Goal: Task Accomplishment & Management: Use online tool/utility

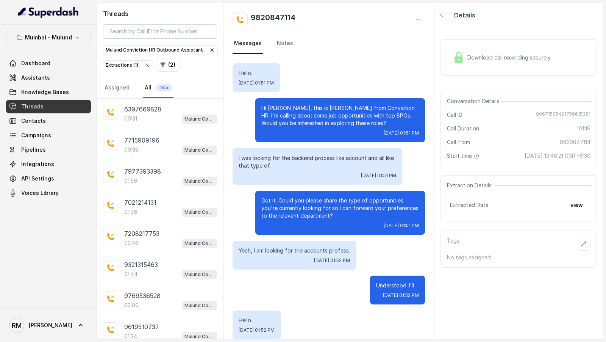
scroll to position [485, 0]
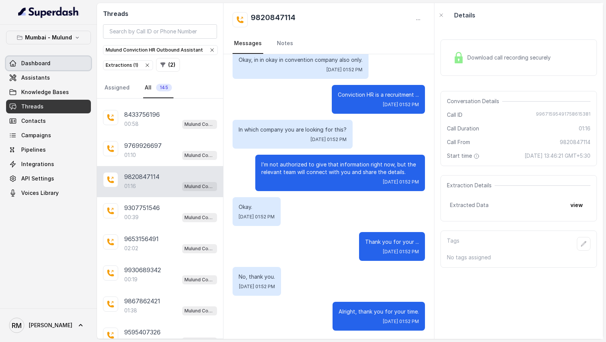
click at [48, 60] on span "Dashboard" at bounding box center [35, 63] width 29 height 8
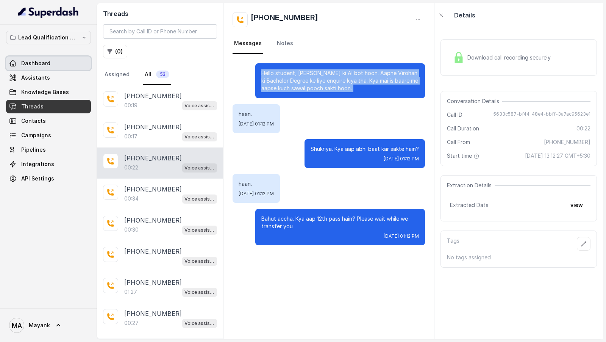
click at [43, 59] on span "Dashboard" at bounding box center [35, 63] width 29 height 8
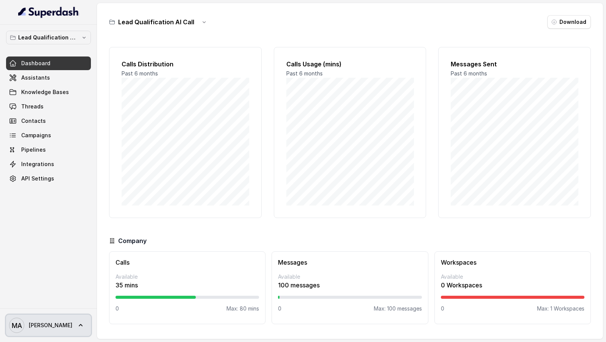
click at [40, 321] on span "MA Rajesh" at bounding box center [40, 325] width 63 height 15
click at [61, 225] on nav "Lead Qualification AI Call Dashboard Assistants Knowledge Bases Threads Contact…" at bounding box center [48, 171] width 97 height 342
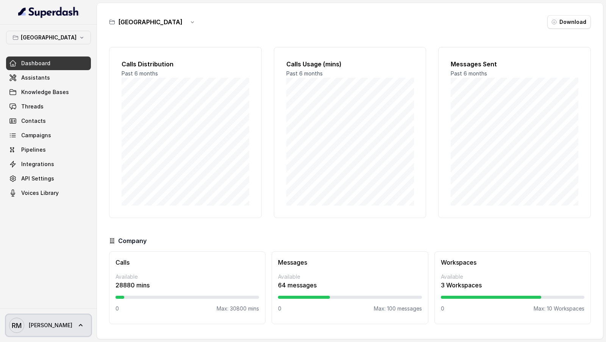
click at [55, 330] on link "RM Rajesh" at bounding box center [48, 325] width 85 height 21
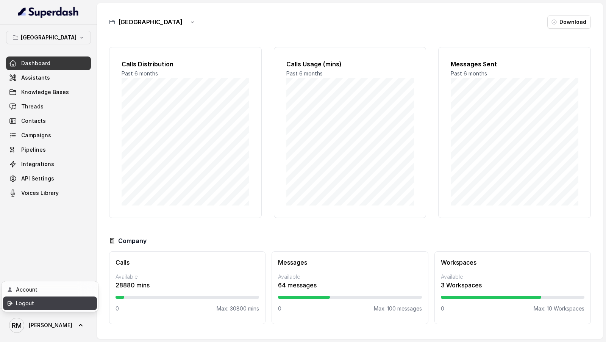
click at [59, 304] on div "Logout" at bounding box center [48, 303] width 64 height 9
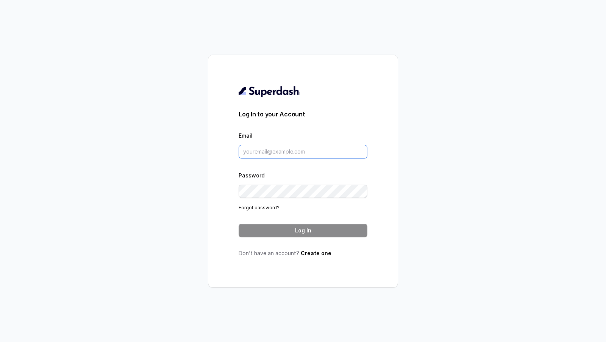
type input "[EMAIL_ADDRESS][DOMAIN_NAME]"
click at [309, 231] on button "Log In" at bounding box center [303, 231] width 129 height 14
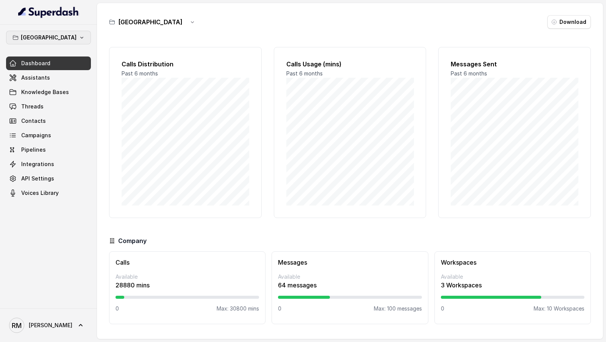
click at [52, 36] on p "[GEOGRAPHIC_DATA]" at bounding box center [49, 37] width 56 height 9
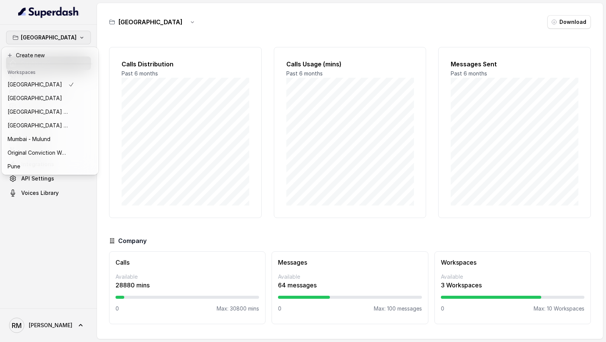
click at [153, 97] on div "Bangalore Dashboard Assistants Knowledge Bases Threads Contacts Campaigns Pipel…" at bounding box center [303, 171] width 606 height 342
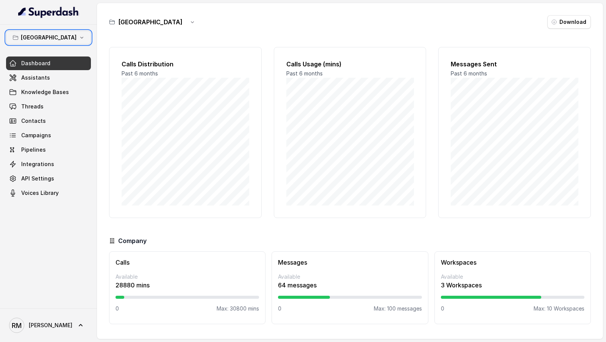
click at [63, 255] on div "Bangalore Dashboard Assistants Knowledge Bases Threads Contacts Campaigns Pipel…" at bounding box center [48, 166] width 97 height 283
click at [80, 37] on icon "button" at bounding box center [81, 38] width 3 height 2
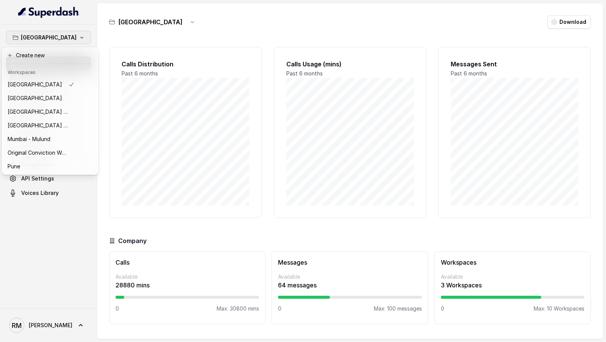
click at [164, 120] on div "Bangalore Dashboard Assistants Knowledge Bases Threads Contacts Campaigns Pipel…" at bounding box center [303, 171] width 606 height 342
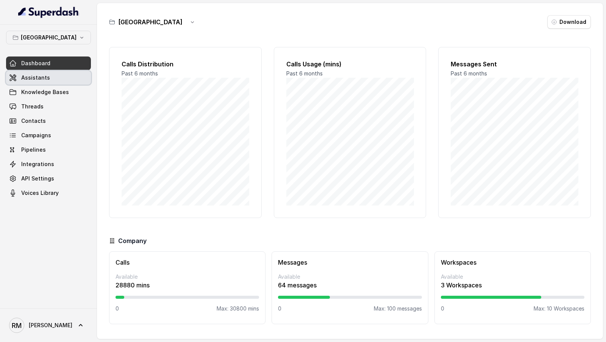
click at [39, 77] on span "Assistants" at bounding box center [35, 78] width 29 height 8
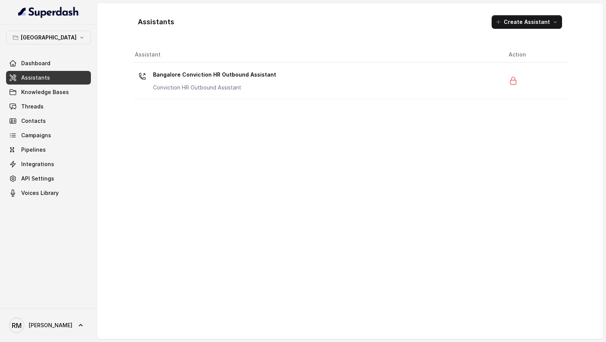
click at [57, 41] on p "[GEOGRAPHIC_DATA]" at bounding box center [49, 37] width 56 height 9
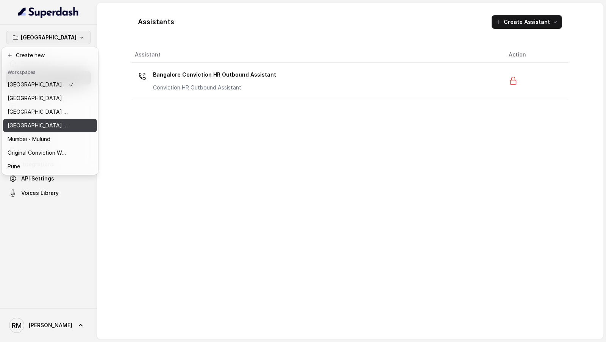
click at [57, 123] on p "[GEOGRAPHIC_DATA] - [GEOGRAPHIC_DATA] - [GEOGRAPHIC_DATA]" at bounding box center [38, 125] width 61 height 9
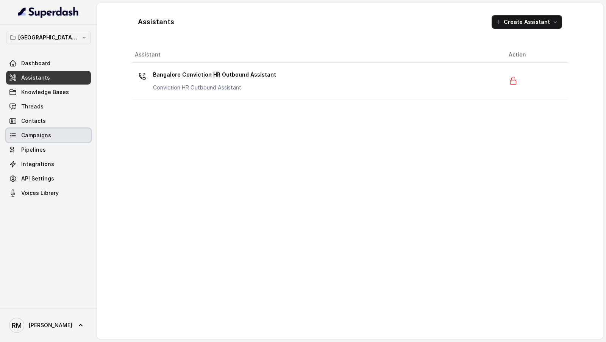
click at [54, 128] on span "Campaigns" at bounding box center [48, 135] width 85 height 14
click at [54, 134] on link "Campaigns" at bounding box center [48, 135] width 85 height 14
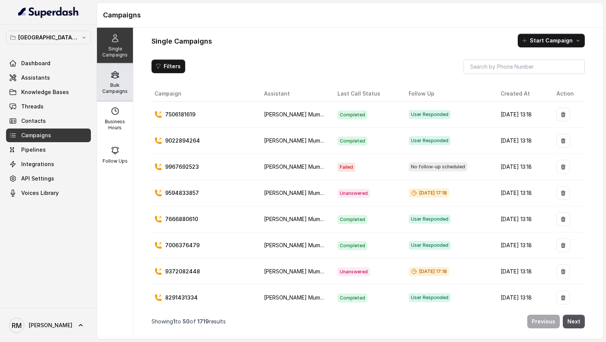
click at [120, 86] on p "Bulk Campaigns" at bounding box center [115, 88] width 30 height 12
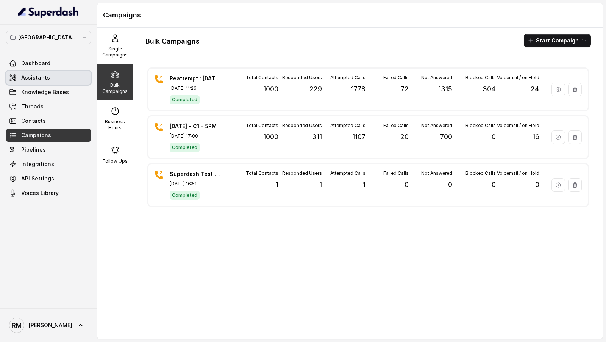
click at [46, 79] on span "Assistants" at bounding box center [35, 78] width 29 height 8
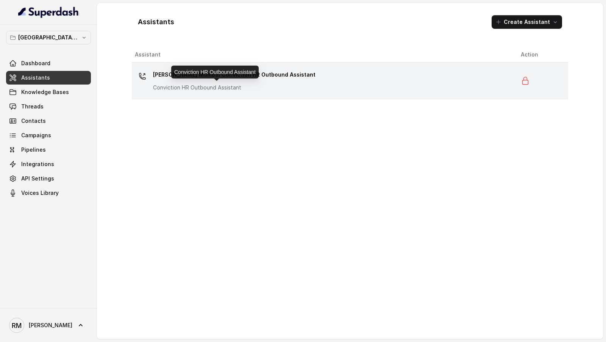
click at [253, 89] on p "Conviction HR Outbound Assistant" at bounding box center [229, 88] width 152 height 8
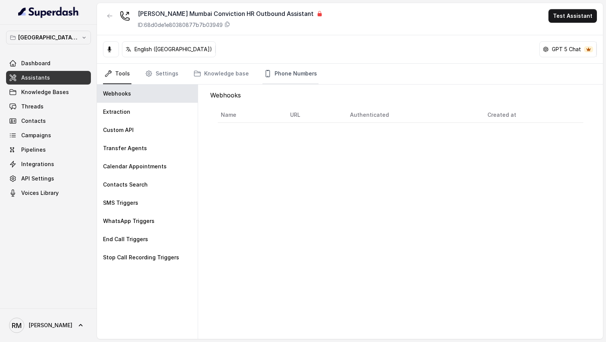
click at [290, 78] on link "Phone Numbers" at bounding box center [291, 74] width 56 height 20
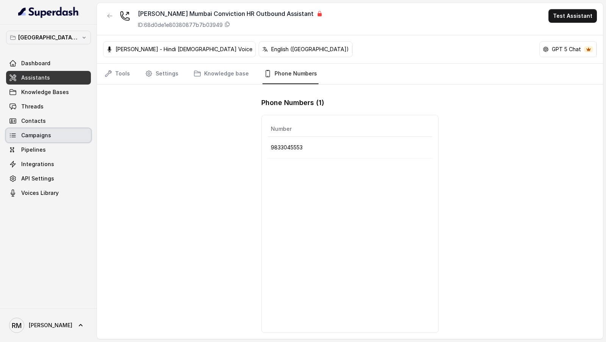
click at [54, 138] on link "Campaigns" at bounding box center [48, 135] width 85 height 14
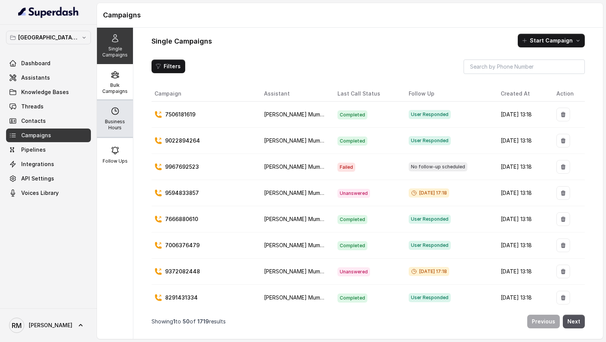
click at [123, 120] on p "Business Hours" at bounding box center [115, 125] width 30 height 12
select select "Asia/Calcutta"
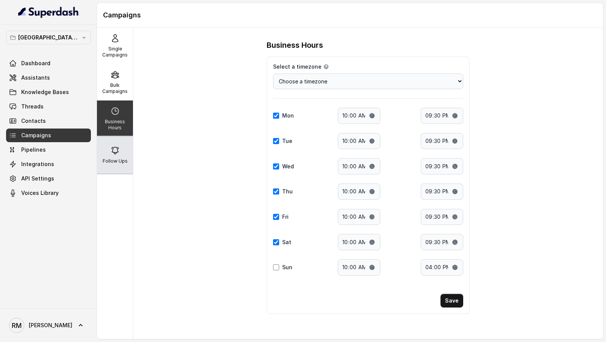
click at [123, 148] on div "Follow Ups" at bounding box center [115, 155] width 36 height 36
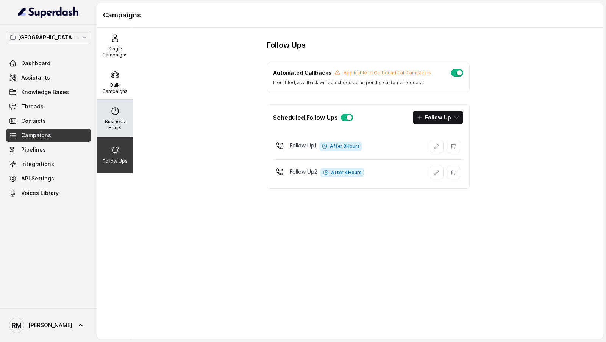
click at [117, 118] on div "Business Hours" at bounding box center [115, 118] width 36 height 36
select select "Asia/Calcutta"
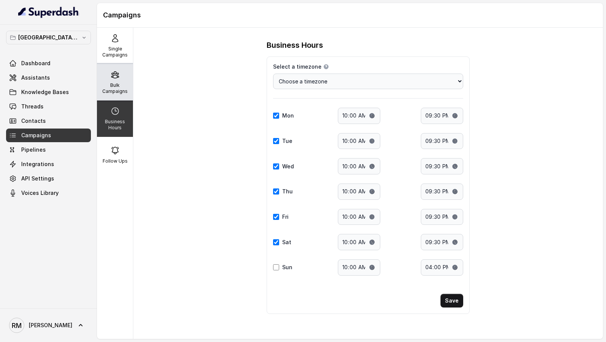
click at [122, 77] on div "Bulk Campaigns" at bounding box center [115, 82] width 36 height 36
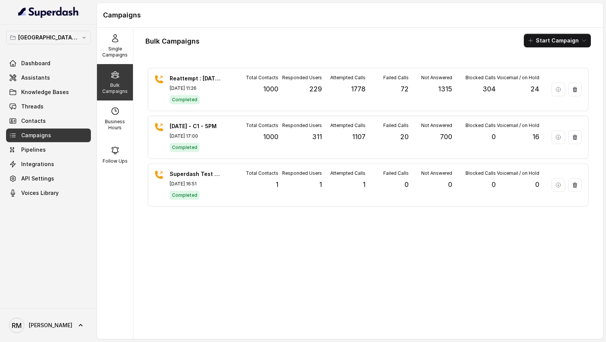
click at [57, 35] on p "[GEOGRAPHIC_DATA] - [GEOGRAPHIC_DATA] - [GEOGRAPHIC_DATA]" at bounding box center [48, 37] width 61 height 9
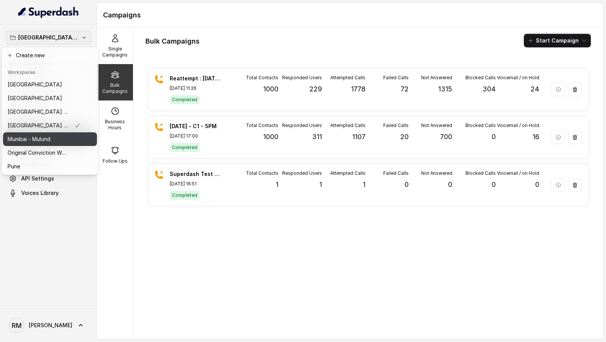
click at [54, 141] on div "Mumbai - Mulund" at bounding box center [44, 139] width 73 height 9
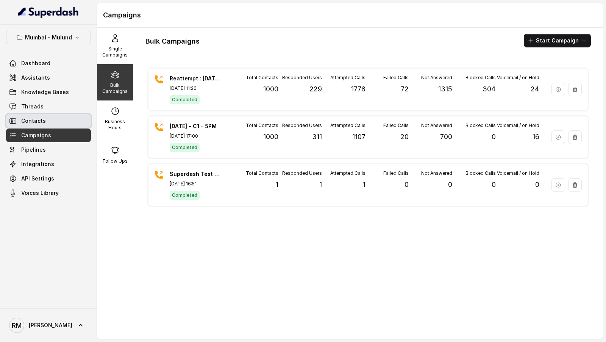
click at [63, 119] on link "Contacts" at bounding box center [48, 121] width 85 height 14
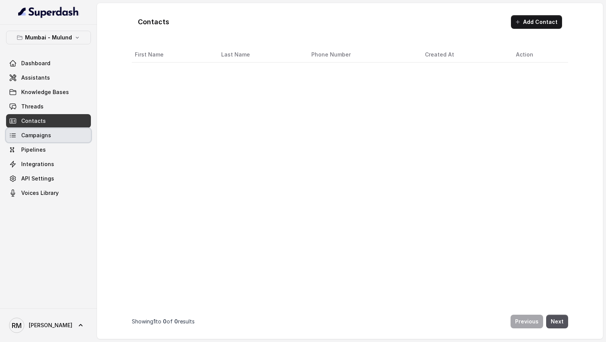
click at [61, 128] on link "Campaigns" at bounding box center [48, 135] width 85 height 14
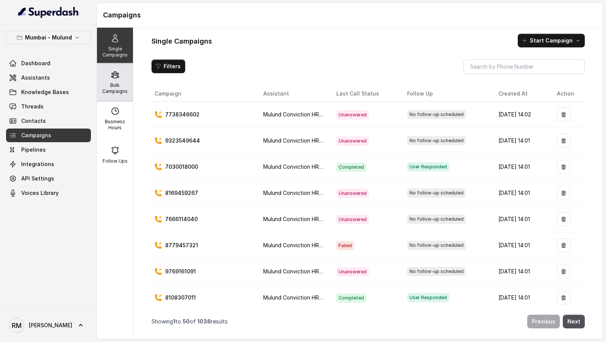
click at [116, 80] on div "Bulk Campaigns" at bounding box center [115, 82] width 36 height 36
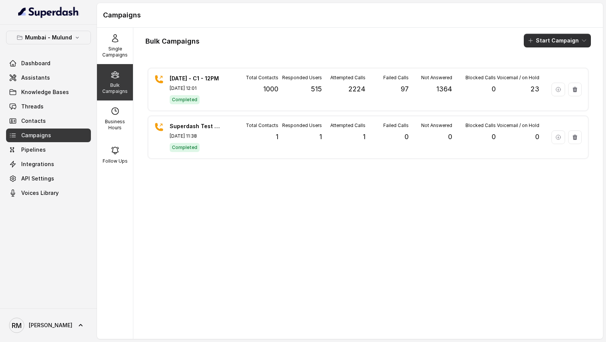
click at [539, 36] on button "Start Campaign" at bounding box center [557, 41] width 67 height 14
click at [543, 70] on p "Call" at bounding box center [544, 70] width 9 height 8
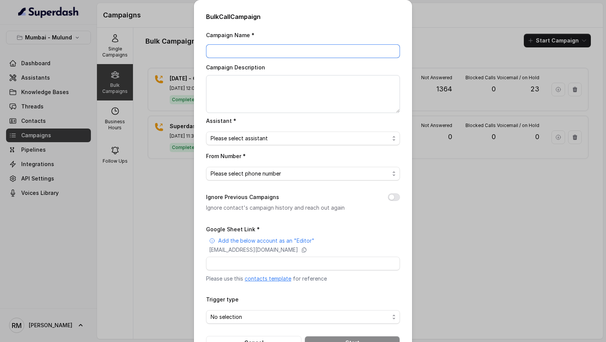
click at [254, 51] on input "Campaign Name *" at bounding box center [303, 51] width 194 height 14
paste input "Reattempt : [DATE] - C1 - 5PM"
click at [246, 55] on input "Reattempt : [DATE] - C1 - 5PM" at bounding box center [303, 51] width 194 height 14
click at [253, 51] on input "Reattempt : 23.09.2025 - C1 - 5PM" at bounding box center [303, 51] width 194 height 14
drag, startPoint x: 279, startPoint y: 51, endPoint x: 335, endPoint y: 45, distance: 56.4
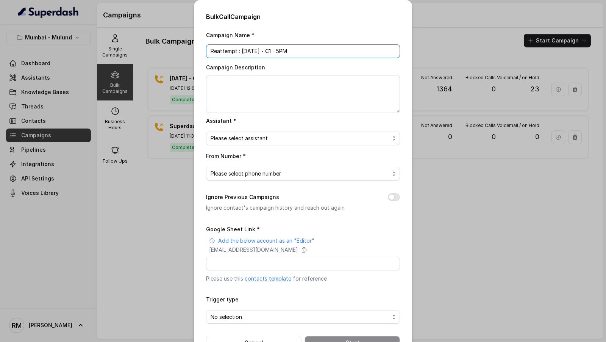
click at [335, 45] on input "Reattempt : 23.9.2025 - C1 - 5PM" at bounding box center [303, 51] width 194 height 14
drag, startPoint x: 279, startPoint y: 52, endPoint x: 312, endPoint y: 53, distance: 33.0
click at [312, 52] on input "Reattempt : 23.9.2025 - C1 - 5PM" at bounding box center [303, 51] width 194 height 14
type input "Reattempt : [DATE] - C1"
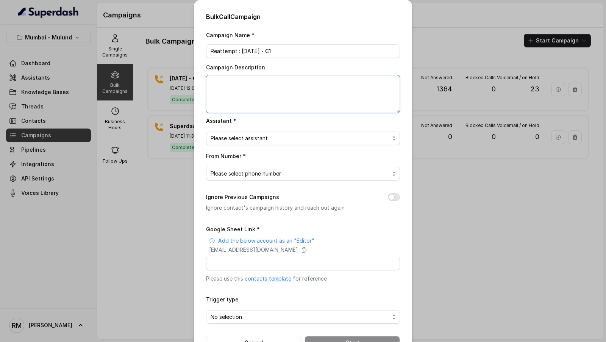
click at [265, 85] on textarea "Campaign Description" at bounding box center [303, 94] width 194 height 38
paste textarea "Reattempt : [DATE] - C1"
type textarea "Reattempt : [DATE] - C1"
click at [263, 138] on span "Please select assistant" at bounding box center [300, 138] width 179 height 9
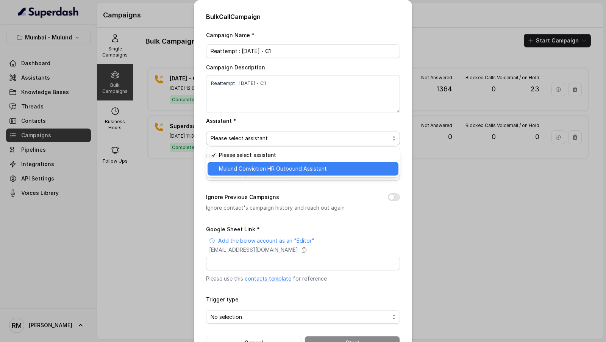
click at [256, 165] on span "Mulund Conviction HR Outbound Assistant" at bounding box center [306, 168] width 175 height 9
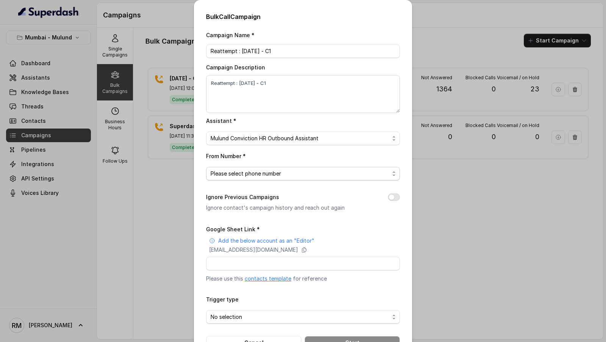
click at [248, 177] on span "Please select phone number" at bounding box center [300, 173] width 179 height 9
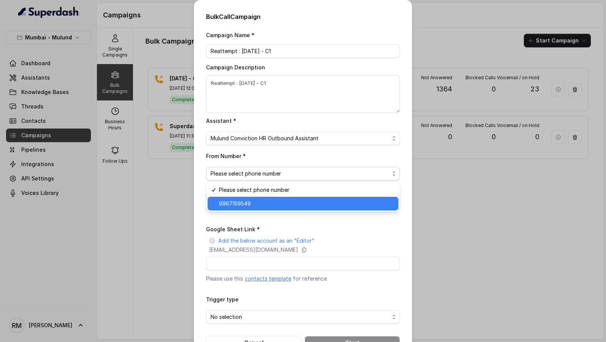
click at [248, 205] on span "9967159549" at bounding box center [306, 203] width 175 height 9
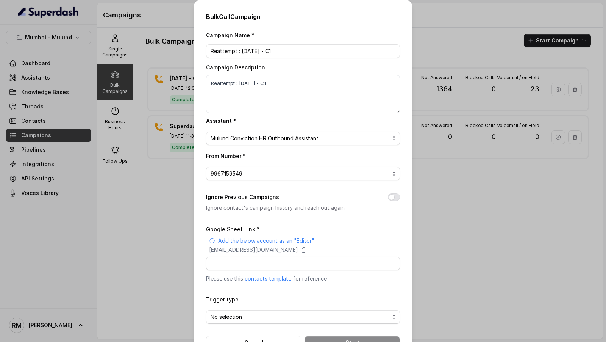
scroll to position [25, 0]
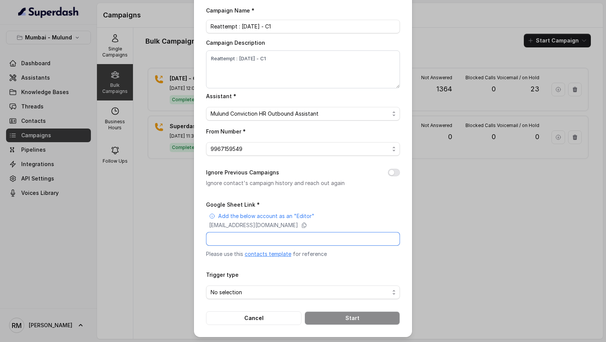
click at [279, 239] on input "Google Sheet Link *" at bounding box center [303, 239] width 194 height 14
paste input "https://docs.google.com/spreadsheets/d/131ug0Fp7ZZYXcklY34CsgYqDKpUbFEqKXPRNk3_…"
type input "https://docs.google.com/spreadsheets/d/131ug0Fp7ZZYXcklY34CsgYqDKpUbFEqKXPRNk3_…"
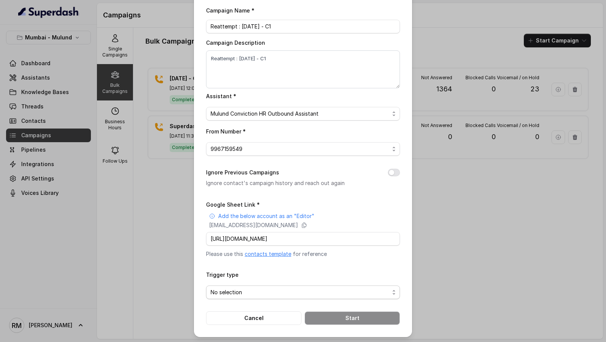
click at [265, 291] on span "No selection" at bounding box center [300, 292] width 179 height 9
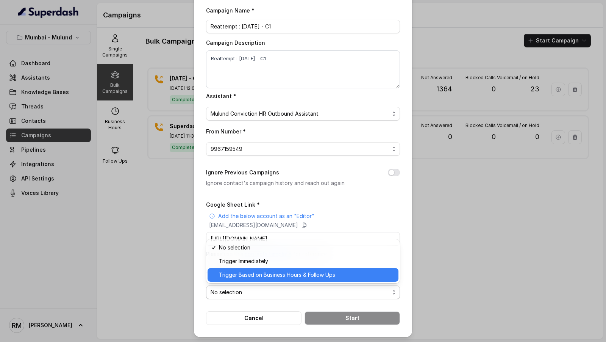
click at [259, 274] on span "Trigger Based on Business Hours & Follow Ups" at bounding box center [306, 274] width 175 height 9
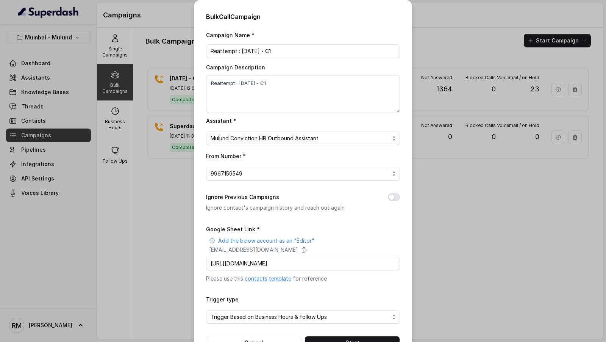
scroll to position [25, 0]
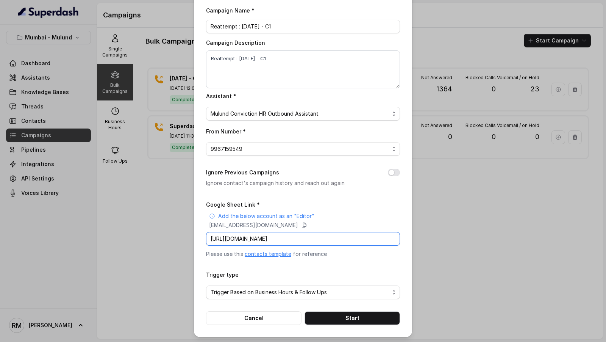
click at [277, 239] on input "https://docs.google.com/spreadsheets/d/131ug0Fp7ZZYXcklY34CsgYqDKpUbFEqKXPRNk3_…" at bounding box center [303, 239] width 194 height 14
click at [300, 195] on div "Campaign Name * Reattempt : 23.9.2025 - C1 Campaign Description Reattempt : 23.…" at bounding box center [303, 165] width 194 height 319
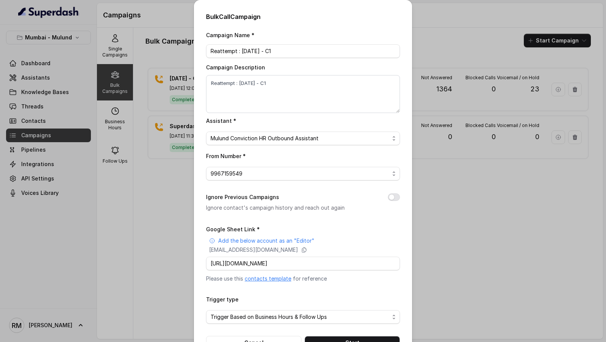
scroll to position [25, 0]
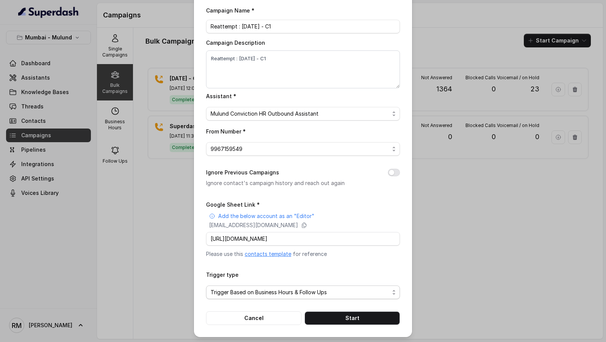
click at [309, 294] on span "Trigger Based on Business Hours & Follow Ups" at bounding box center [300, 292] width 179 height 9
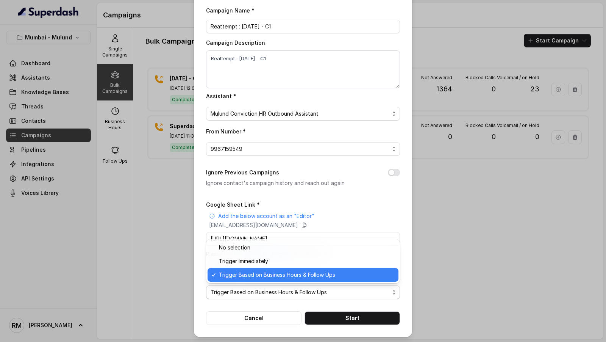
click at [311, 273] on span "Trigger Based on Business Hours & Follow Ups" at bounding box center [306, 274] width 175 height 9
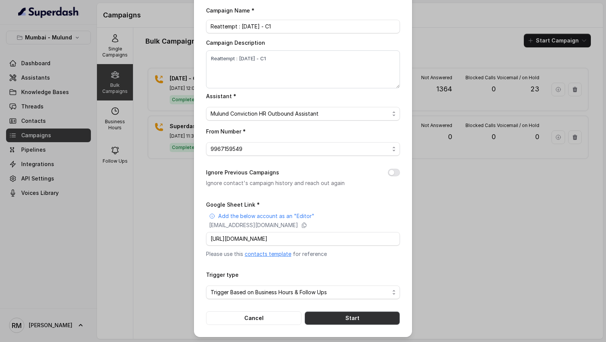
click at [336, 313] on button "Start" at bounding box center [352, 318] width 95 height 14
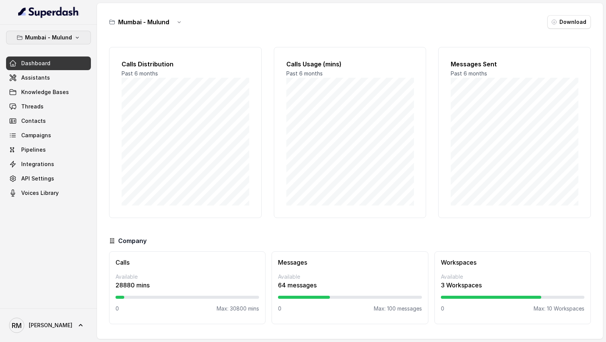
click at [65, 36] on p "Mumbai - Mulund" at bounding box center [48, 37] width 47 height 9
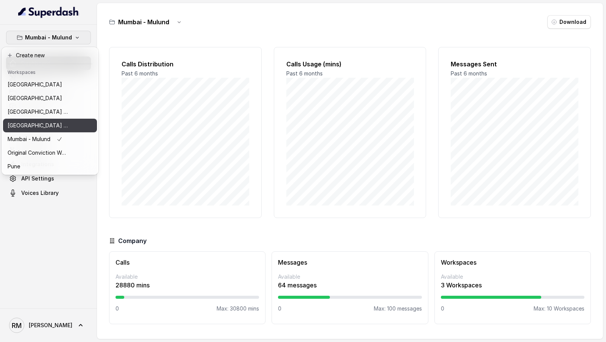
click at [55, 123] on p "[GEOGRAPHIC_DATA] - [GEOGRAPHIC_DATA] - [GEOGRAPHIC_DATA]" at bounding box center [38, 125] width 61 height 9
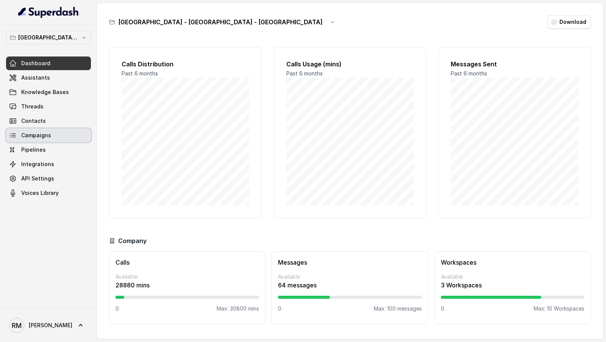
click at [54, 133] on link "Campaigns" at bounding box center [48, 135] width 85 height 14
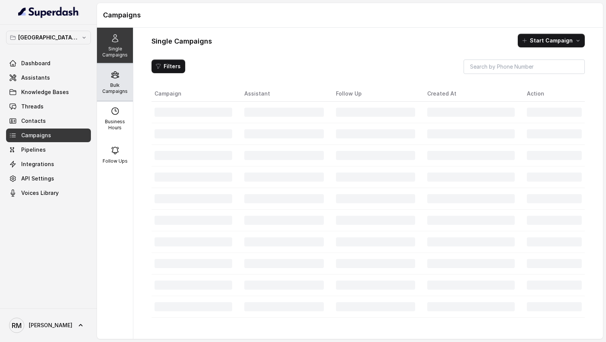
click at [121, 86] on p "Bulk Campaigns" at bounding box center [115, 88] width 30 height 12
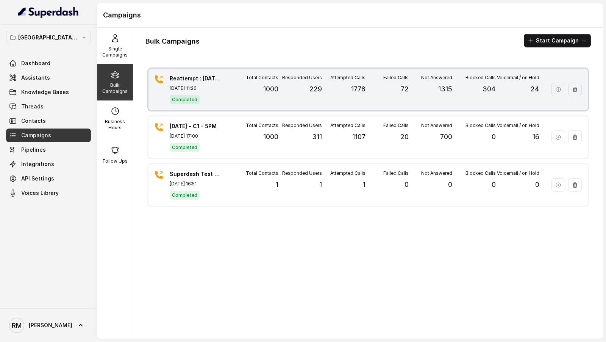
click at [232, 91] on div "Reattempt : 22.09.2025 - C1 - 5PM Sep 23, 2025, 11:26 Completed Total Contacts …" at bounding box center [369, 90] width 440 height 42
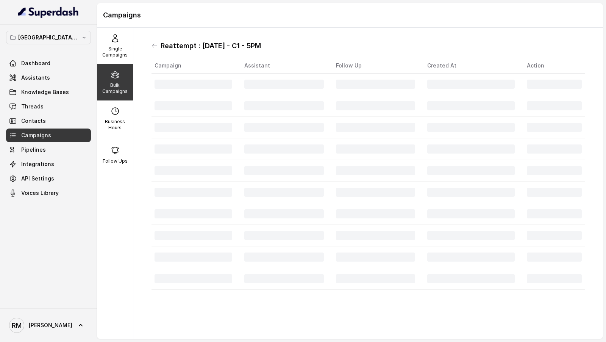
click at [177, 45] on h1 "Reattempt : 22.09.2025 - C1 - 5PM" at bounding box center [211, 46] width 100 height 12
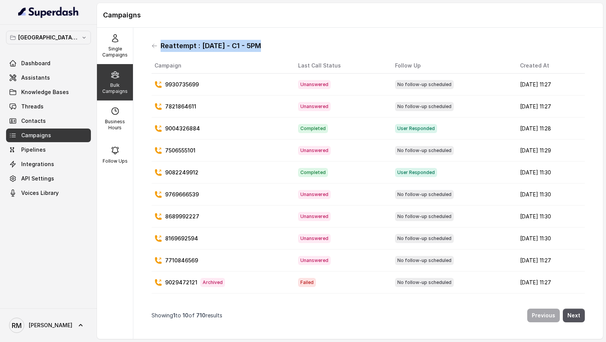
drag, startPoint x: 177, startPoint y: 45, endPoint x: 283, endPoint y: 45, distance: 106.9
click at [283, 45] on div "Reattempt : 22.09.2025 - C1 - 5PM" at bounding box center [369, 46] width 434 height 12
copy h1 "Reattempt : 22.09.2025 - C1 - 5PM"
click at [154, 47] on icon at bounding box center [154, 46] width 5 height 4
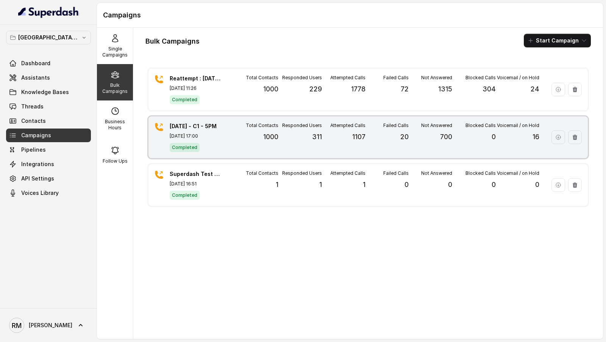
click at [216, 127] on p "22.09.2025 - C1 - 5PM" at bounding box center [196, 126] width 53 height 8
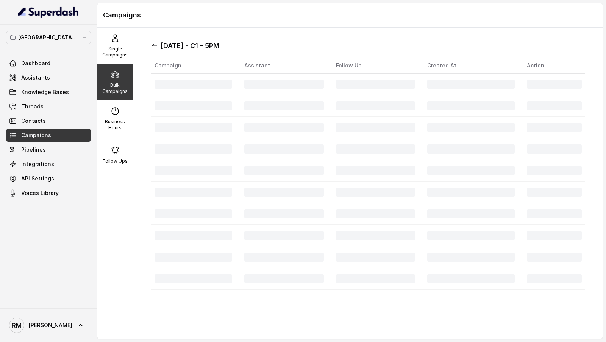
click at [153, 44] on icon at bounding box center [155, 46] width 6 height 6
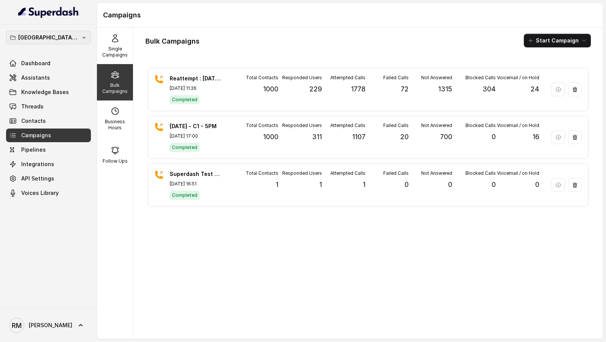
click at [63, 41] on p "[GEOGRAPHIC_DATA] - [GEOGRAPHIC_DATA] - [GEOGRAPHIC_DATA]" at bounding box center [48, 37] width 61 height 9
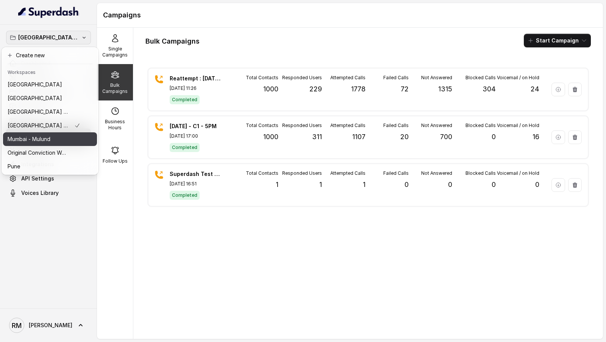
click at [50, 141] on p "Mumbai - Mulund" at bounding box center [29, 139] width 43 height 9
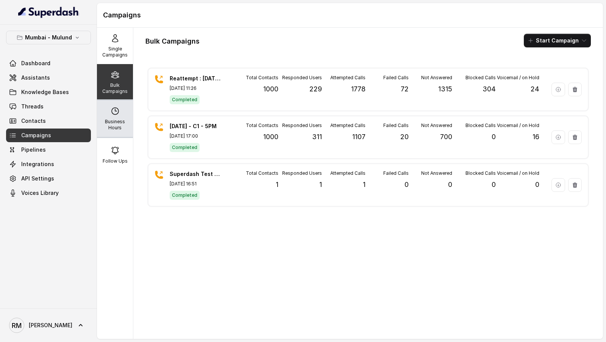
click at [114, 121] on p "Business Hours" at bounding box center [115, 125] width 30 height 12
select select "[GEOGRAPHIC_DATA]/[GEOGRAPHIC_DATA]"
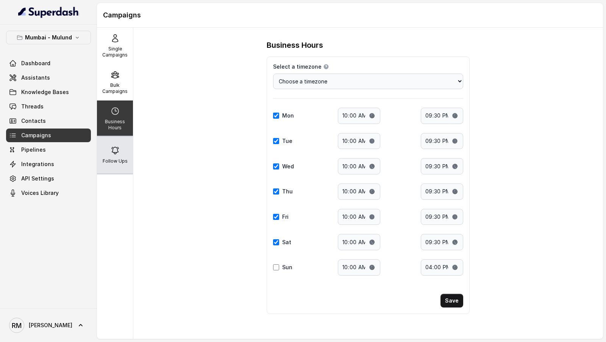
click at [114, 163] on p "Follow Ups" at bounding box center [115, 161] width 25 height 6
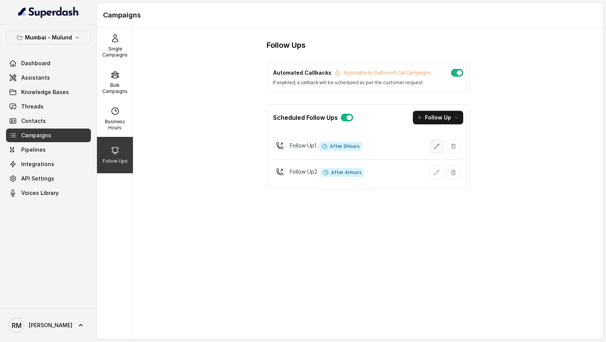
click at [434, 146] on button "button" at bounding box center [437, 146] width 14 height 14
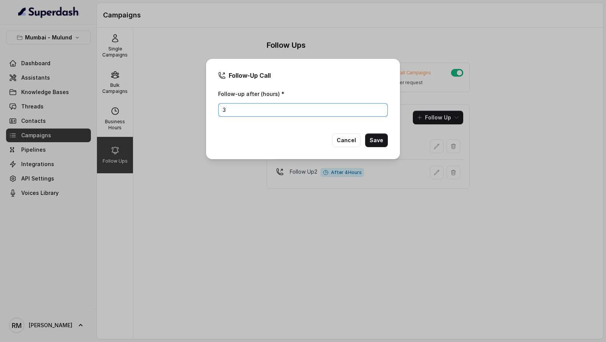
drag, startPoint x: 238, startPoint y: 109, endPoint x: 216, endPoint y: 108, distance: 22.7
click at [216, 108] on div "Follow-Up Call Follow-up after (hours) * 3 Cancel Save" at bounding box center [303, 109] width 194 height 100
type input "2"
click at [381, 138] on button "Save" at bounding box center [376, 140] width 23 height 14
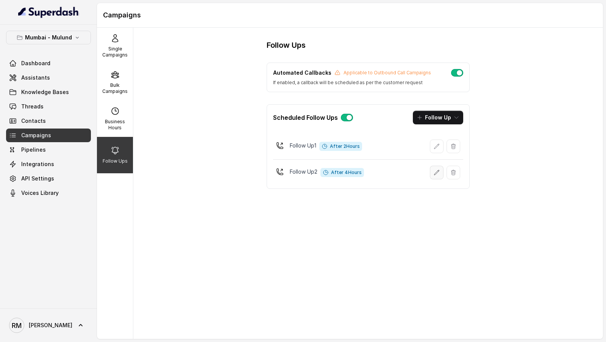
click at [435, 173] on icon "button" at bounding box center [437, 172] width 6 height 6
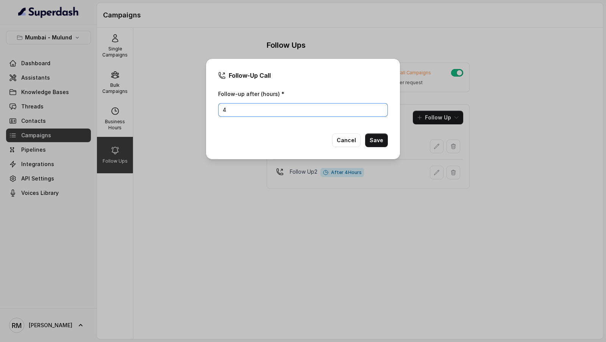
drag, startPoint x: 243, startPoint y: 111, endPoint x: 210, endPoint y: 113, distance: 33.0
click at [210, 113] on div "Follow-Up Call Follow-up after (hours) * 4 Cancel Save" at bounding box center [303, 109] width 194 height 100
type input "3"
click at [377, 142] on button "Save" at bounding box center [376, 140] width 23 height 14
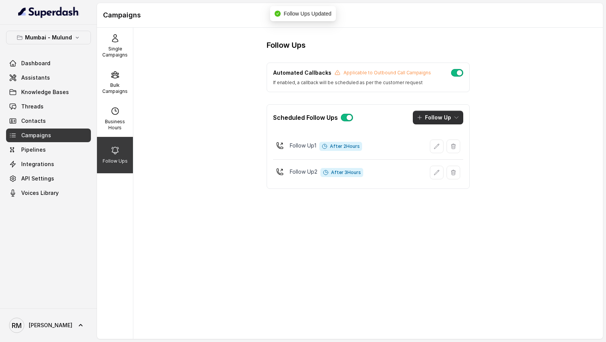
click at [432, 120] on button "Follow Up" at bounding box center [438, 118] width 50 height 14
click at [431, 148] on p "Call" at bounding box center [430, 149] width 9 height 8
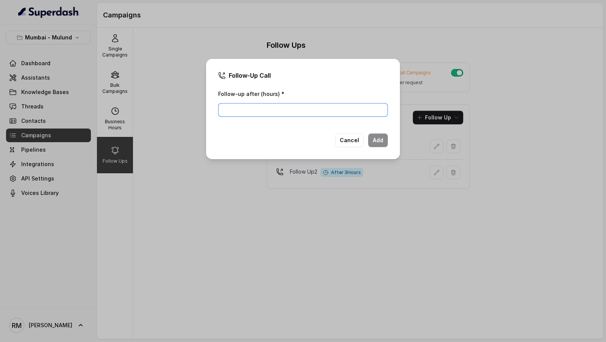
click at [294, 106] on input "Follow-up after (hours) *" at bounding box center [303, 110] width 170 height 14
type input "24"
click at [373, 140] on button "Add" at bounding box center [378, 140] width 20 height 14
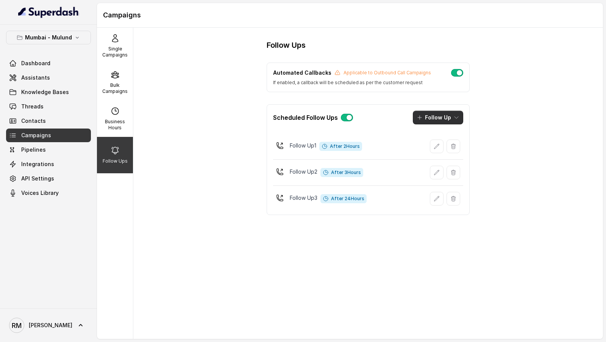
click at [433, 121] on button "Follow Up" at bounding box center [438, 118] width 50 height 14
click at [445, 147] on div "Call" at bounding box center [433, 149] width 37 height 8
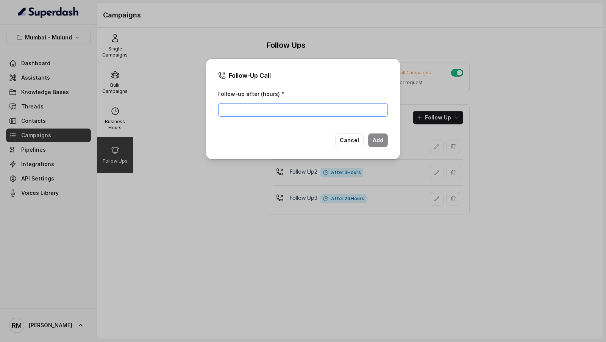
click at [254, 112] on input "Follow-up after (hours) *" at bounding box center [303, 110] width 170 height 14
type input "26"
click at [377, 143] on button "Add" at bounding box center [378, 140] width 20 height 14
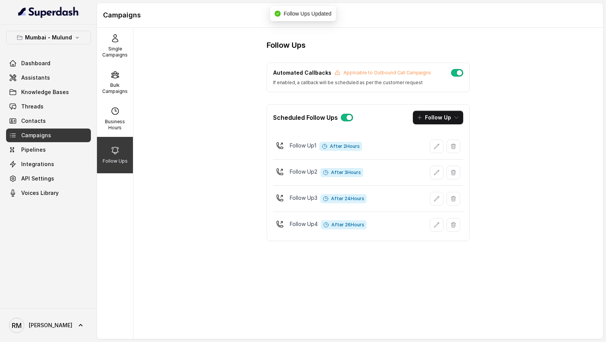
click at [427, 117] on button "Follow Up" at bounding box center [438, 118] width 50 height 14
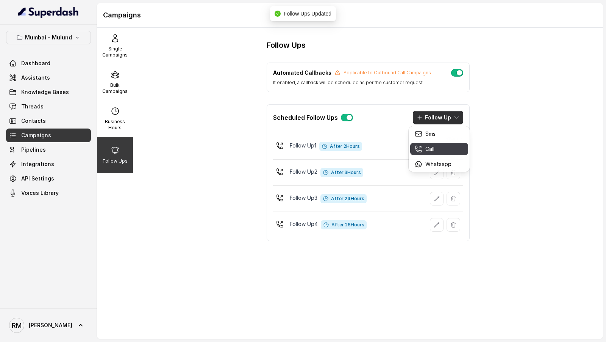
click at [440, 149] on div "Call" at bounding box center [433, 149] width 37 height 8
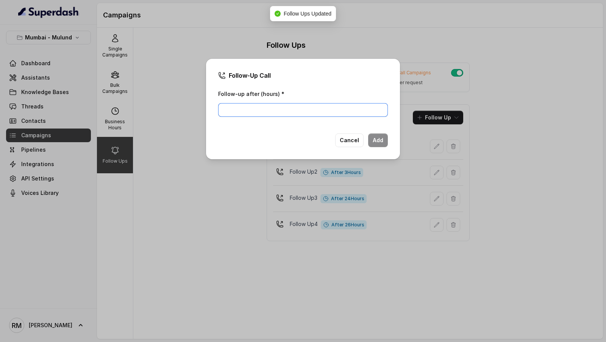
click at [250, 108] on input "Follow-up after (hours) *" at bounding box center [303, 110] width 170 height 14
type input "27"
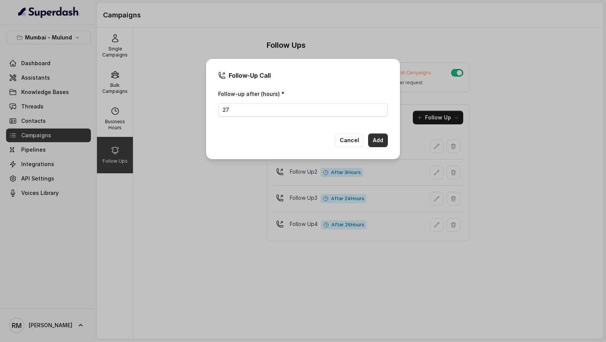
click at [373, 142] on button "Add" at bounding box center [378, 140] width 20 height 14
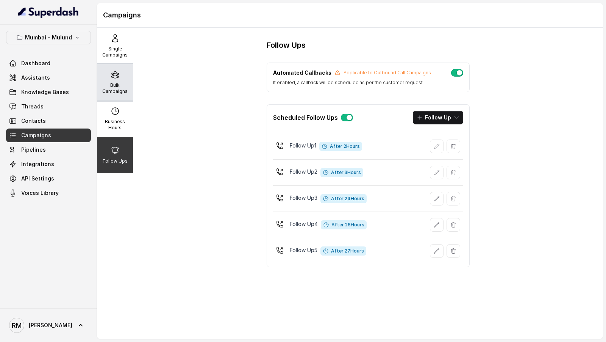
click at [117, 93] on p "Bulk Campaigns" at bounding box center [115, 88] width 30 height 12
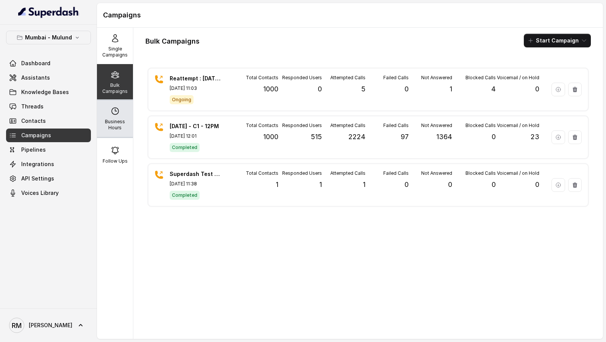
click at [114, 127] on p "Business Hours" at bounding box center [115, 125] width 30 height 12
select select "Asia/Calcutta"
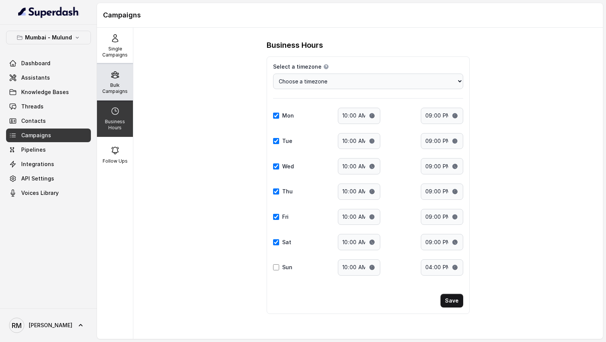
click at [125, 78] on div "Bulk Campaigns" at bounding box center [115, 82] width 36 height 36
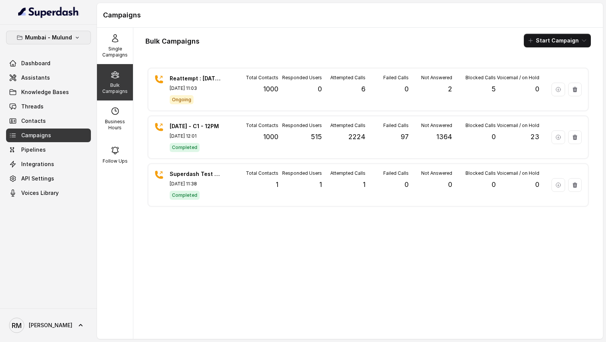
click at [58, 34] on p "Mumbai - Mulund" at bounding box center [48, 37] width 47 height 9
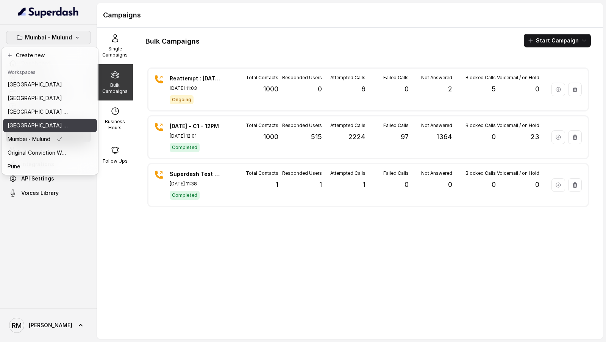
click at [66, 127] on p "[GEOGRAPHIC_DATA] - [GEOGRAPHIC_DATA] - [GEOGRAPHIC_DATA]" at bounding box center [38, 125] width 61 height 9
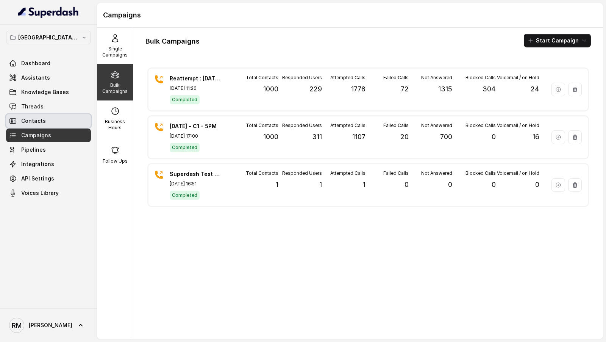
click at [67, 121] on link "Contacts" at bounding box center [48, 121] width 85 height 14
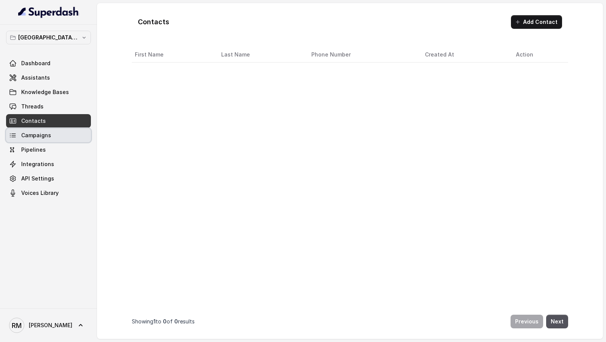
click at [64, 132] on link "Campaigns" at bounding box center [48, 135] width 85 height 14
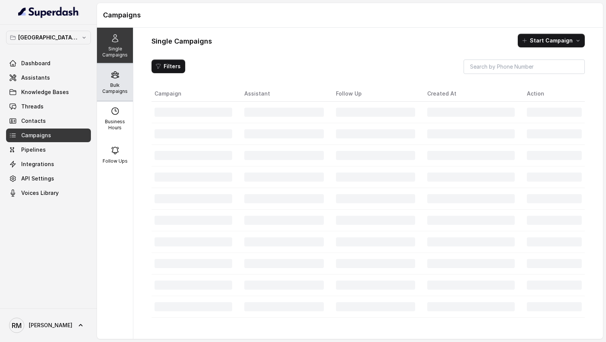
click at [127, 84] on p "Bulk Campaigns" at bounding box center [115, 88] width 30 height 12
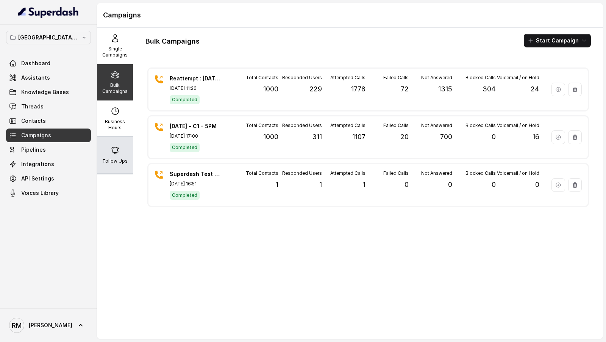
click at [113, 147] on icon at bounding box center [115, 150] width 9 height 9
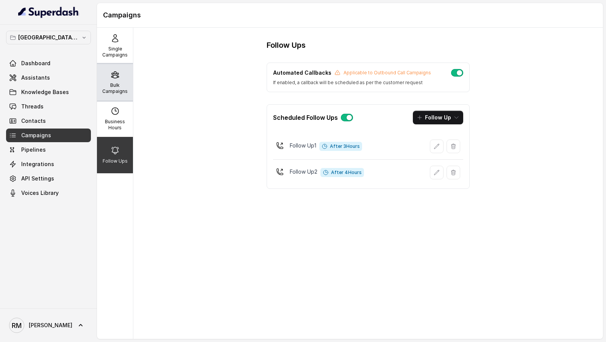
click at [111, 82] on p "Bulk Campaigns" at bounding box center [115, 88] width 30 height 12
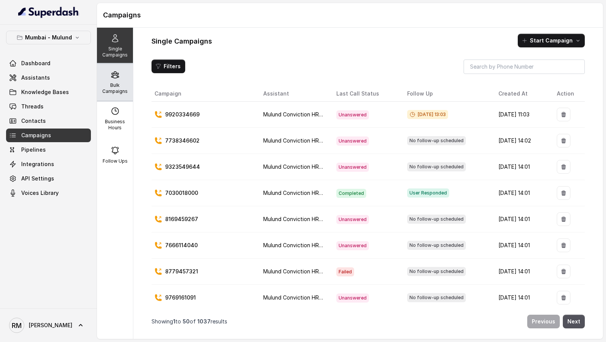
click at [117, 92] on p "Bulk Campaigns" at bounding box center [115, 88] width 30 height 12
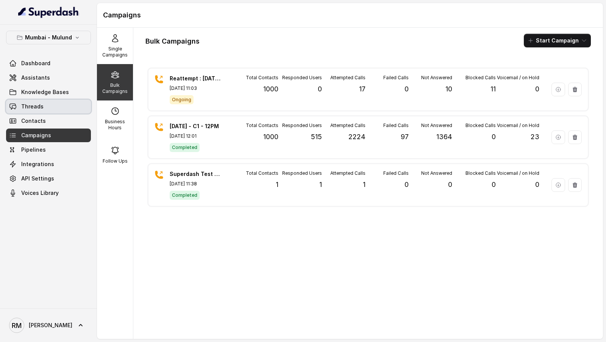
click at [42, 103] on link "Threads" at bounding box center [48, 107] width 85 height 14
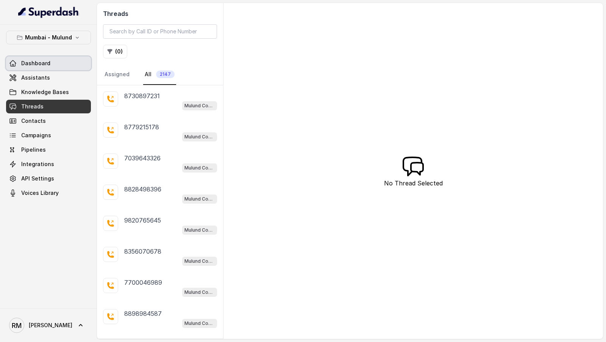
click at [62, 56] on link "Dashboard" at bounding box center [48, 63] width 85 height 14
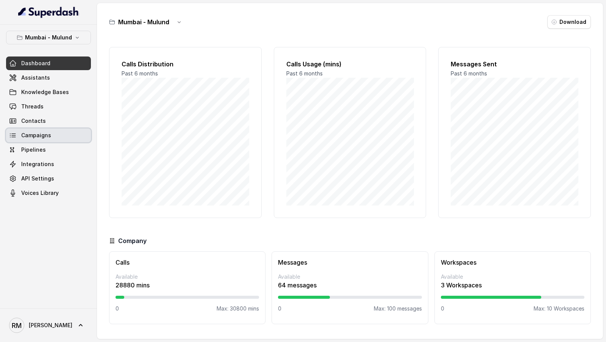
click at [71, 135] on link "Campaigns" at bounding box center [48, 135] width 85 height 14
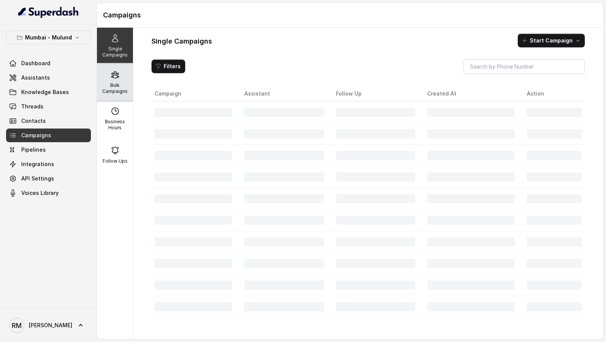
click at [125, 66] on div "Bulk Campaigns" at bounding box center [115, 82] width 36 height 36
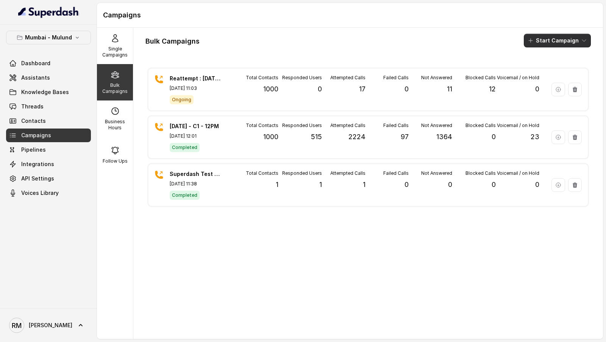
click at [556, 34] on button "Start Campaign" at bounding box center [557, 41] width 67 height 14
click at [549, 74] on button "Call" at bounding box center [559, 70] width 70 height 12
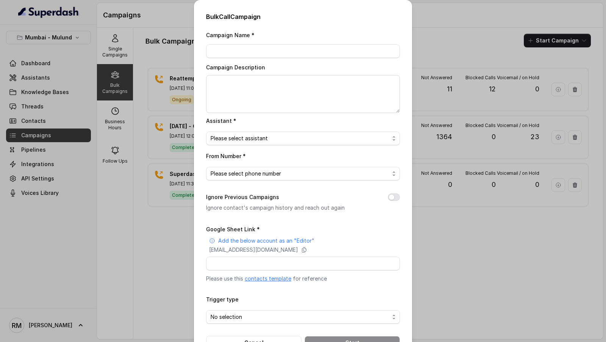
click at [264, 279] on link "contacts template" at bounding box center [268, 278] width 47 height 6
click at [291, 250] on p "superdash@superdash-382709.iam.gserviceaccount.com" at bounding box center [253, 250] width 89 height 8
click at [173, 189] on div "Bulk Call Campaign Campaign Name * Campaign Description Assistant * Please sele…" at bounding box center [303, 171] width 606 height 342
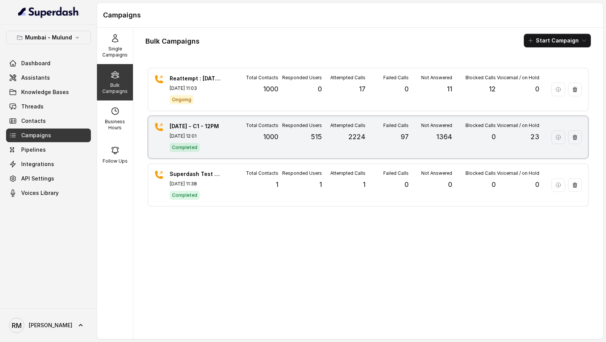
click at [242, 128] on div "Total Contacts 1000" at bounding box center [257, 137] width 44 height 30
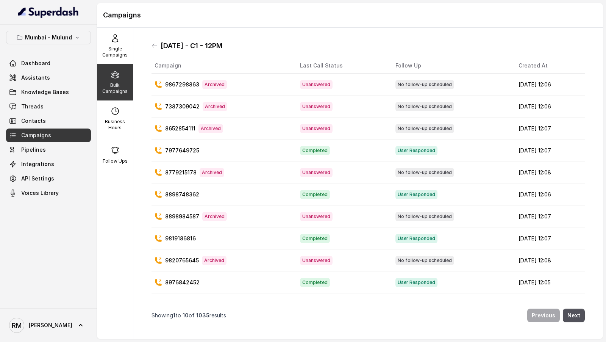
drag, startPoint x: 237, startPoint y: 47, endPoint x: 162, endPoint y: 45, distance: 75.4
click at [162, 45] on div "[DATE] - C1 - 12PM" at bounding box center [369, 46] width 434 height 12
copy h1 "[DATE] - C1 - 12PM"
click at [156, 45] on icon at bounding box center [154, 46] width 5 height 4
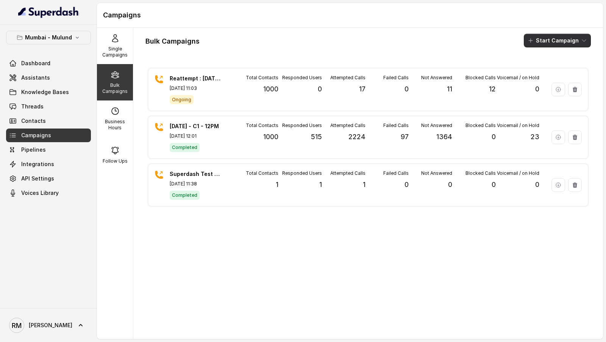
click at [566, 43] on button "Start Campaign" at bounding box center [557, 41] width 67 height 14
click at [562, 70] on div "Call" at bounding box center [547, 70] width 37 height 8
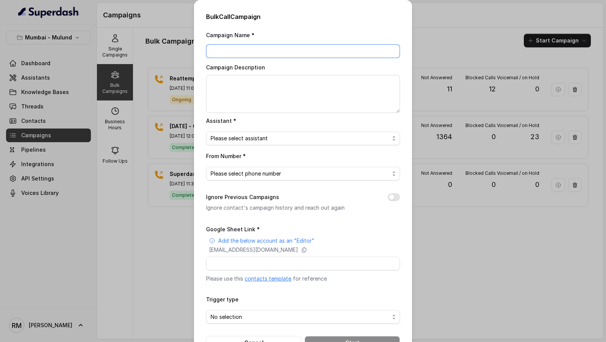
click at [232, 50] on input "Campaign Name *" at bounding box center [303, 51] width 194 height 14
paste input "[DATE] - C1 - 12PM"
click at [216, 52] on input "[DATE] - C1 - 12PM" at bounding box center [303, 51] width 194 height 14
click at [241, 53] on input "24.9.25 - C1 - 12PM" at bounding box center [303, 51] width 194 height 14
click at [235, 50] on input "24.9.25 - C2 - 12PM" at bounding box center [303, 51] width 194 height 14
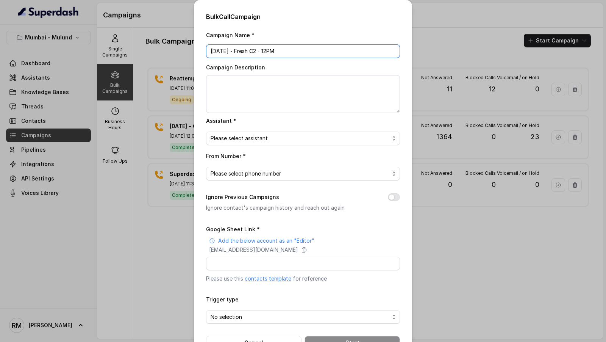
click at [268, 50] on input "24.9.25 - Fresh C2 - 12PM" at bounding box center [303, 51] width 194 height 14
type input "[DATE] - Fresh C2 - 11AM"
click at [268, 85] on textarea "Campaign Description" at bounding box center [303, 94] width 194 height 38
paste textarea "[DATE] - Fresh C2 - 11AM"
type textarea "[DATE] - Fresh C2 - 11AM"
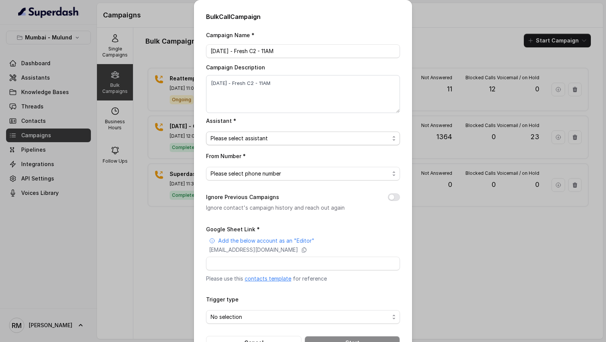
click at [259, 140] on span "Please select assistant" at bounding box center [300, 138] width 179 height 9
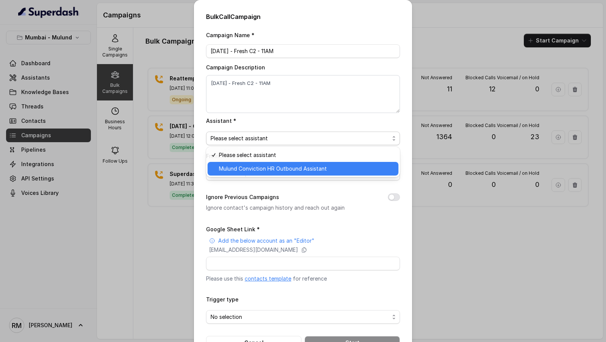
click at [251, 169] on span "Mulund Conviction HR Outbound Assistant" at bounding box center [306, 168] width 175 height 9
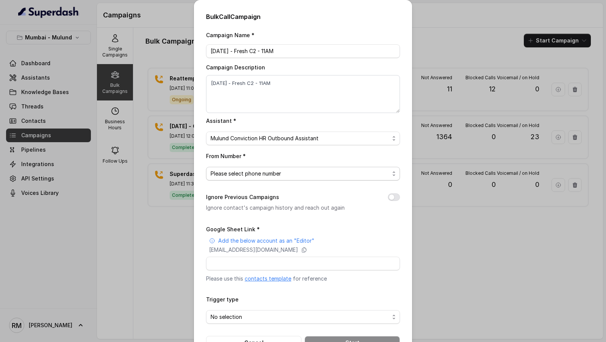
click at [258, 178] on span "Please select phone number" at bounding box center [303, 174] width 194 height 14
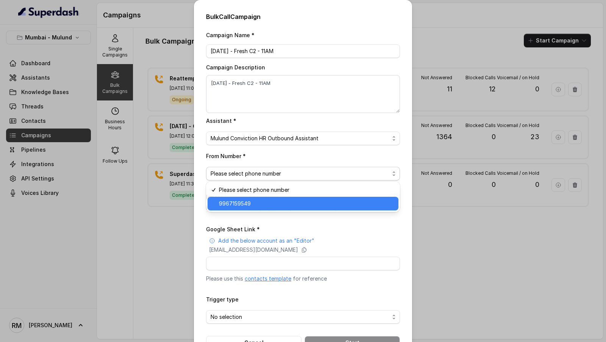
click at [253, 202] on span "9967159549" at bounding box center [306, 203] width 175 height 9
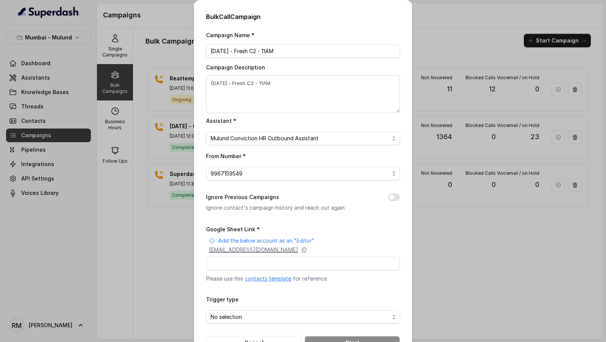
scroll to position [25, 0]
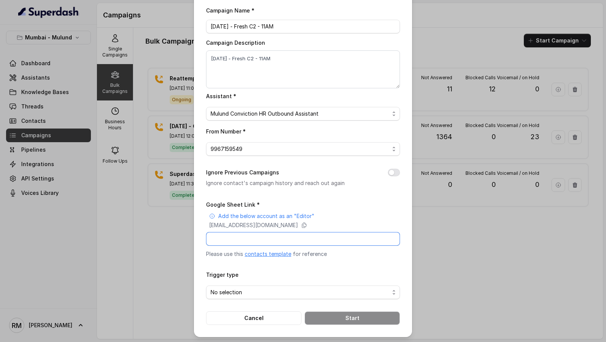
click at [246, 242] on input "Google Sheet Link *" at bounding box center [303, 239] width 194 height 14
paste input "https://docs.google.com/spreadsheets/d/127-WutsEMWsV0QchK7FGBnJGr5w0Ley-MLVeekn…"
type input "https://docs.google.com/spreadsheets/d/127-WutsEMWsV0QchK7FGBnJGr5w0Ley-MLVeekn…"
click at [329, 291] on span "No selection" at bounding box center [300, 292] width 179 height 9
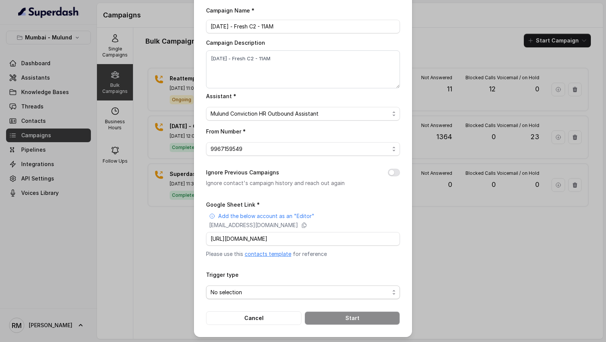
scroll to position [0, 0]
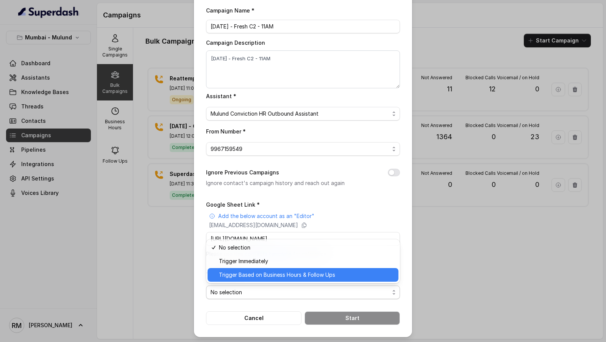
click at [276, 277] on span "Trigger Based on Business Hours & Follow Ups" at bounding box center [306, 274] width 175 height 9
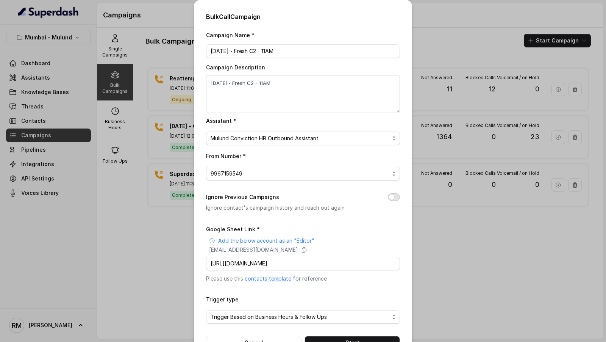
click at [395, 196] on button "Ignore Previous Campaigns" at bounding box center [394, 197] width 12 height 8
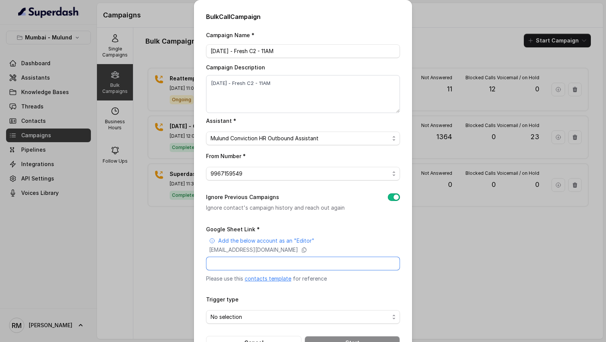
click at [247, 266] on input "Google Sheet Link *" at bounding box center [303, 264] width 194 height 14
paste input "https://docs.google.com/spreadsheets/d/127-WutsEMWsV0QchK7FGBnJGr5w0Ley-MLVeekn…"
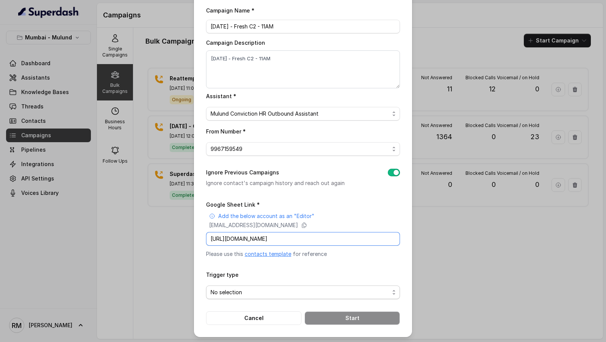
type input "https://docs.google.com/spreadsheets/d/127-WutsEMWsV0QchK7FGBnJGr5w0Ley-MLVeekn…"
click at [236, 288] on span "No selection" at bounding box center [300, 292] width 179 height 9
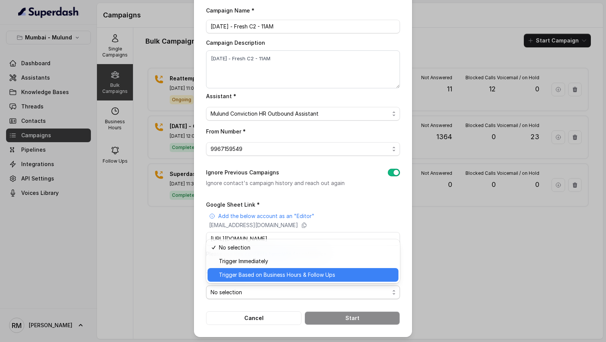
click at [255, 276] on span "Trigger Based on Business Hours & Follow Ups" at bounding box center [306, 274] width 175 height 9
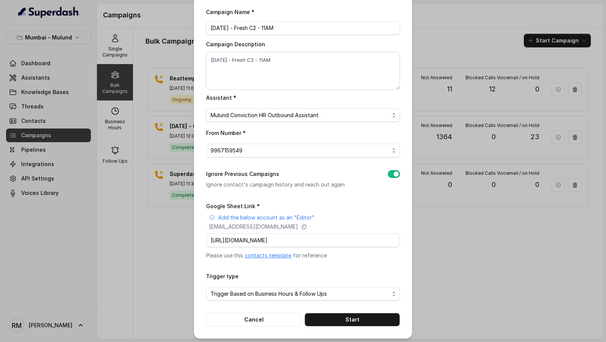
scroll to position [25, 0]
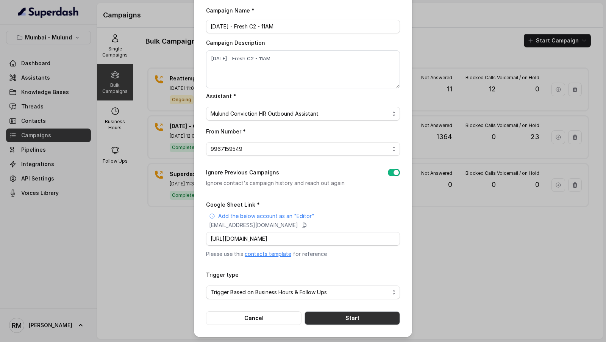
click at [332, 320] on button "Start" at bounding box center [352, 318] width 95 height 14
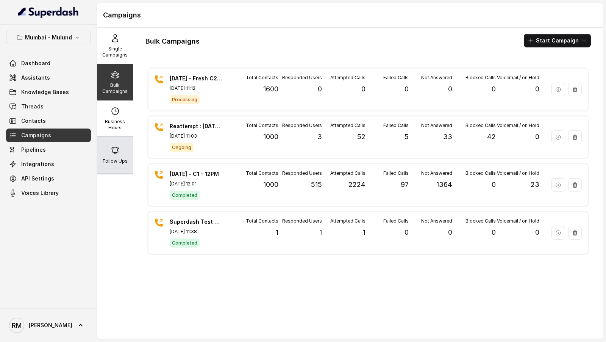
click at [121, 149] on div "Follow Ups" at bounding box center [115, 155] width 36 height 36
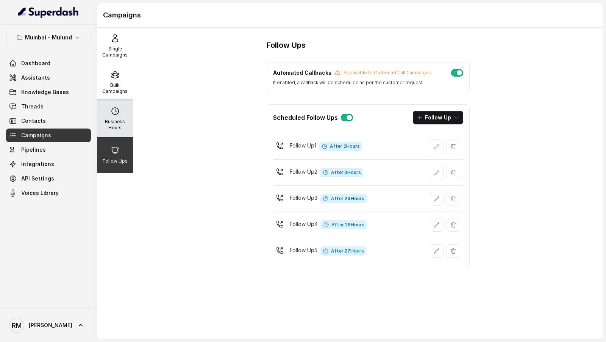
click at [122, 106] on div "Business Hours" at bounding box center [115, 118] width 36 height 36
select select "Asia/Calcutta"
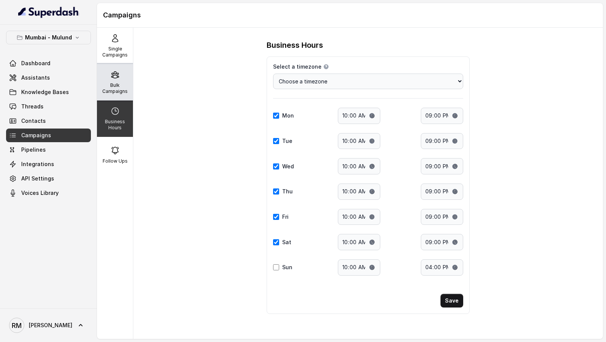
click at [125, 84] on p "Bulk Campaigns" at bounding box center [115, 88] width 30 height 12
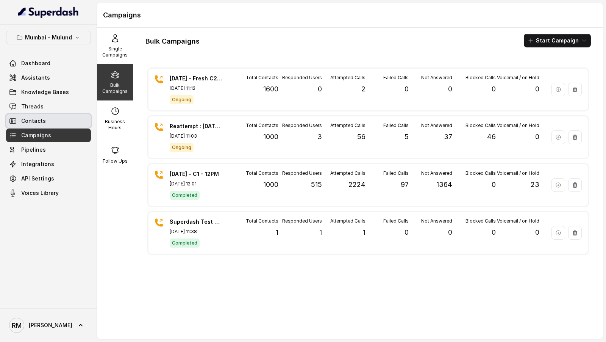
click at [75, 117] on link "Contacts" at bounding box center [48, 121] width 85 height 14
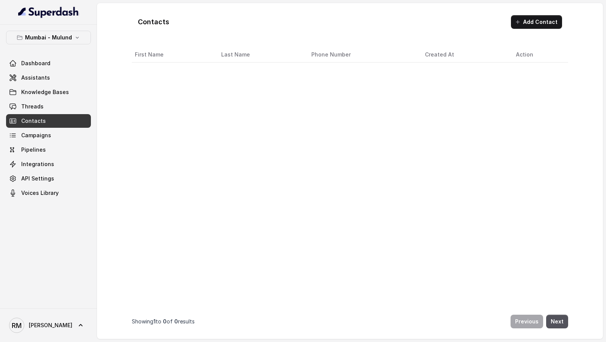
click at [71, 129] on link "Campaigns" at bounding box center [48, 135] width 85 height 14
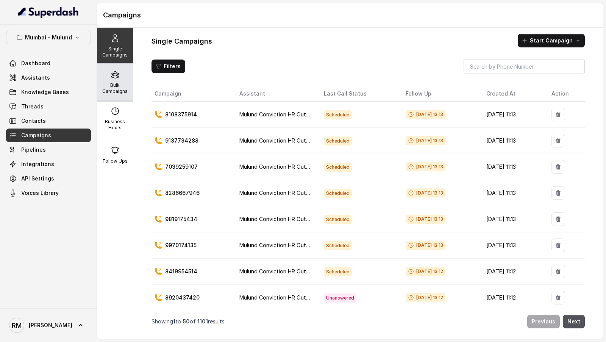
click at [125, 86] on p "Bulk Campaigns" at bounding box center [115, 88] width 30 height 12
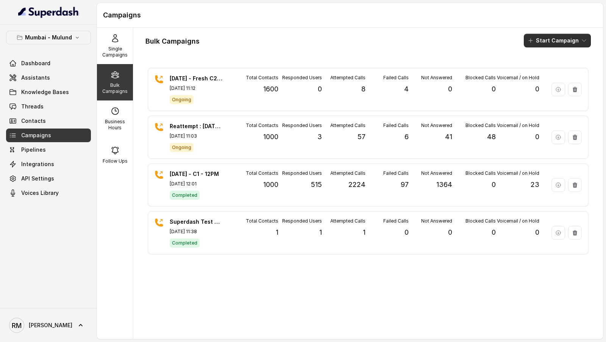
click at [550, 44] on button "Start Campaign" at bounding box center [557, 41] width 67 height 14
click at [319, 48] on div "Bulk Campaigns Start Campaign 24.9.25 - Fresh C2 - 11AM Sep 24, 2025, 11:12 Ong…" at bounding box center [368, 183] width 470 height 311
click at [55, 31] on button "Mumbai - Mulund" at bounding box center [48, 38] width 85 height 14
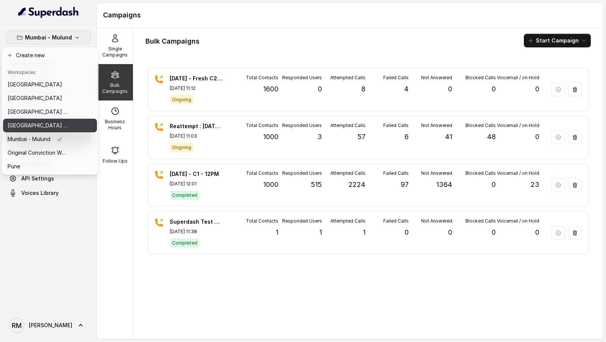
click at [56, 124] on p "[GEOGRAPHIC_DATA] - [GEOGRAPHIC_DATA] - [GEOGRAPHIC_DATA]" at bounding box center [38, 125] width 61 height 9
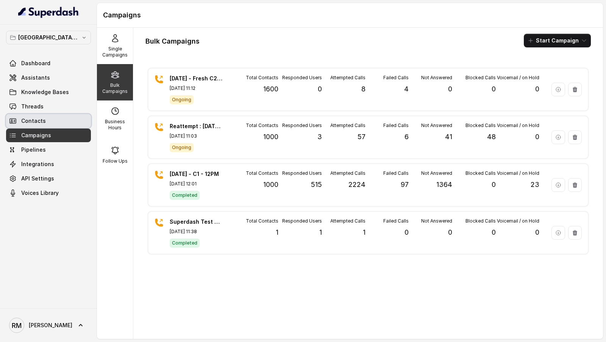
click at [57, 118] on link "Contacts" at bounding box center [48, 121] width 85 height 14
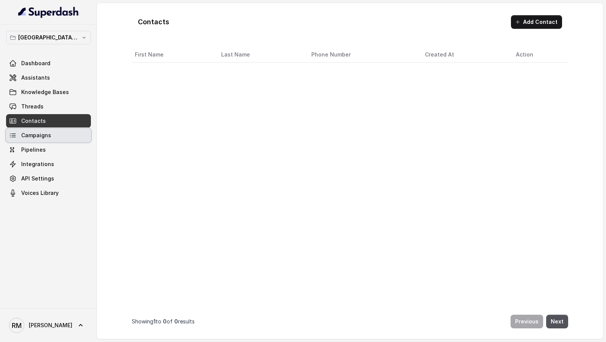
click at [50, 136] on span "Campaigns" at bounding box center [36, 135] width 30 height 8
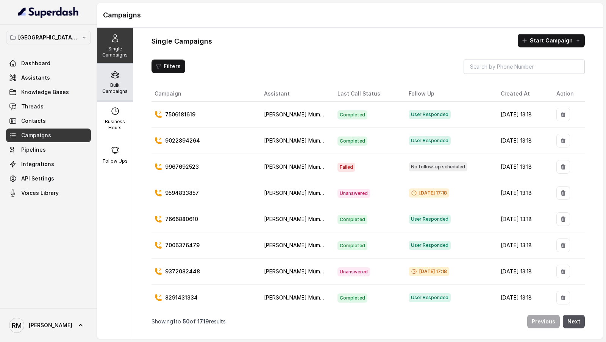
click at [115, 92] on p "Bulk Campaigns" at bounding box center [115, 88] width 30 height 12
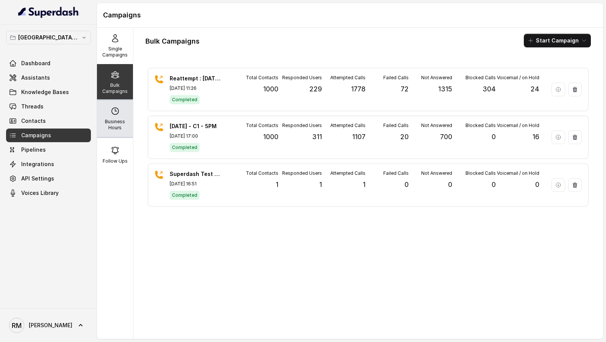
click at [113, 125] on p "Business Hours" at bounding box center [115, 125] width 30 height 12
select select "Asia/Calcutta"
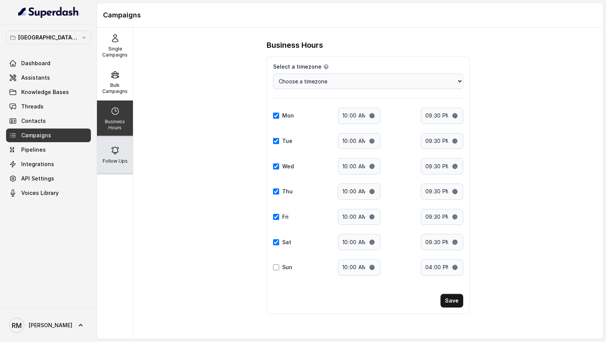
click at [116, 157] on div "Follow Ups" at bounding box center [115, 155] width 36 height 36
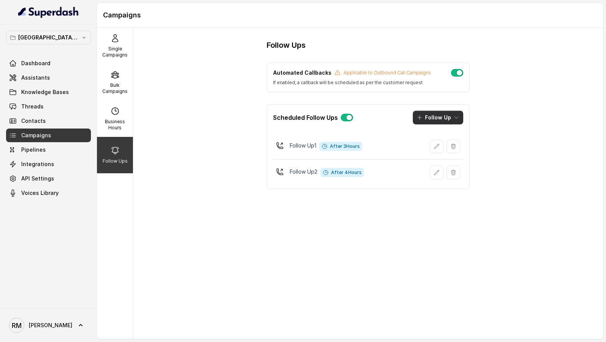
click at [451, 117] on button "Follow Up" at bounding box center [438, 118] width 50 height 14
click at [441, 146] on div "Call" at bounding box center [433, 149] width 37 height 8
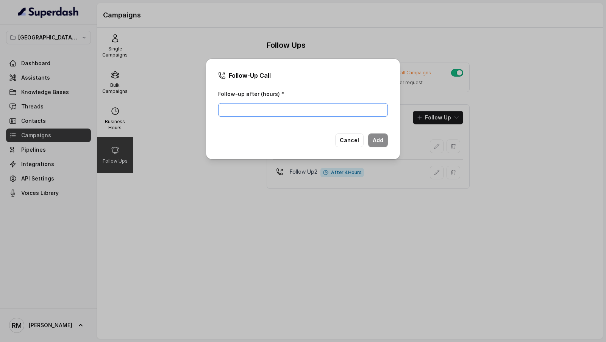
click at [256, 109] on input "Follow-up after (hours) *" at bounding box center [303, 110] width 170 height 14
type input "24"
click at [369, 138] on button "Add" at bounding box center [378, 140] width 20 height 14
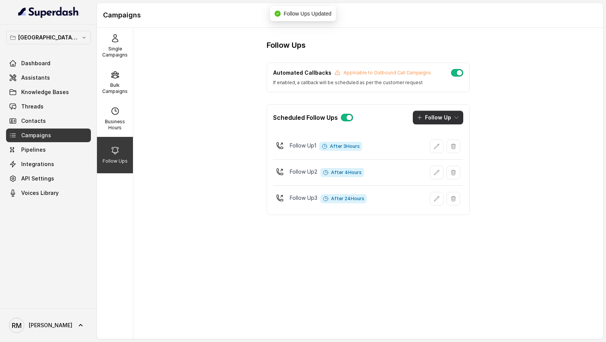
click at [457, 115] on icon "button" at bounding box center [457, 117] width 6 height 6
click at [416, 146] on icon "button" at bounding box center [419, 149] width 8 height 8
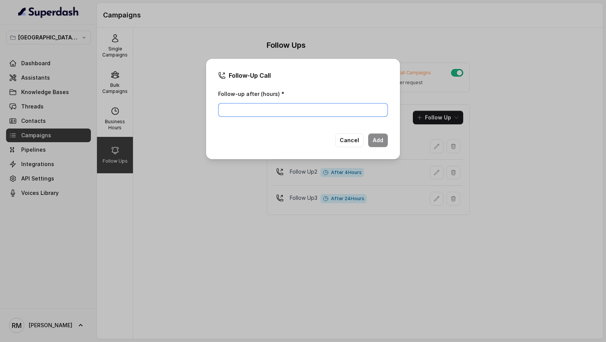
click at [248, 113] on input "Follow-up after (hours) *" at bounding box center [303, 110] width 170 height 14
type input "26"
click at [380, 141] on button "Add" at bounding box center [378, 140] width 20 height 14
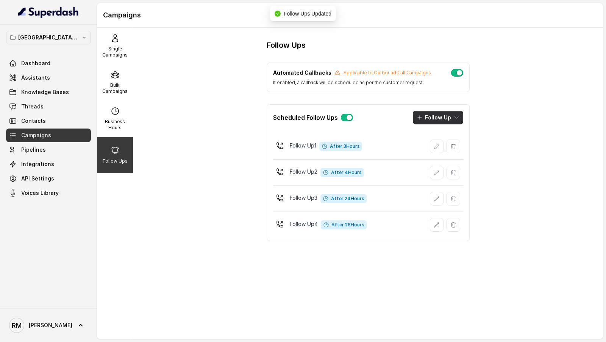
click at [448, 119] on button "Follow Up" at bounding box center [438, 118] width 50 height 14
click at [442, 149] on div "Call" at bounding box center [433, 149] width 37 height 8
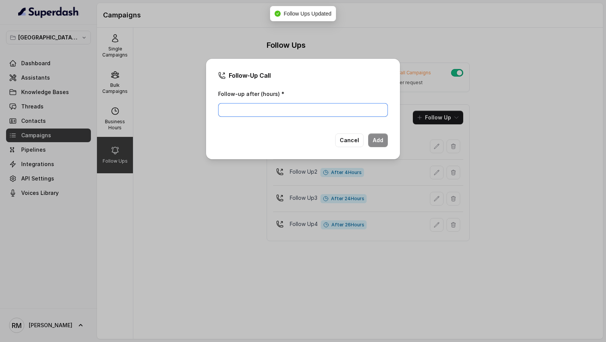
click at [263, 106] on input "Follow-up after (hours) *" at bounding box center [303, 110] width 170 height 14
type input "27"
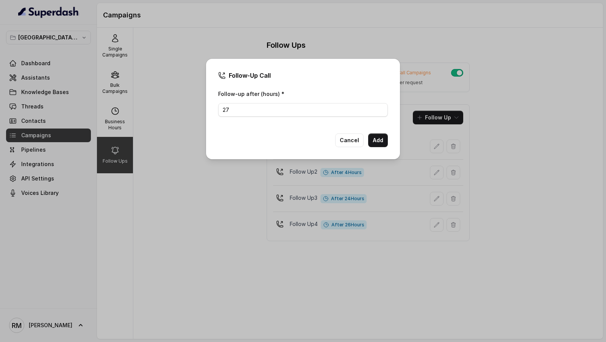
click at [378, 146] on button "Add" at bounding box center [378, 140] width 20 height 14
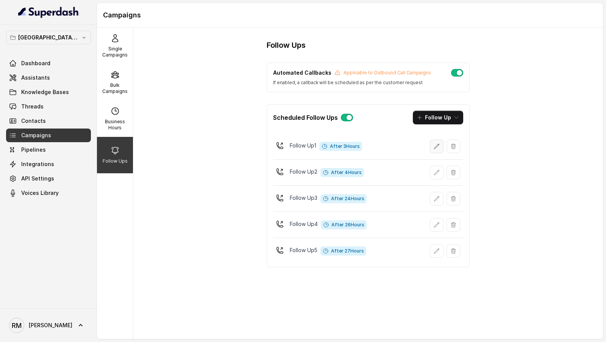
click at [439, 148] on button "button" at bounding box center [437, 146] width 14 height 14
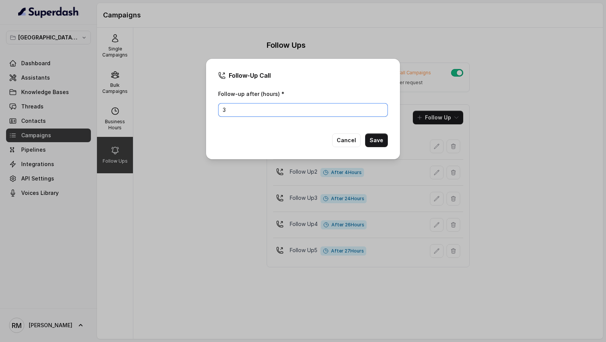
click at [304, 107] on input "3" at bounding box center [303, 110] width 170 height 14
type input "2"
click at [375, 139] on button "Save" at bounding box center [376, 140] width 23 height 14
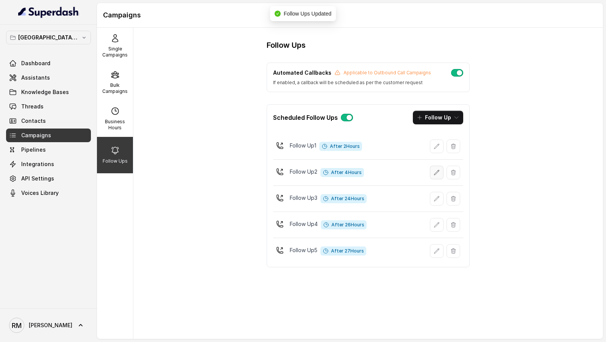
click at [439, 172] on icon "button" at bounding box center [437, 172] width 6 height 6
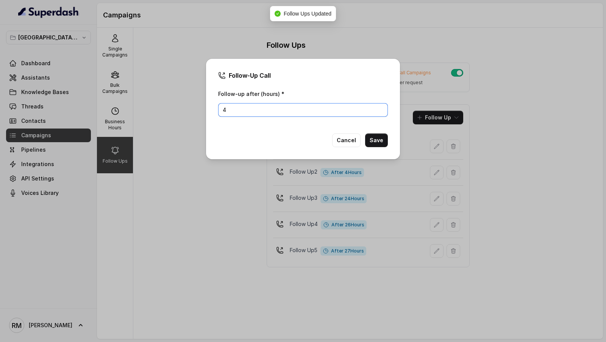
click at [271, 109] on input "4" at bounding box center [303, 110] width 170 height 14
type input "3"
click at [382, 142] on button "Save" at bounding box center [376, 140] width 23 height 14
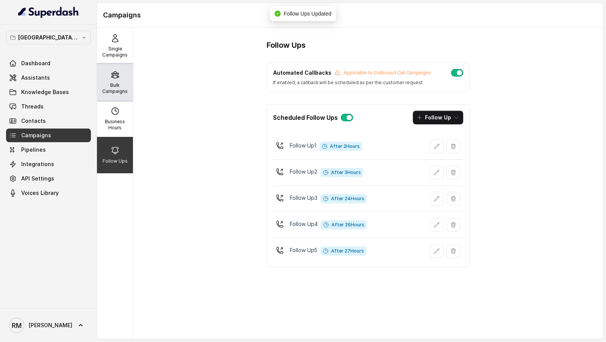
click at [125, 88] on p "Bulk Campaigns" at bounding box center [115, 88] width 30 height 12
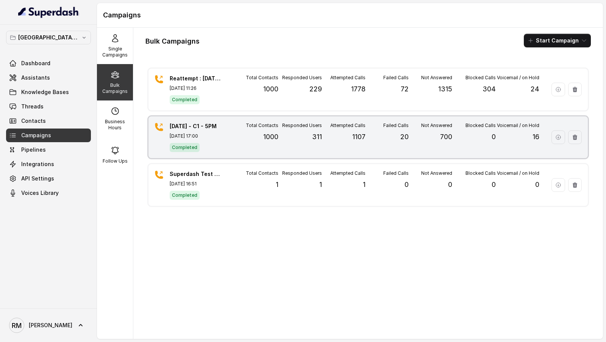
click at [200, 132] on div "22.09.2025 - C1 - 5PM Sep 22, 2025, 17:00 Completed" at bounding box center [196, 137] width 53 height 30
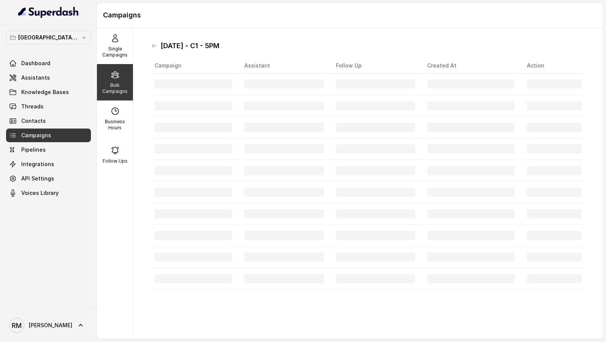
click at [186, 46] on h1 "22.09.2025 - C1 - 5PM" at bounding box center [190, 46] width 59 height 12
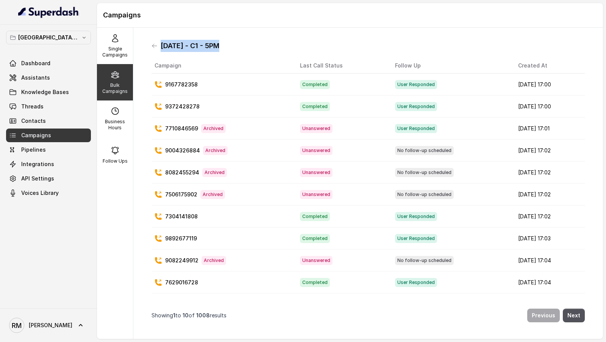
copy h1 "22.09.2025 - C1 - 5PM"
click at [152, 45] on icon at bounding box center [155, 46] width 6 height 6
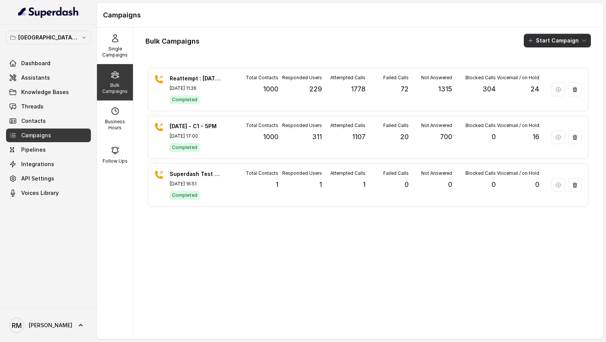
click at [549, 38] on button "Start Campaign" at bounding box center [557, 41] width 67 height 14
click at [552, 72] on div "Call" at bounding box center [547, 70] width 37 height 8
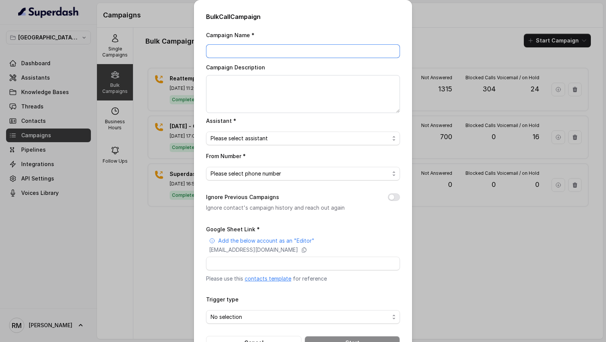
click at [248, 51] on input "Campaign Name *" at bounding box center [303, 51] width 194 height 14
paste input "22.09.2025 - C1 - 5PM"
click at [245, 51] on input "22.09.2025 - C1 - 5PM" at bounding box center [303, 51] width 194 height 14
drag, startPoint x: 272, startPoint y: 52, endPoint x: 306, endPoint y: 52, distance: 34.1
click at [306, 52] on input "22.09.2025 - Fresh C2 - 5PM" at bounding box center [303, 51] width 194 height 14
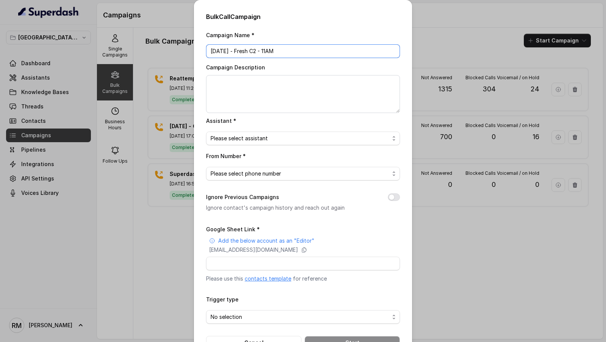
click at [217, 53] on input "22.09.2025 - Fresh C2 - 11AM" at bounding box center [303, 51] width 194 height 14
type input "24.09.2025 - Fresh C2 - 11AM"
click at [252, 75] on textarea "Campaign Description" at bounding box center [303, 94] width 194 height 38
paste textarea "24.09.2025 - Fresh C2 - 11AM"
type textarea "24.09.2025 - Fresh C2 - 11AM"
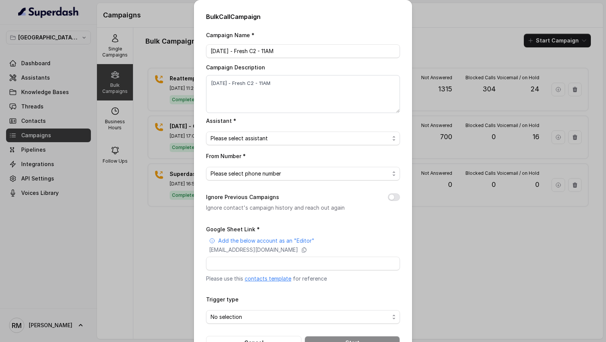
click at [264, 280] on link "contacts template" at bounding box center [268, 278] width 47 height 6
click at [266, 139] on span "Please select assistant" at bounding box center [300, 138] width 179 height 9
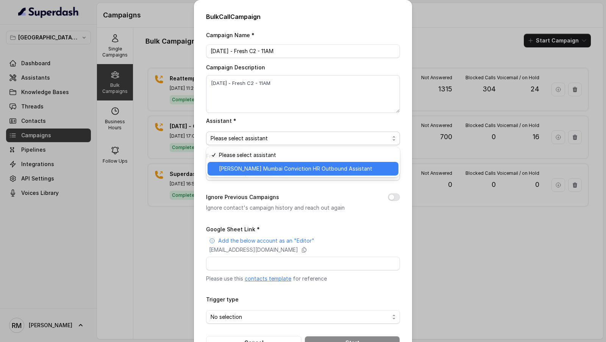
click at [245, 170] on span "Kemp Mumbai Conviction HR Outbound Assistant" at bounding box center [306, 168] width 175 height 9
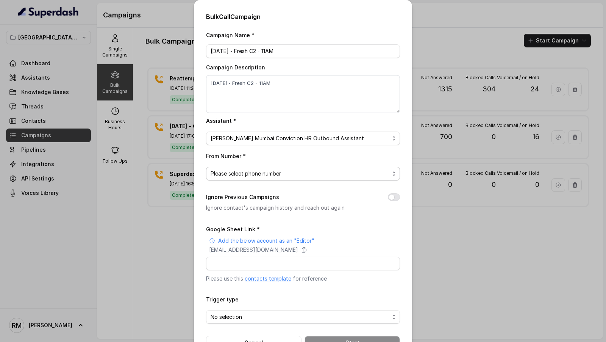
click at [245, 170] on span "Please select phone number" at bounding box center [300, 173] width 179 height 9
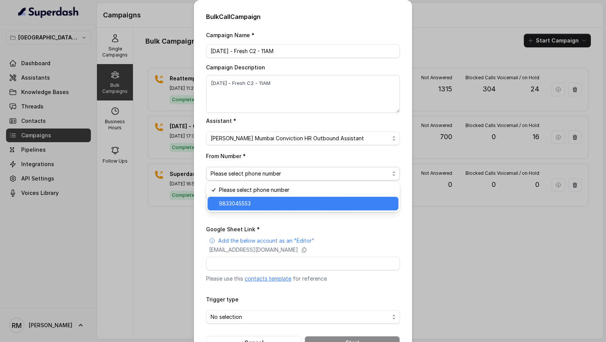
click at [237, 204] on span "9833045553" at bounding box center [306, 203] width 175 height 9
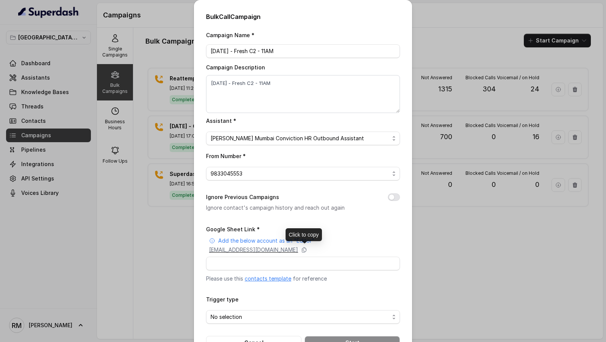
click at [263, 252] on p "superdash@superdash-382709.iam.gserviceaccount.com" at bounding box center [253, 250] width 89 height 8
click at [287, 138] on span "Kemp Mumbai Conviction HR Outbound Assistant" at bounding box center [300, 138] width 179 height 9
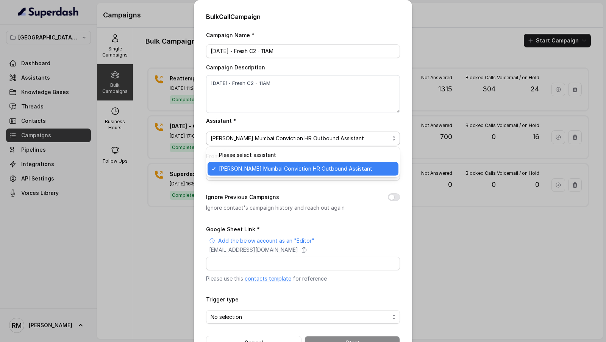
click at [296, 119] on div "Assistant * Kemp Mumbai Conviction HR Outbound Assistant" at bounding box center [303, 130] width 194 height 29
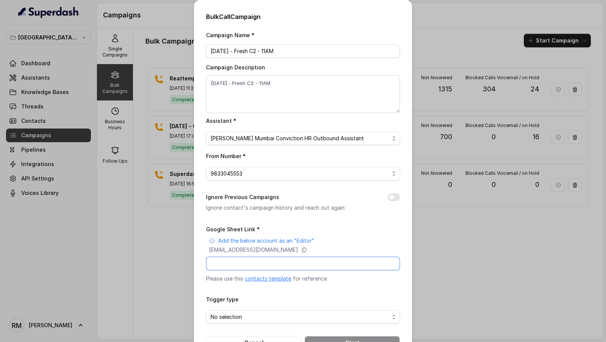
click at [247, 263] on input "Google Sheet Link *" at bounding box center [303, 264] width 194 height 14
paste input "https://docs.google.com/spreadsheets/d/19JcDF40Ao0OaSjxywbdO35qVGAxldSrPHUcOwWI…"
type input "https://docs.google.com/spreadsheets/d/19JcDF40Ao0OaSjxywbdO35qVGAxldSrPHUcOwWI…"
click at [236, 316] on span "No selection" at bounding box center [300, 316] width 179 height 9
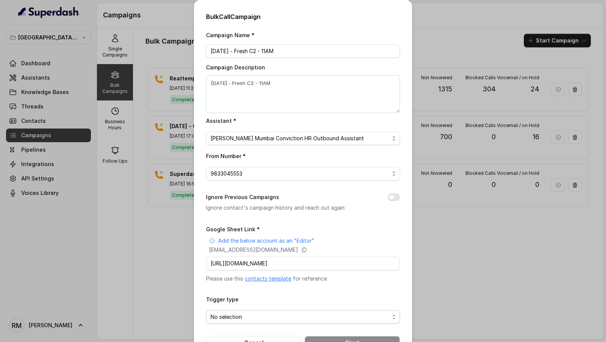
scroll to position [0, 0]
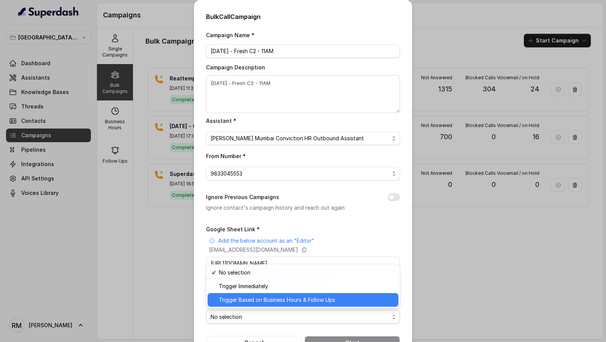
click at [246, 304] on span "Trigger Based on Business Hours & Follow Ups" at bounding box center [306, 299] width 175 height 9
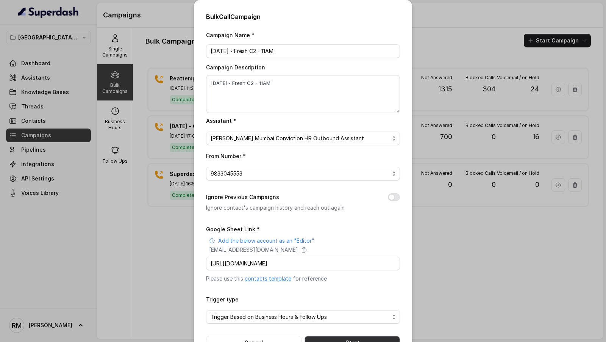
click at [346, 337] on button "Start" at bounding box center [352, 343] width 95 height 14
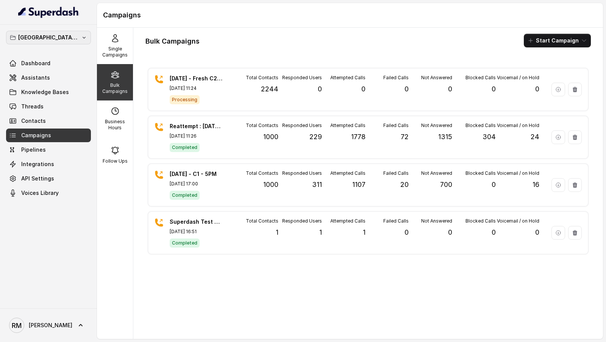
click at [63, 41] on p "[GEOGRAPHIC_DATA] - [GEOGRAPHIC_DATA] - [GEOGRAPHIC_DATA]" at bounding box center [48, 37] width 61 height 9
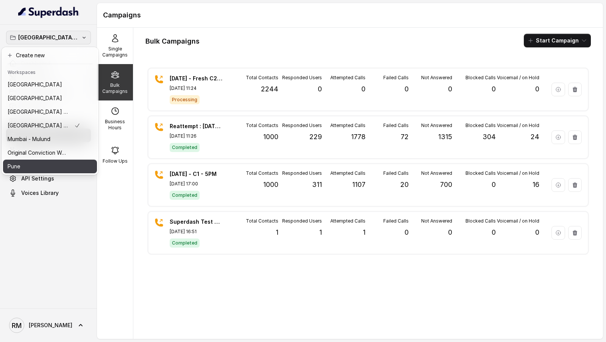
click at [36, 165] on div "Pune" at bounding box center [44, 166] width 73 height 9
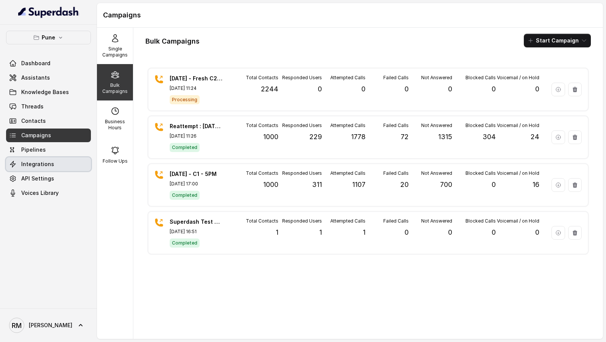
click at [46, 154] on link "Pipelines" at bounding box center [48, 150] width 85 height 14
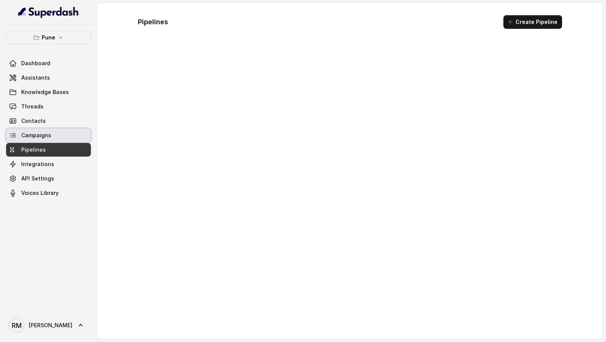
click at [53, 136] on link "Campaigns" at bounding box center [48, 135] width 85 height 14
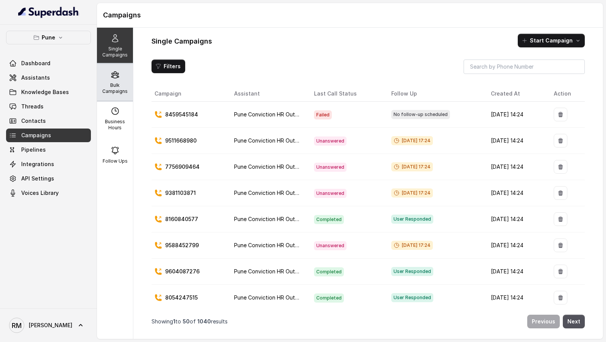
click at [112, 87] on p "Bulk Campaigns" at bounding box center [115, 88] width 30 height 12
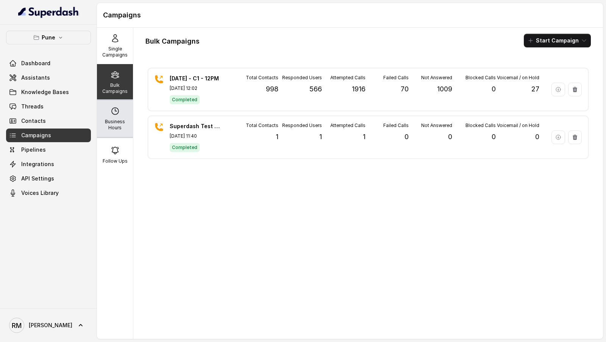
click at [119, 125] on p "Business Hours" at bounding box center [115, 125] width 30 height 12
select select "Asia/Calcutta"
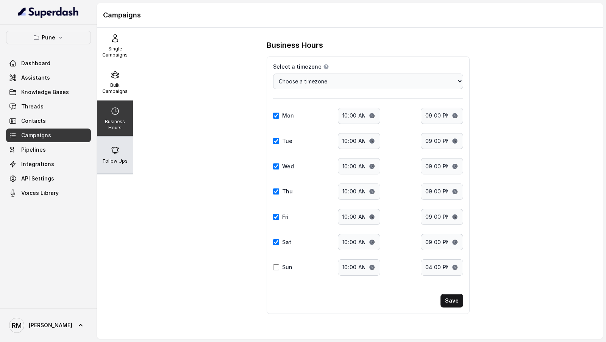
click at [119, 159] on p "Follow Ups" at bounding box center [115, 161] width 25 height 6
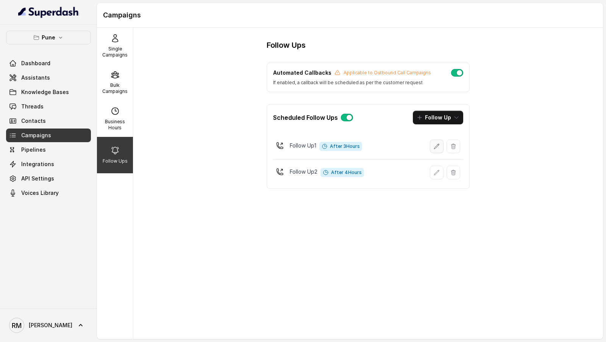
click at [436, 148] on button "button" at bounding box center [437, 146] width 14 height 14
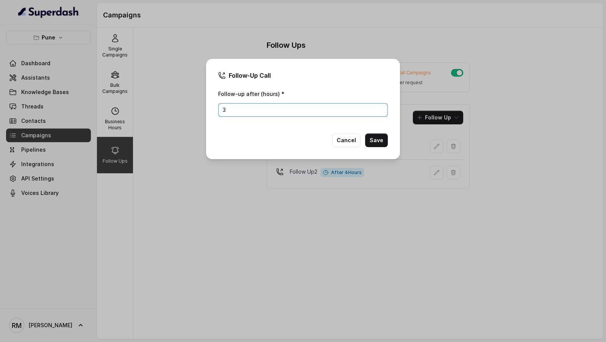
click at [285, 104] on input "3" at bounding box center [303, 110] width 170 height 14
type input "2"
click at [378, 137] on button "Save" at bounding box center [376, 140] width 23 height 14
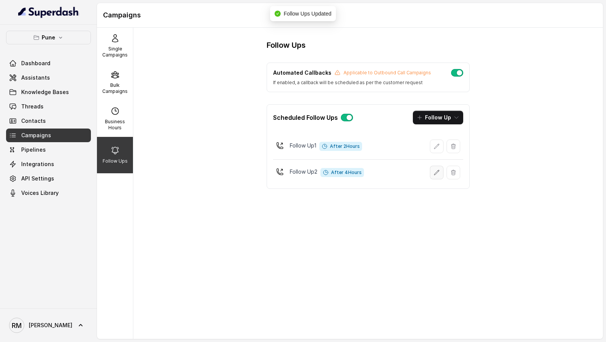
click at [437, 172] on icon "button" at bounding box center [437, 172] width 6 height 6
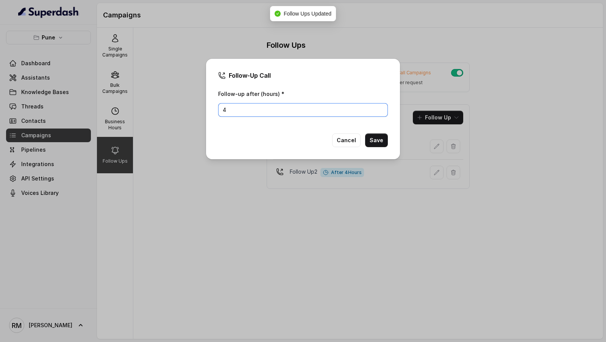
click at [257, 110] on input "4" at bounding box center [303, 110] width 170 height 14
type input "3"
click at [379, 146] on button "Save" at bounding box center [376, 140] width 23 height 14
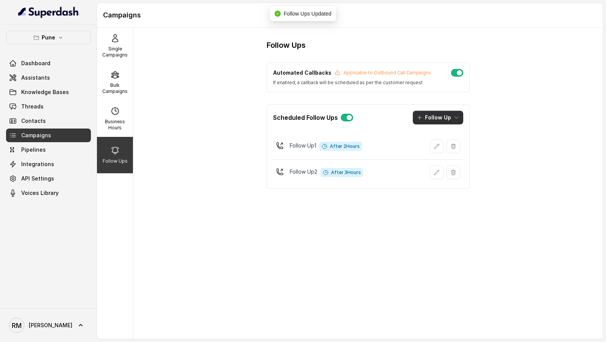
click at [438, 120] on button "Follow Up" at bounding box center [438, 118] width 50 height 14
click at [432, 147] on p "Call" at bounding box center [430, 149] width 9 height 8
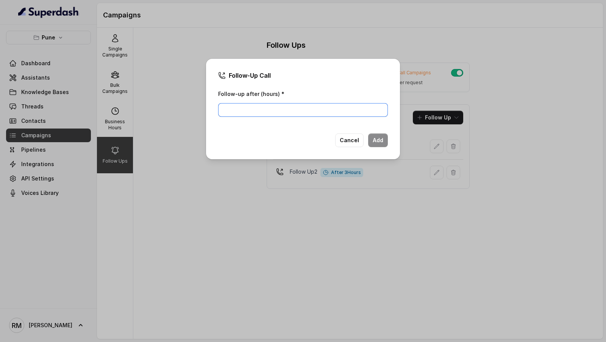
click at [237, 106] on input "Follow-up after (hours) *" at bounding box center [303, 110] width 170 height 14
type input "24"
click at [378, 140] on button "Add" at bounding box center [378, 140] width 20 height 14
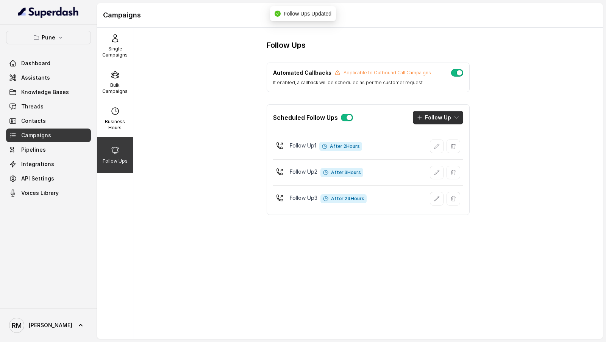
click at [445, 119] on button "Follow Up" at bounding box center [438, 118] width 50 height 14
click at [436, 150] on div "Call" at bounding box center [433, 149] width 37 height 8
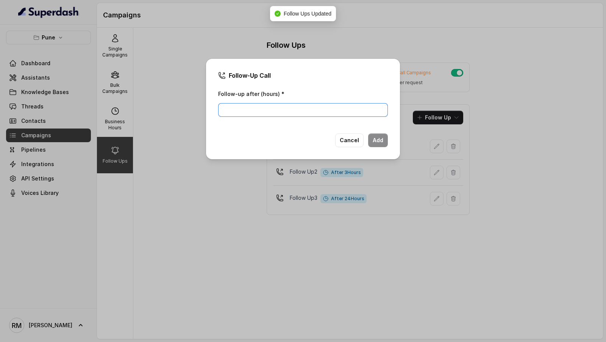
click at [225, 110] on input "Follow-up after (hours) *" at bounding box center [303, 110] width 170 height 14
type input "26"
click at [375, 140] on button "Add" at bounding box center [378, 140] width 20 height 14
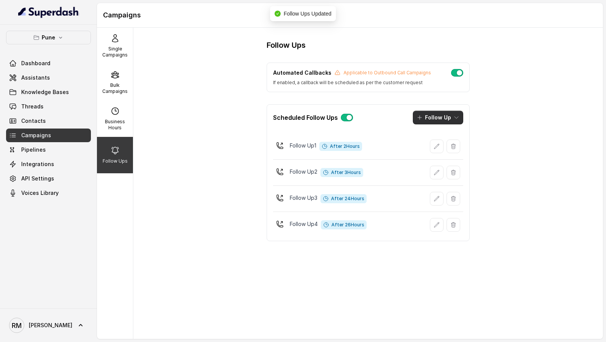
click at [438, 117] on button "Follow Up" at bounding box center [438, 118] width 50 height 14
click at [438, 146] on div "Call" at bounding box center [433, 149] width 37 height 8
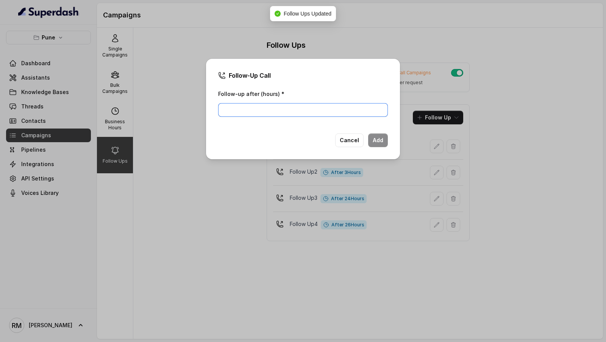
click at [289, 113] on input "Follow-up after (hours) *" at bounding box center [303, 110] width 170 height 14
type input "27"
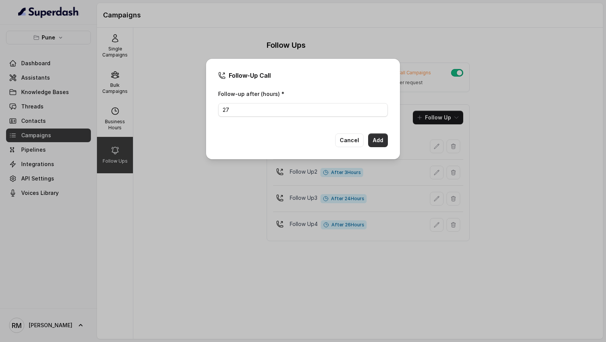
click at [380, 141] on button "Add" at bounding box center [378, 140] width 20 height 14
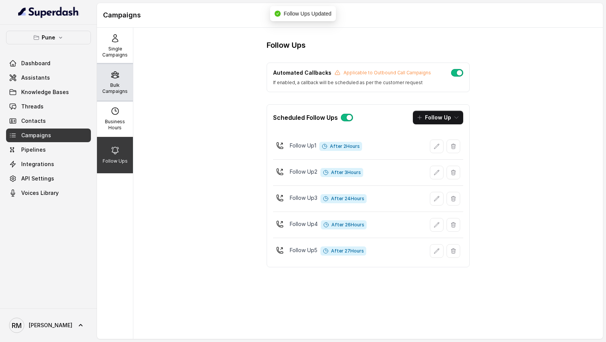
click at [118, 88] on p "Bulk Campaigns" at bounding box center [115, 88] width 30 height 12
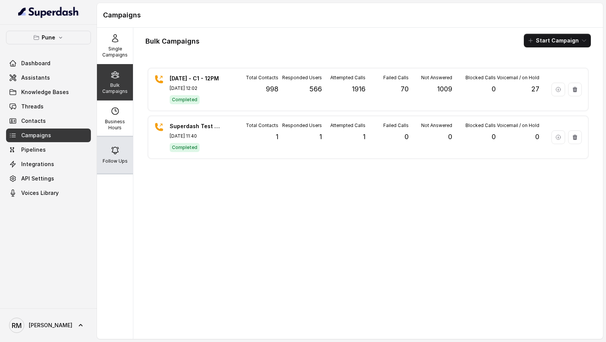
click at [111, 146] on icon at bounding box center [115, 150] width 9 height 9
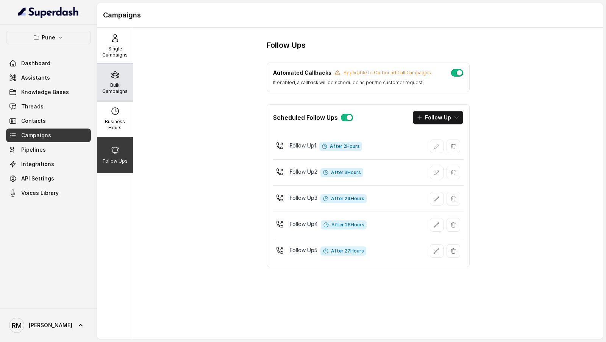
click at [103, 75] on div "Bulk Campaigns" at bounding box center [115, 82] width 36 height 36
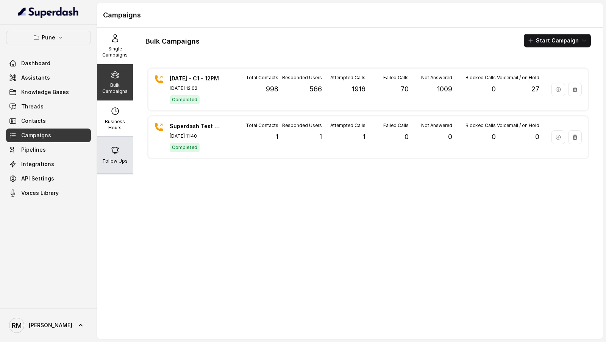
click at [114, 164] on div "Follow Ups" at bounding box center [115, 155] width 36 height 36
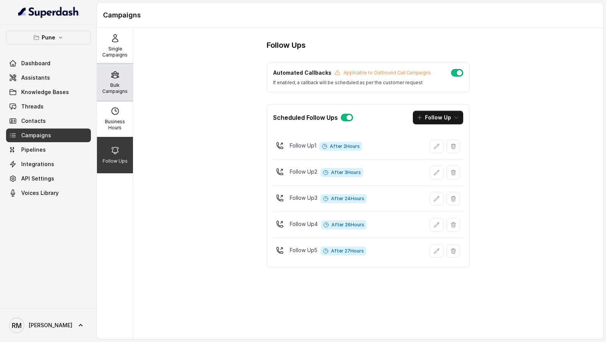
click at [105, 82] on p "Bulk Campaigns" at bounding box center [115, 88] width 30 height 12
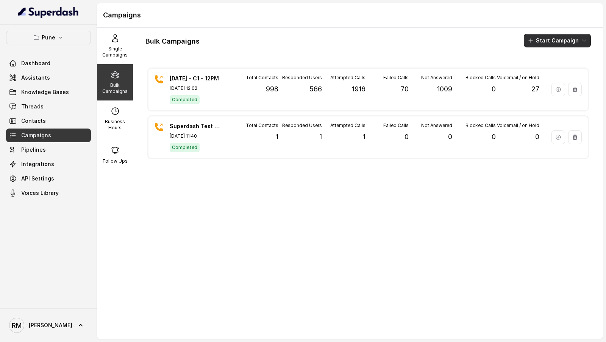
click at [557, 42] on button "Start Campaign" at bounding box center [557, 41] width 67 height 14
click at [538, 73] on button "Call" at bounding box center [559, 70] width 70 height 12
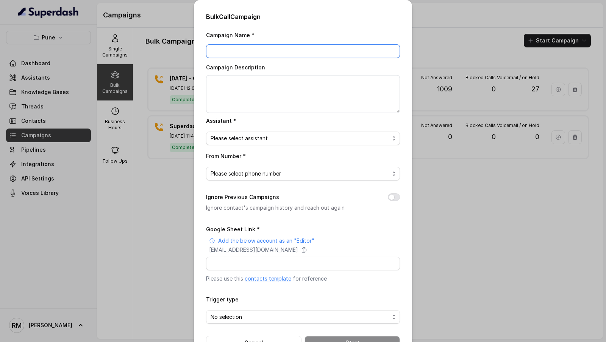
click at [270, 45] on input "Campaign Name *" at bounding box center [303, 51] width 194 height 14
paste input "Reattempt : 22.09.2025 - C1 - 5PM"
click at [247, 52] on input "Reattempt : 22.09.2025 - C1 - 5PM" at bounding box center [303, 51] width 194 height 14
click at [252, 52] on input "Reattempt : 23.09.2025 - C1 - 5PM" at bounding box center [303, 51] width 194 height 14
click at [287, 52] on input "Reattempt : 23.9.2025 - C1 - 5PM" at bounding box center [303, 51] width 194 height 14
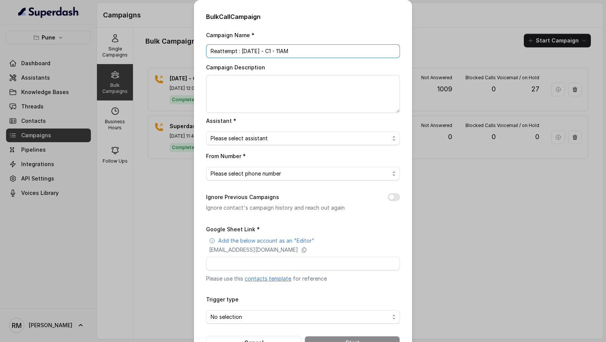
type input "Reattempt : [DATE] - C1 - 11AM"
click at [264, 98] on textarea "Campaign Description" at bounding box center [303, 94] width 194 height 38
paste textarea "Reattempt : [DATE] - C1 - 11AM"
type textarea "Reattempt : [DATE] - C1 - 11AM"
click at [263, 142] on span "Please select assistant" at bounding box center [300, 138] width 179 height 9
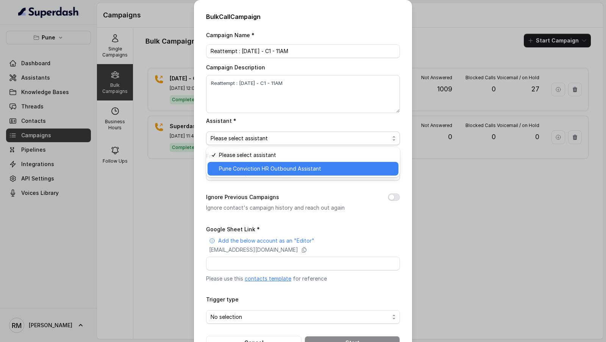
click at [259, 166] on span "Pune Conviction HR Outbound Assistant" at bounding box center [306, 168] width 175 height 9
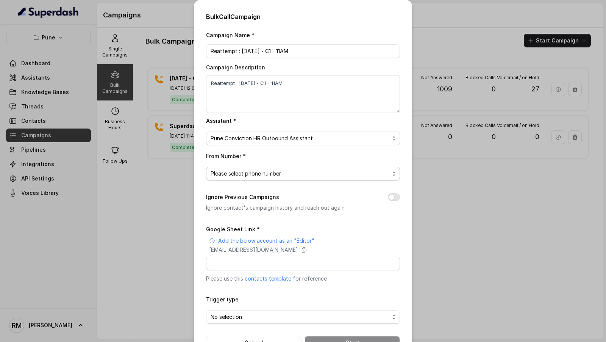
click at [255, 172] on span "Please select phone number" at bounding box center [300, 173] width 179 height 9
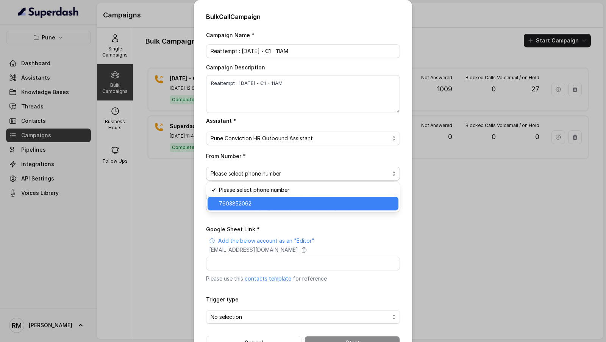
click at [248, 205] on span "7603852062" at bounding box center [306, 203] width 175 height 9
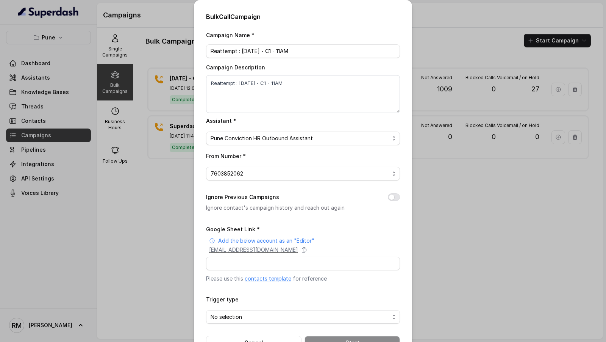
scroll to position [25, 0]
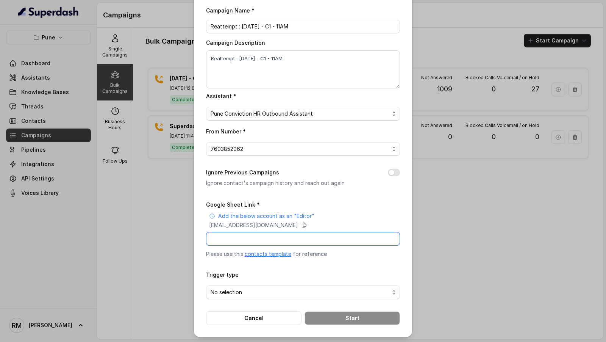
click at [255, 240] on input "Google Sheet Link *" at bounding box center [303, 239] width 194 height 14
paste input "https://docs.google.com/spreadsheets/d/1JWfmHKbcH7ML0qO17YN7up5Z2r__7NKinae5PtI…"
type input "https://docs.google.com/spreadsheets/d/1JWfmHKbcH7ML0qO17YN7up5Z2r__7NKinae5PtI…"
click at [244, 288] on span "No selection" at bounding box center [300, 292] width 179 height 9
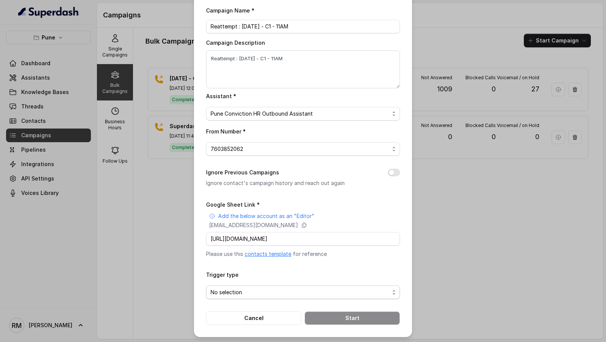
scroll to position [0, 0]
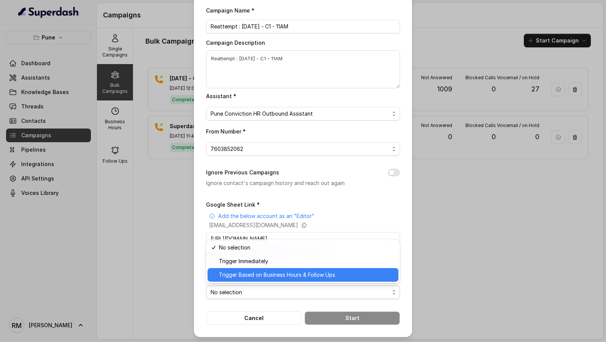
click at [250, 278] on span "Trigger Based on Business Hours & Follow Ups" at bounding box center [306, 274] width 175 height 9
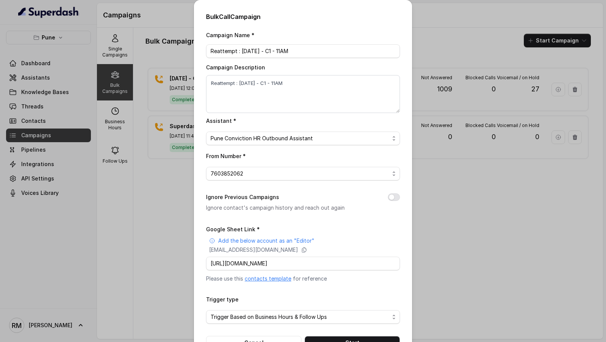
scroll to position [25, 0]
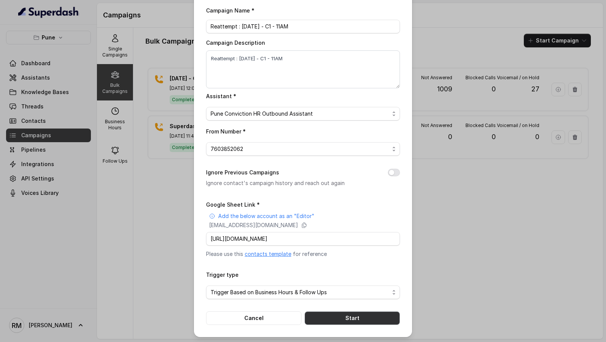
click at [350, 321] on button "Start" at bounding box center [352, 318] width 95 height 14
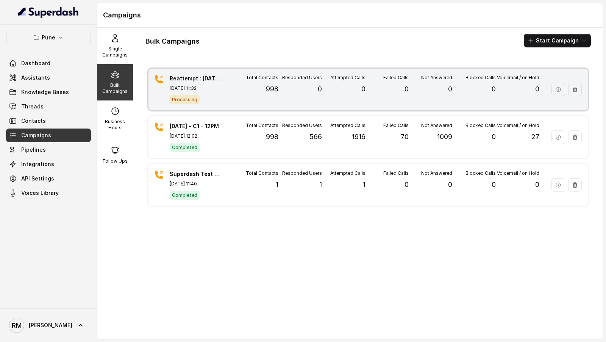
click at [225, 97] on div "Reattempt : 23.9.2025 - C1 - 11AM Sep 24, 2025, 11:32 Processing Total Contacts…" at bounding box center [369, 90] width 440 height 42
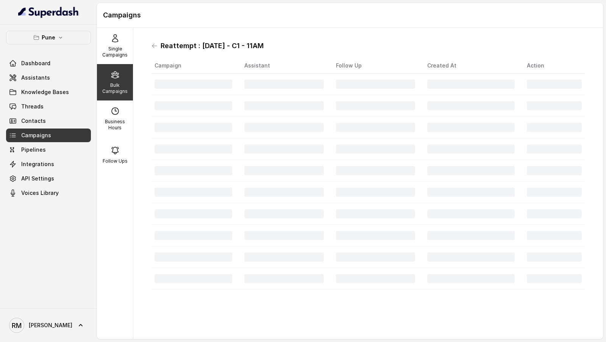
click at [170, 45] on h1 "Reattempt : [DATE] - C1 - 11AM" at bounding box center [212, 46] width 103 height 12
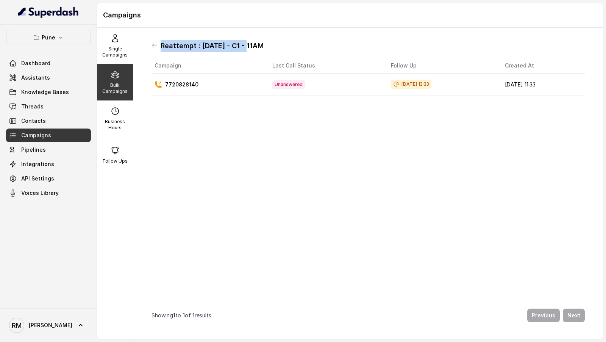
drag, startPoint x: 170, startPoint y: 45, endPoint x: 247, endPoint y: 46, distance: 76.9
click at [247, 46] on h1 "Reattempt : [DATE] - C1 - 11AM" at bounding box center [212, 46] width 103 height 12
copy h1 "Reattempt : [DATE] - C1"
click at [152, 47] on icon at bounding box center [155, 46] width 6 height 6
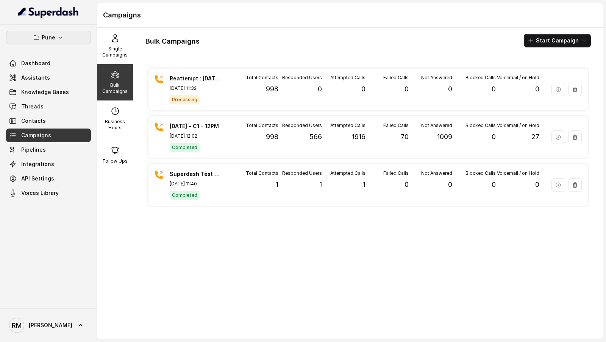
click at [55, 42] on button "Pune" at bounding box center [48, 38] width 85 height 14
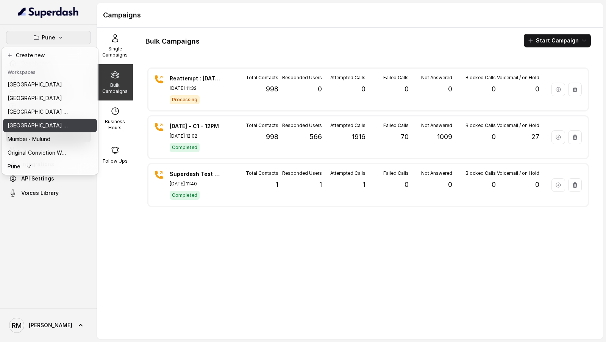
click at [39, 125] on p "[GEOGRAPHIC_DATA] - [GEOGRAPHIC_DATA] - [GEOGRAPHIC_DATA]" at bounding box center [38, 125] width 61 height 9
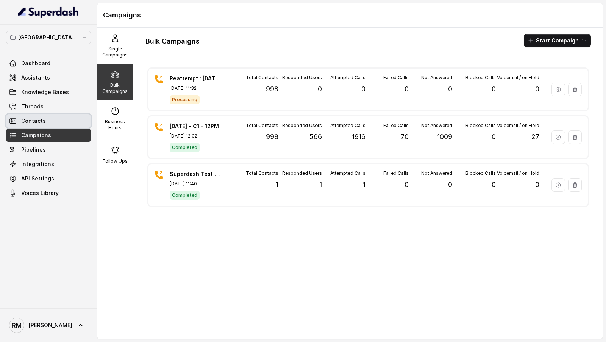
click at [47, 118] on link "Contacts" at bounding box center [48, 121] width 85 height 14
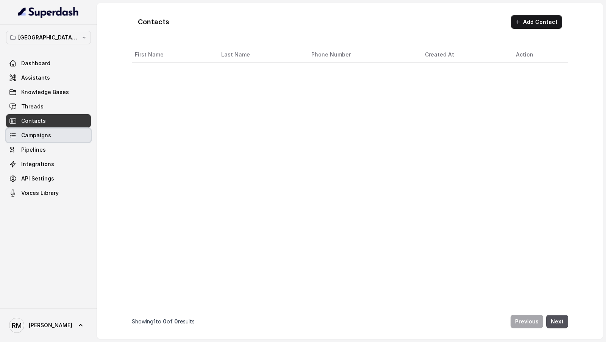
click at [47, 132] on span "Campaigns" at bounding box center [36, 135] width 30 height 8
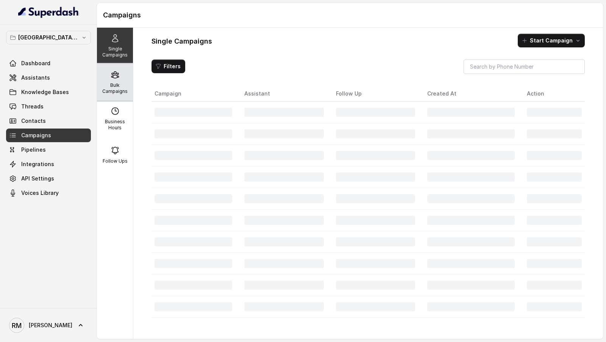
click at [121, 74] on div "Bulk Campaigns" at bounding box center [115, 82] width 36 height 36
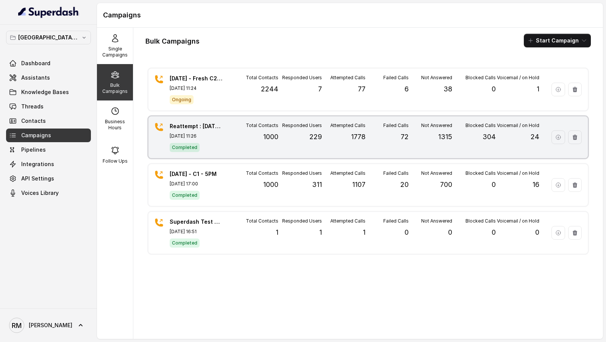
click at [202, 125] on p "Reattempt : 22.09.2025 - C1 - 5PM" at bounding box center [196, 126] width 53 height 8
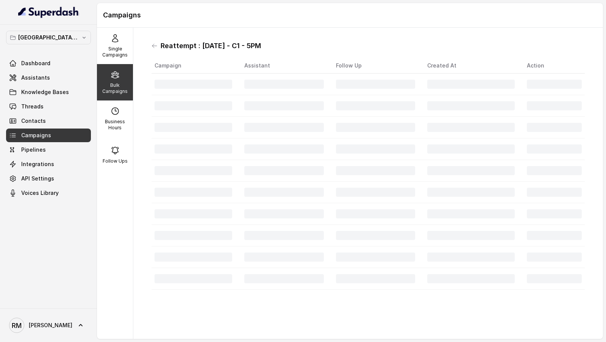
click at [173, 46] on h1 "Reattempt : 22.09.2025 - C1 - 5PM" at bounding box center [211, 46] width 100 height 12
drag, startPoint x: 173, startPoint y: 46, endPoint x: 299, endPoint y: 46, distance: 126.6
click at [299, 46] on div "Reattempt : 22.09.2025 - C1 - 5PM" at bounding box center [369, 46] width 434 height 12
copy h1 "Reattempt : 22.09.2025 - C1 - 5PM"
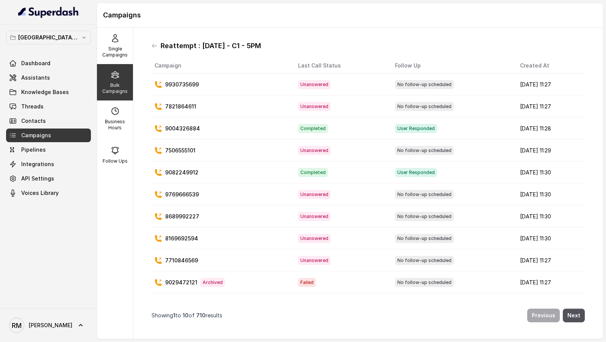
click at [159, 42] on div "Reattempt : 22.09.2025 - C1 - 5PM" at bounding box center [369, 46] width 434 height 12
click at [153, 45] on icon at bounding box center [154, 46] width 5 height 4
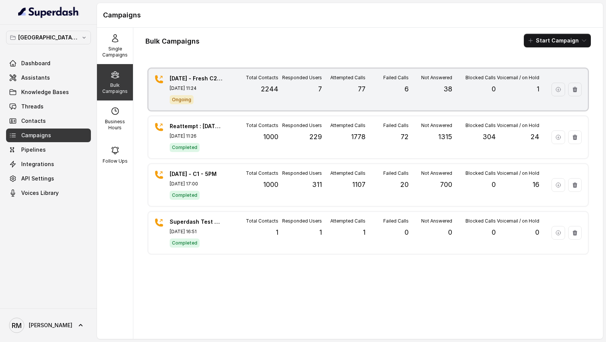
click at [220, 91] on div "24.09.2025 - Fresh C2 - 11AM Sep 24, 2025, 11:24 Ongoing" at bounding box center [196, 90] width 53 height 30
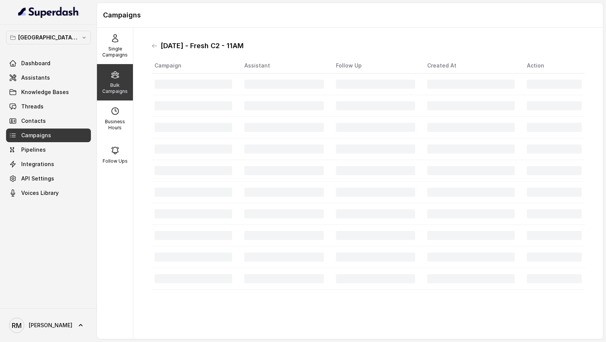
click at [166, 43] on h1 "24.09.2025 - Fresh C2 - 11AM" at bounding box center [202, 46] width 83 height 12
drag, startPoint x: 166, startPoint y: 43, endPoint x: 268, endPoint y: 43, distance: 102.3
click at [269, 43] on div "24.09.2025 - Fresh C2 - 11AM" at bounding box center [369, 46] width 434 height 12
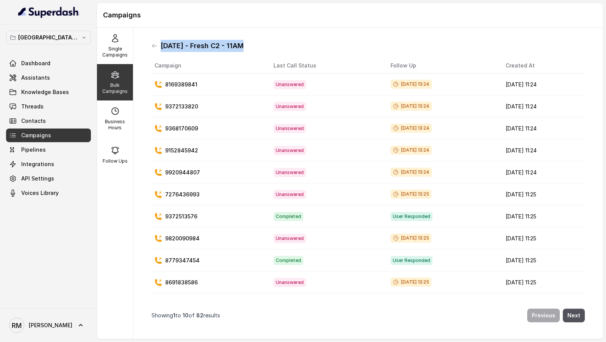
copy h1 "24.09.2025 - Fresh C2 - 11AM"
click at [151, 47] on div "24.09.2025 - Fresh C2 - 11AM Campaign Last Call Status Follow Up Created At 816…" at bounding box center [369, 183] width 446 height 299
click at [153, 45] on icon at bounding box center [154, 46] width 5 height 4
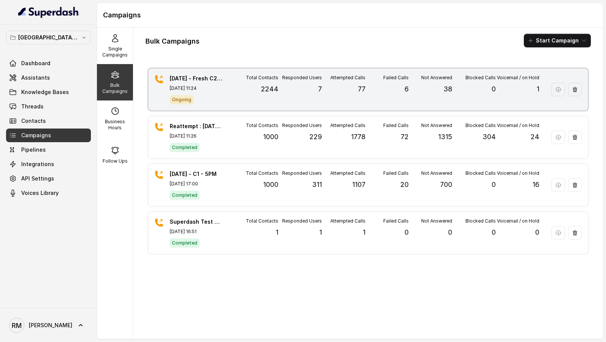
click at [211, 95] on div "Ongoing" at bounding box center [196, 99] width 53 height 10
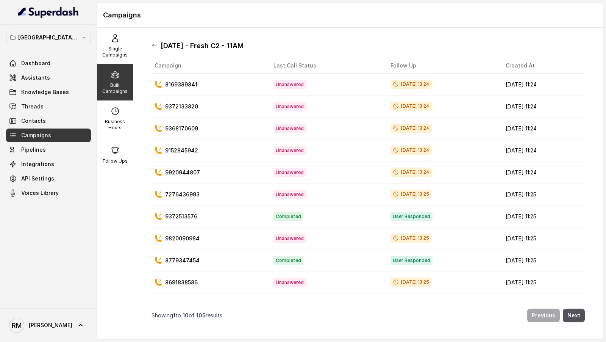
click at [153, 45] on icon at bounding box center [154, 46] width 5 height 4
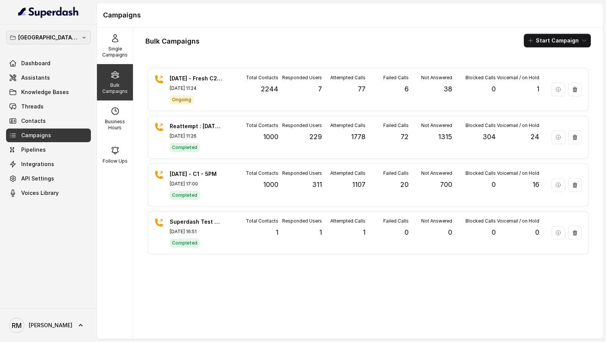
click at [68, 38] on p "[GEOGRAPHIC_DATA] - [GEOGRAPHIC_DATA] - [GEOGRAPHIC_DATA]" at bounding box center [48, 37] width 61 height 9
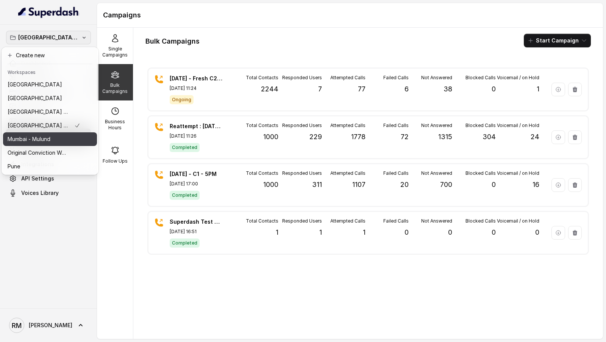
click at [42, 141] on p "Mumbai - Mulund" at bounding box center [29, 139] width 43 height 9
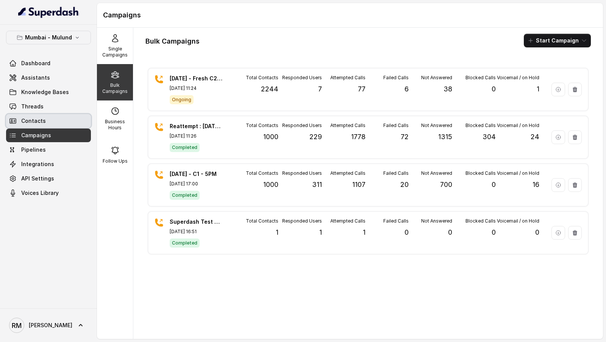
click at [53, 121] on link "Contacts" at bounding box center [48, 121] width 85 height 14
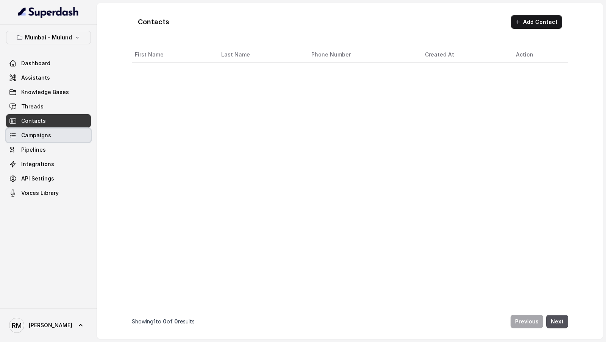
click at [52, 138] on link "Campaigns" at bounding box center [48, 135] width 85 height 14
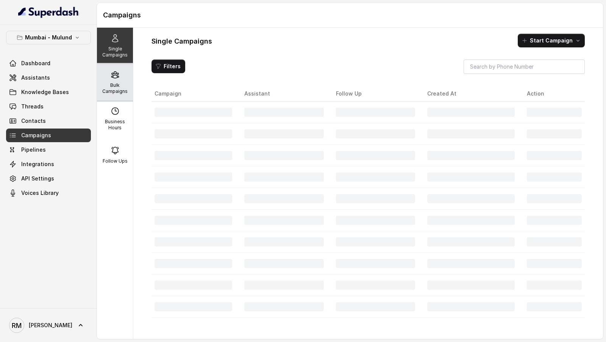
click at [118, 72] on icon at bounding box center [115, 74] width 9 height 9
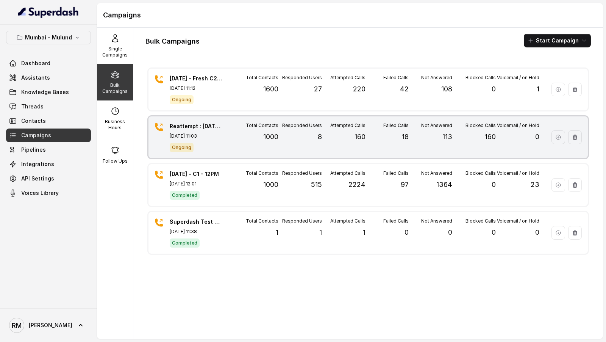
click at [236, 144] on div "Total Contacts 1000" at bounding box center [257, 137] width 44 height 30
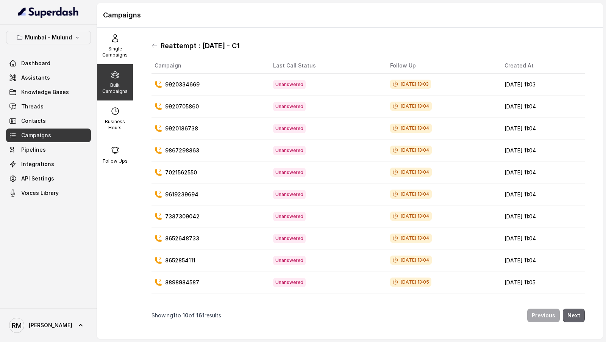
click at [579, 319] on button "Next" at bounding box center [574, 315] width 22 height 14
click at [579, 317] on button "Next" at bounding box center [574, 315] width 22 height 14
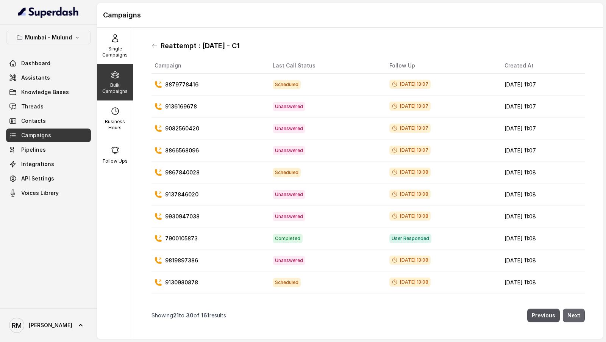
click at [579, 317] on button "Next" at bounding box center [574, 315] width 22 height 14
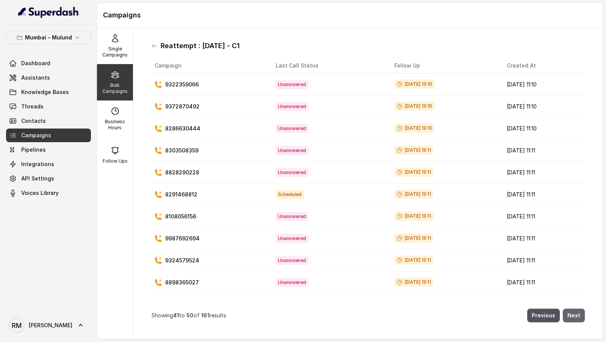
click at [579, 317] on button "Next" at bounding box center [574, 315] width 22 height 14
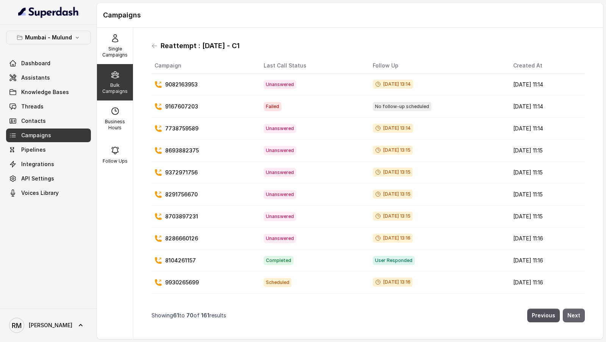
click at [579, 317] on button "Next" at bounding box center [574, 315] width 22 height 14
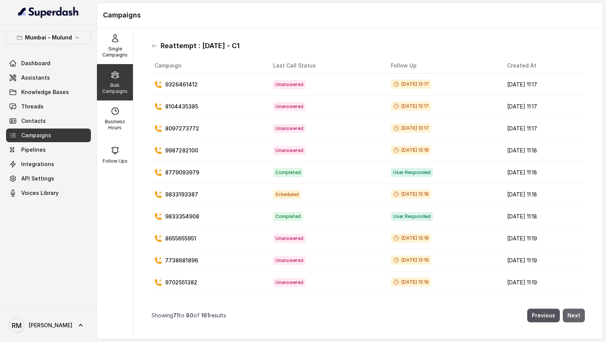
click at [579, 317] on button "Next" at bounding box center [574, 315] width 22 height 14
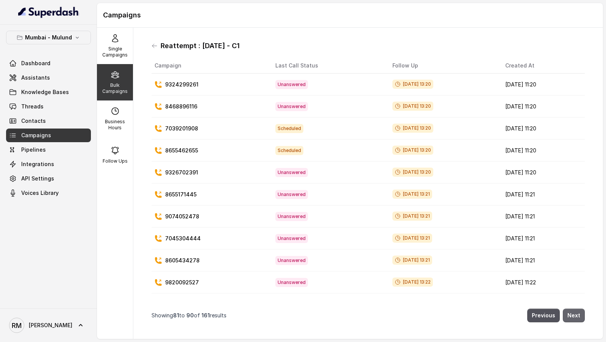
click at [579, 317] on button "Next" at bounding box center [574, 315] width 22 height 14
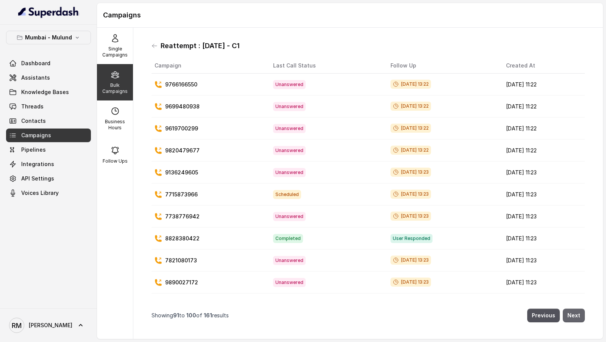
click at [579, 317] on button "Next" at bounding box center [574, 315] width 22 height 14
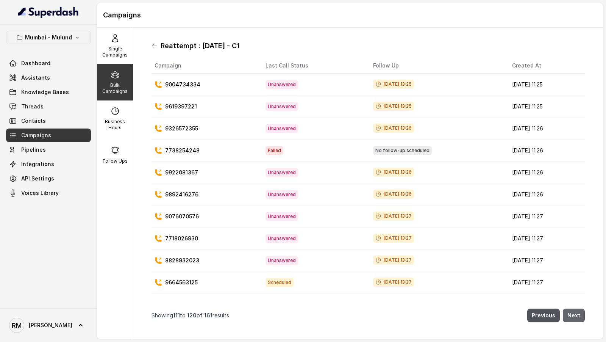
click at [579, 317] on button "Next" at bounding box center [574, 315] width 22 height 14
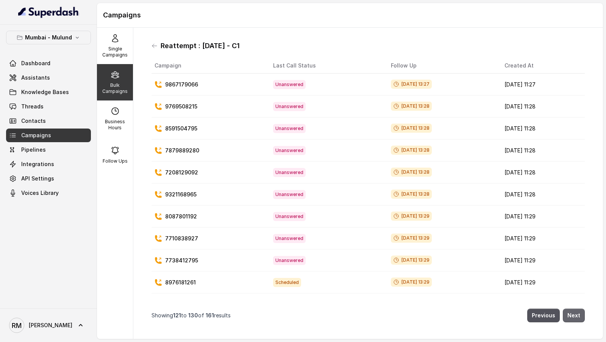
click at [579, 317] on button "Next" at bounding box center [574, 315] width 22 height 14
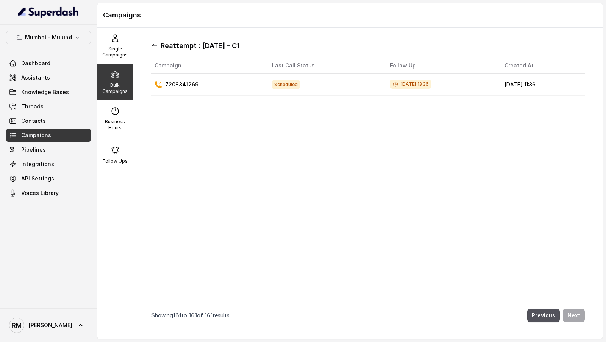
click at [155, 48] on icon at bounding box center [155, 46] width 6 height 6
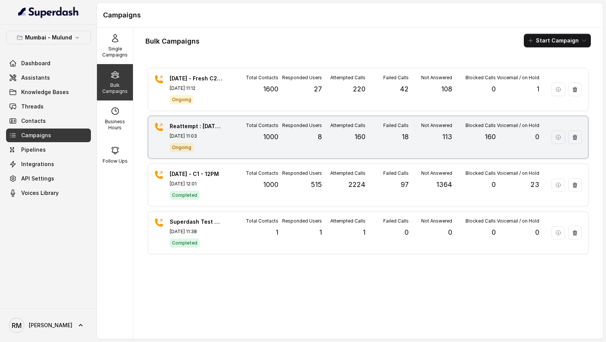
click at [243, 119] on div "Reattempt : 23.9.2025 - C1 Sep 24, 2025, 11:03 Ongoing Total Contacts 1000 Resp…" at bounding box center [369, 137] width 440 height 42
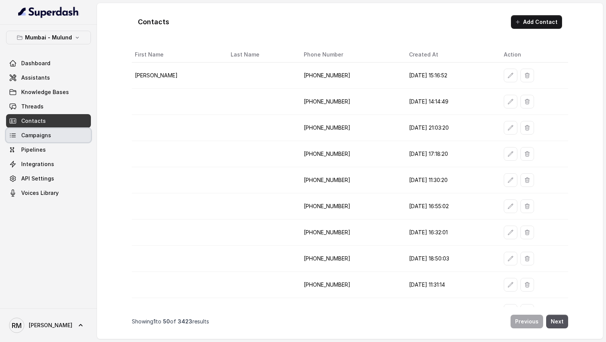
click at [55, 132] on link "Campaigns" at bounding box center [48, 135] width 85 height 14
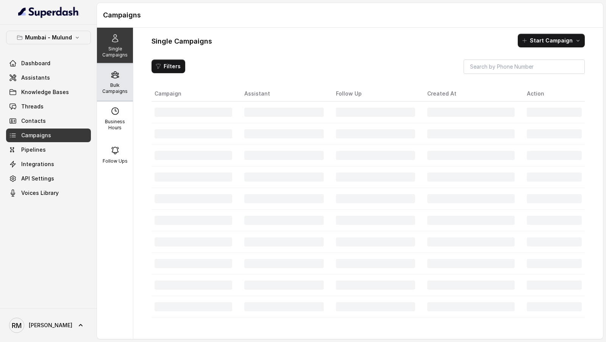
click at [122, 97] on div "Bulk Campaigns" at bounding box center [115, 82] width 36 height 36
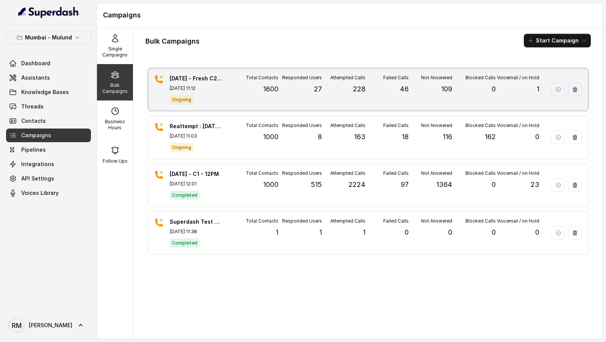
click at [277, 98] on div "Total Contacts 1600" at bounding box center [257, 90] width 44 height 30
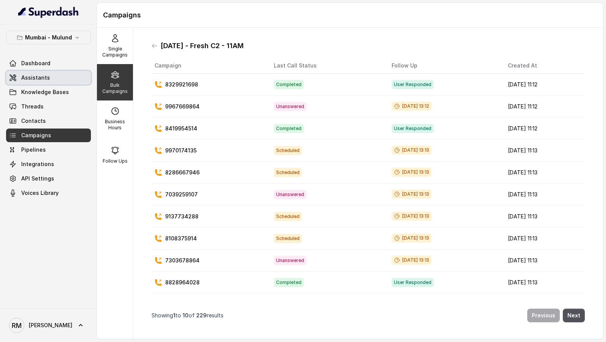
click at [63, 81] on link "Assistants" at bounding box center [48, 78] width 85 height 14
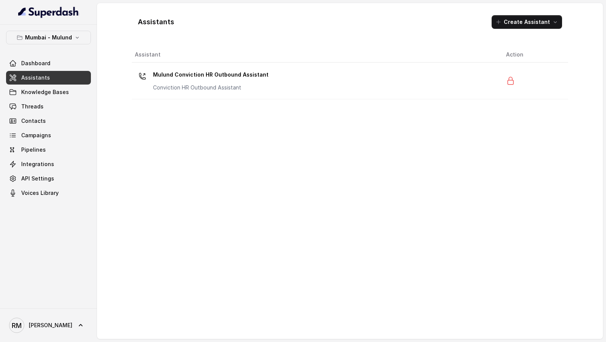
click at [284, 82] on div "Mulund Conviction HR Outbound Assistant Conviction HR Outbound Assistant" at bounding box center [314, 81] width 359 height 24
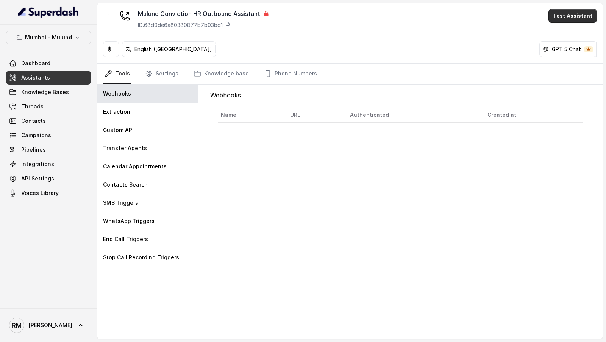
click at [561, 13] on button "Test Assistant" at bounding box center [573, 16] width 49 height 14
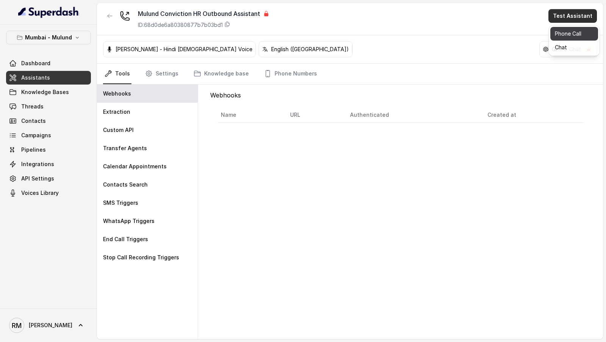
click at [561, 27] on button "Phone Call" at bounding box center [575, 34] width 48 height 14
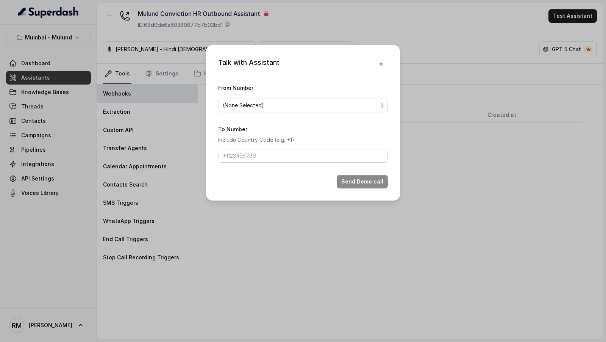
click at [264, 116] on form "From Number (None Selected) To Number Include Country Code (e.g. +1) Send Demo …" at bounding box center [303, 135] width 170 height 105
click at [270, 108] on span "(None Selected)" at bounding box center [300, 105] width 155 height 9
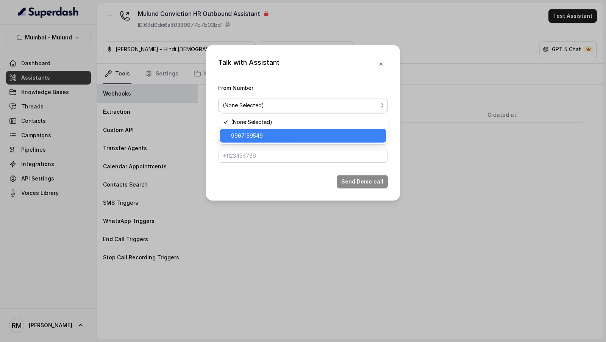
click at [269, 135] on span "9967159549" at bounding box center [306, 135] width 151 height 9
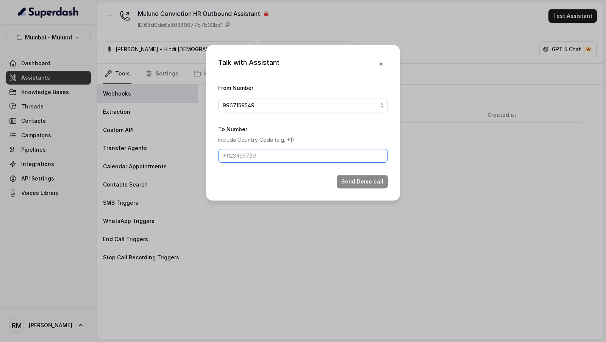
drag, startPoint x: 269, startPoint y: 157, endPoint x: 272, endPoint y: 161, distance: 5.7
click at [269, 157] on input "To Number" at bounding box center [303, 156] width 170 height 14
type input "+919967159549"
click at [365, 181] on button "Send Demo call" at bounding box center [362, 182] width 51 height 14
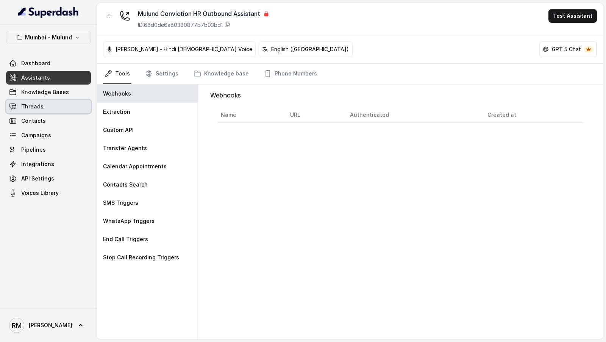
click at [34, 105] on span "Threads" at bounding box center [32, 107] width 22 height 8
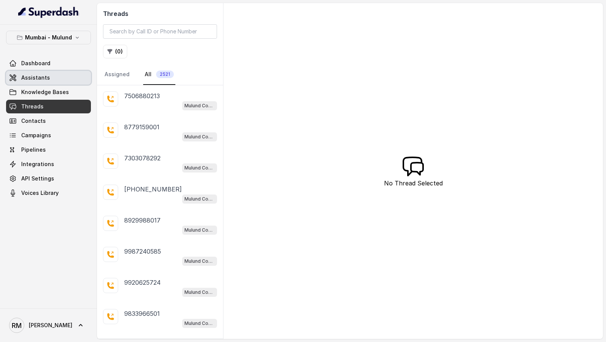
click at [37, 80] on span "Assistants" at bounding box center [35, 78] width 29 height 8
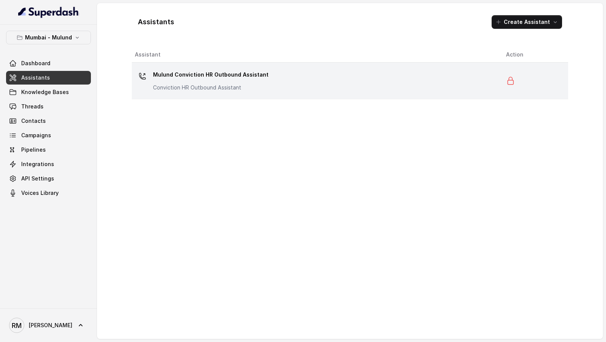
click at [310, 78] on div "Mulund Conviction HR Outbound Assistant Conviction HR Outbound Assistant" at bounding box center [314, 81] width 359 height 24
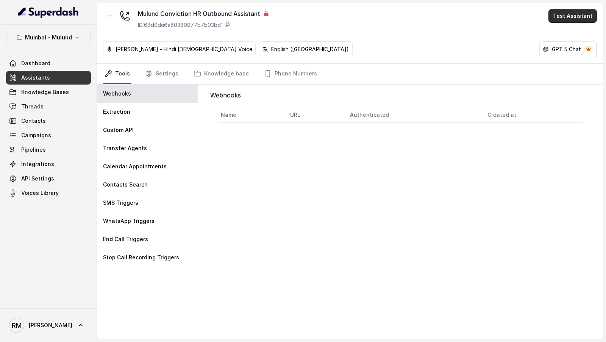
click at [566, 17] on button "Test Assistant" at bounding box center [573, 16] width 49 height 14
click at [566, 28] on button "Phone Call" at bounding box center [575, 34] width 48 height 14
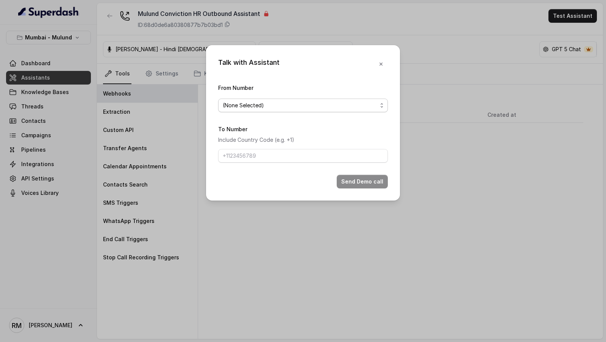
click at [246, 100] on span "(None Selected)" at bounding box center [303, 106] width 170 height 14
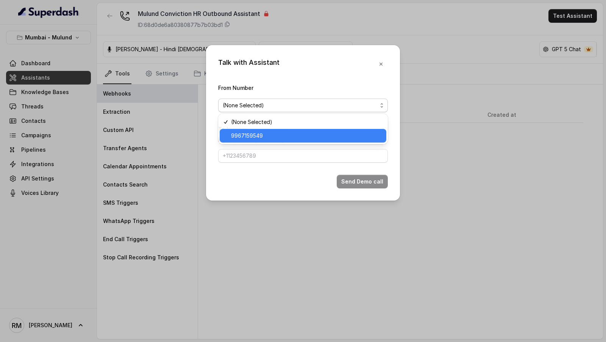
click at [249, 135] on span "9967159549" at bounding box center [306, 135] width 151 height 9
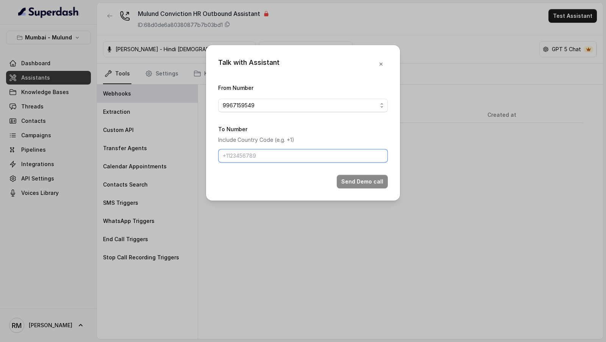
click at [236, 158] on input "To Number" at bounding box center [303, 156] width 170 height 14
type input "+919967159549"
click at [365, 184] on button "Send Demo call" at bounding box center [362, 182] width 51 height 14
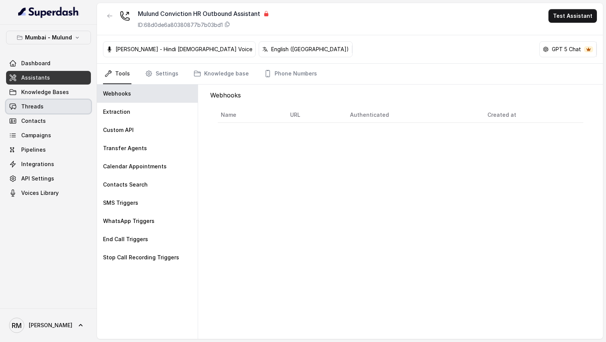
click at [63, 102] on link "Threads" at bounding box center [48, 107] width 85 height 14
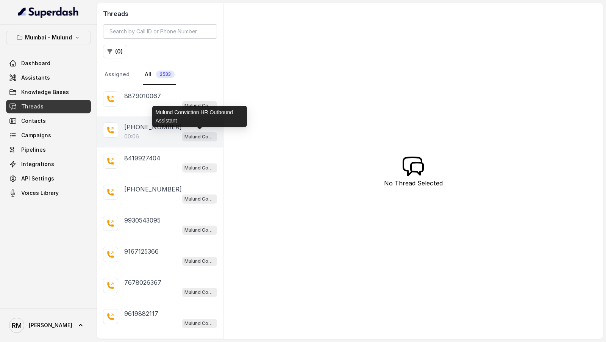
click at [191, 137] on p "Mulund Conviction HR Outbound Assistant" at bounding box center [200, 137] width 30 height 8
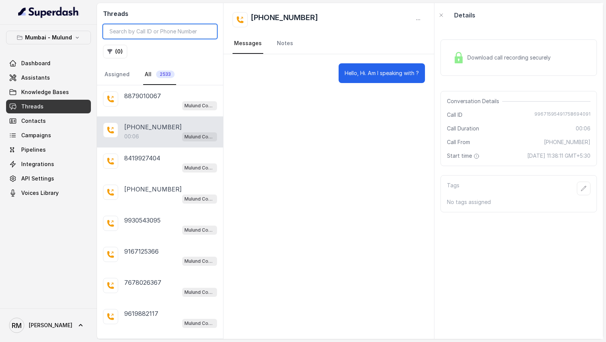
click at [135, 33] on input "search" at bounding box center [160, 31] width 114 height 14
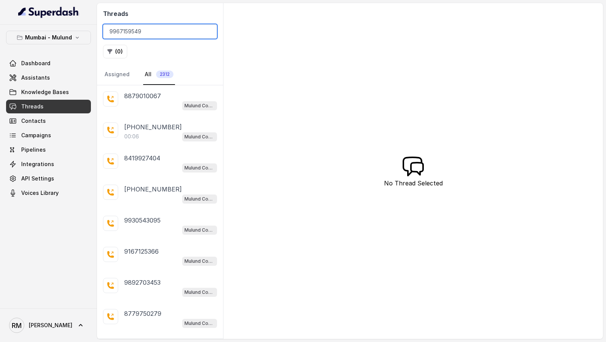
type input "9967159549"
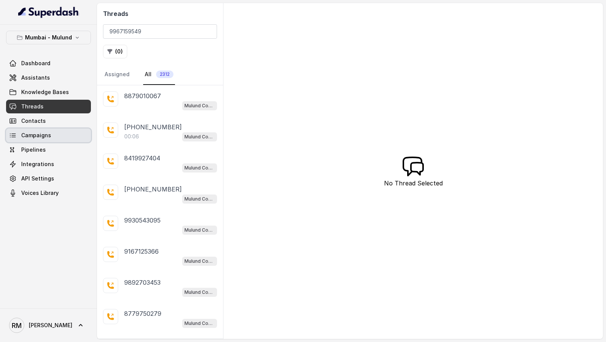
click at [46, 136] on span "Campaigns" at bounding box center [36, 135] width 30 height 8
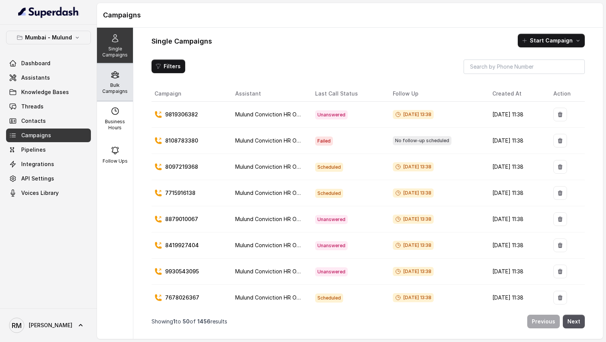
click at [105, 84] on p "Bulk Campaigns" at bounding box center [115, 88] width 30 height 12
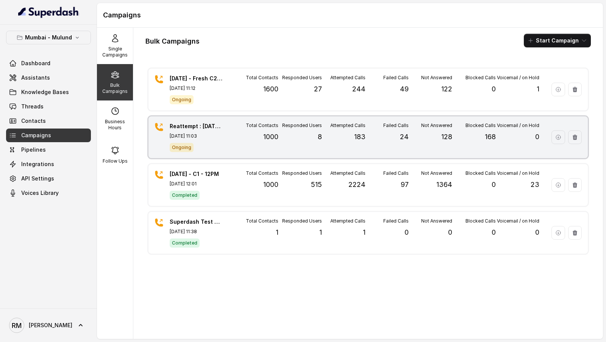
click at [207, 136] on p "[DATE] 11:03" at bounding box center [196, 136] width 53 height 6
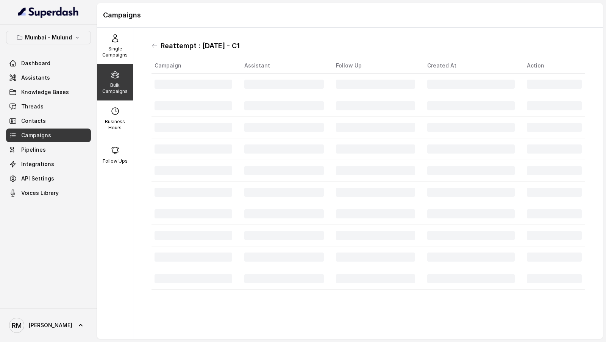
click at [171, 50] on h1 "Reattempt : [DATE] - C1" at bounding box center [200, 46] width 79 height 12
click at [176, 47] on h1 "Reattempt : [DATE] - C1" at bounding box center [200, 46] width 79 height 12
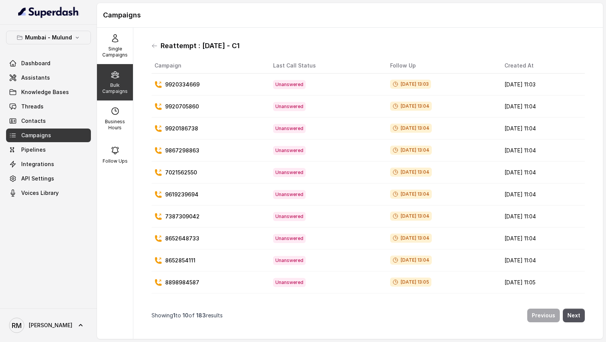
drag, startPoint x: 176, startPoint y: 47, endPoint x: 263, endPoint y: 50, distance: 86.5
click at [263, 50] on div "Reattempt : [DATE] - C1" at bounding box center [369, 46] width 434 height 12
click at [158, 44] on div "Reattempt : [DATE] - C1" at bounding box center [369, 46] width 434 height 12
click at [152, 45] on icon at bounding box center [155, 46] width 6 height 6
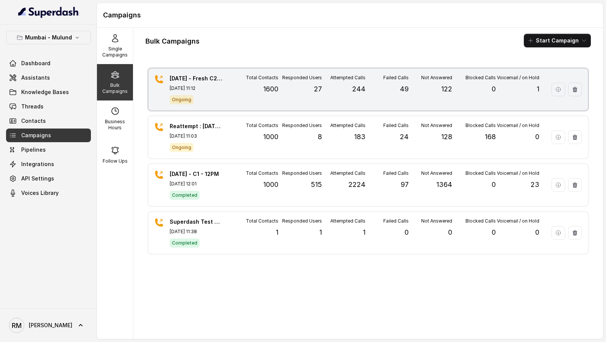
click at [226, 91] on div "24.9.25 - Fresh C2 - 11AM Sep 24, 2025, 11:12 Ongoing Total Contacts 1600 Respo…" at bounding box center [369, 90] width 440 height 42
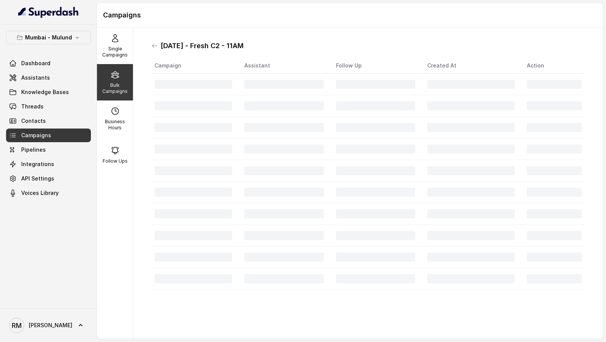
click at [164, 46] on h1 "[DATE] - Fresh C2 - 11AM" at bounding box center [202, 46] width 83 height 12
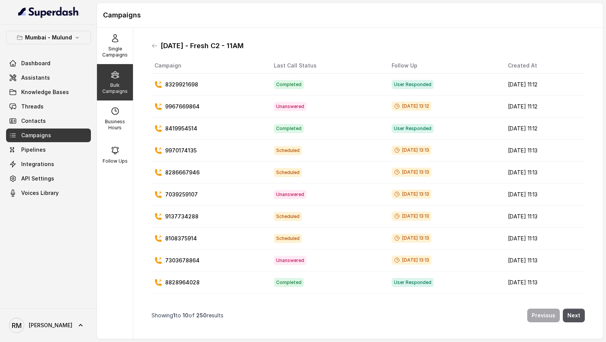
drag, startPoint x: 164, startPoint y: 46, endPoint x: 241, endPoint y: 46, distance: 76.5
click at [241, 46] on h1 "[DATE] - Fresh C2 - 11AM" at bounding box center [202, 46] width 83 height 12
copy h1 "[DATE] - Fresh C2 - 11AM"
click at [152, 43] on icon at bounding box center [155, 46] width 6 height 6
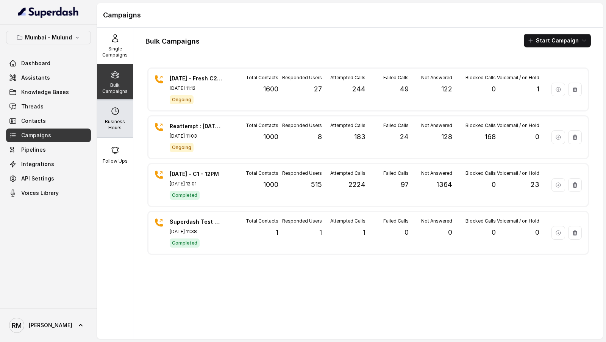
click at [117, 110] on icon at bounding box center [115, 110] width 9 height 9
select select "Asia/Calcutta"
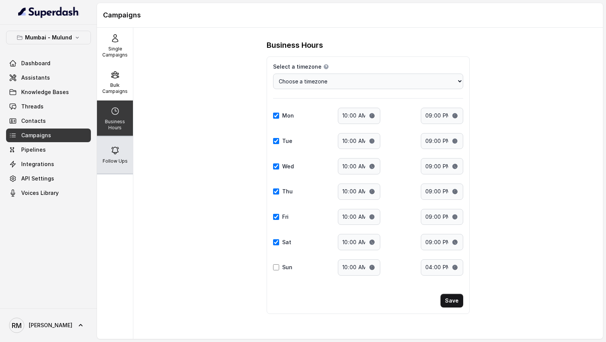
click at [127, 149] on div "Follow Ups" at bounding box center [115, 155] width 36 height 36
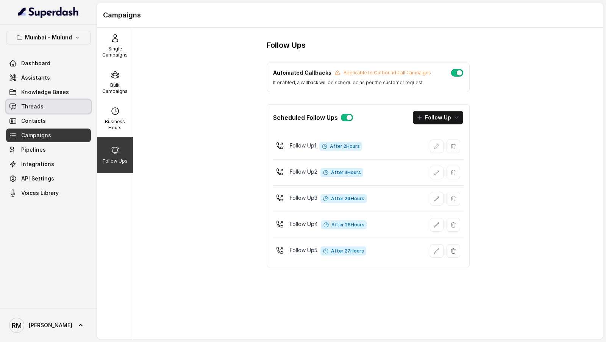
click at [63, 102] on link "Threads" at bounding box center [48, 107] width 85 height 14
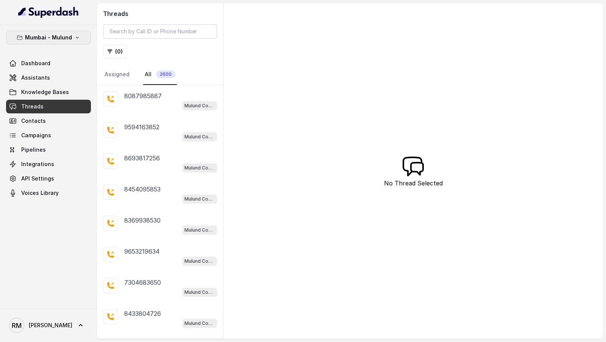
click at [59, 41] on p "Mumbai - Mulund" at bounding box center [48, 37] width 47 height 9
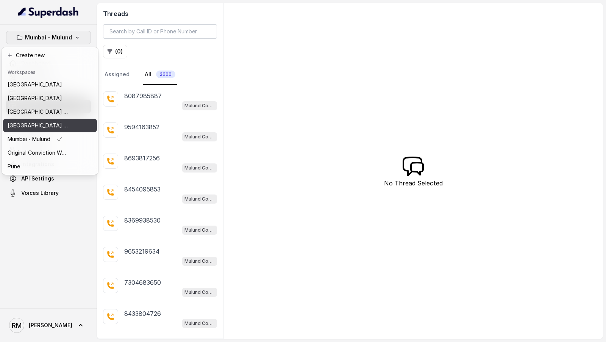
click at [74, 128] on button "[GEOGRAPHIC_DATA] - [GEOGRAPHIC_DATA] - [GEOGRAPHIC_DATA]" at bounding box center [50, 126] width 94 height 14
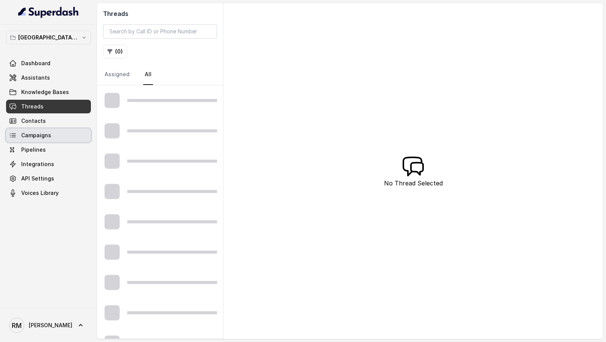
click at [60, 135] on link "Campaigns" at bounding box center [48, 135] width 85 height 14
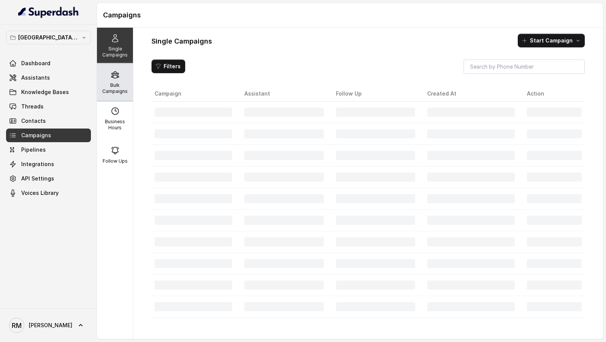
click at [118, 92] on p "Bulk Campaigns" at bounding box center [115, 88] width 30 height 12
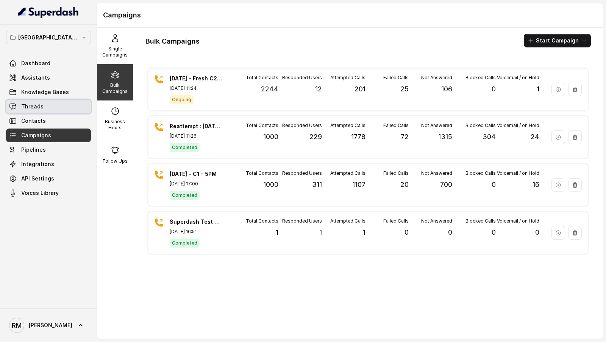
click at [35, 107] on span "Threads" at bounding box center [32, 107] width 22 height 8
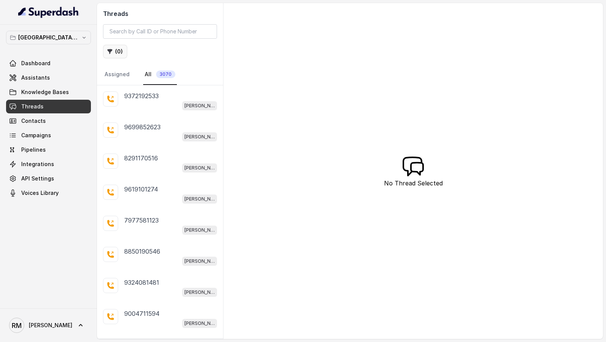
click at [114, 56] on button "( 0 )" at bounding box center [115, 52] width 24 height 14
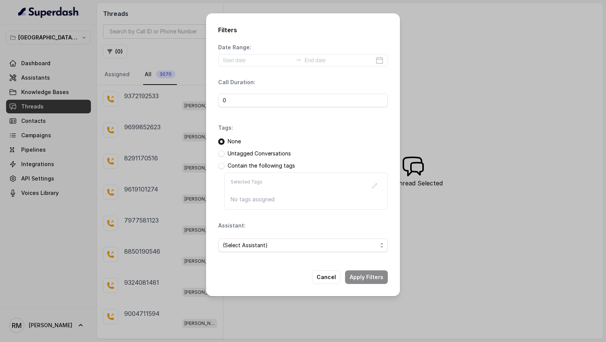
click at [239, 166] on p "Contain the following tags" at bounding box center [261, 166] width 67 height 8
click at [219, 166] on span at bounding box center [221, 166] width 6 height 6
click at [376, 185] on icon "button" at bounding box center [375, 186] width 6 height 6
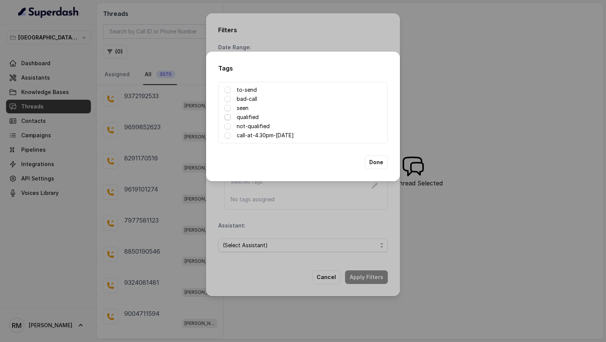
click at [227, 117] on span at bounding box center [228, 117] width 6 height 6
click at [229, 118] on span at bounding box center [228, 117] width 6 height 6
click at [227, 117] on span at bounding box center [228, 117] width 6 height 6
click at [226, 118] on span at bounding box center [228, 117] width 6 height 6
click at [229, 125] on span at bounding box center [228, 126] width 6 height 6
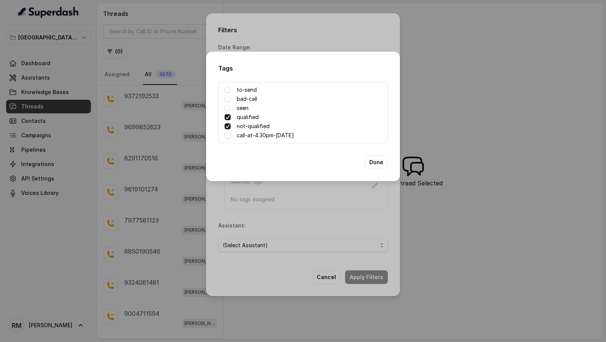
click at [229, 119] on span at bounding box center [228, 117] width 6 height 6
click at [229, 125] on span at bounding box center [228, 126] width 6 height 6
click at [227, 137] on span at bounding box center [228, 135] width 6 height 6
click at [227, 115] on span at bounding box center [228, 117] width 6 height 6
click at [384, 164] on button "Done" at bounding box center [376, 162] width 23 height 14
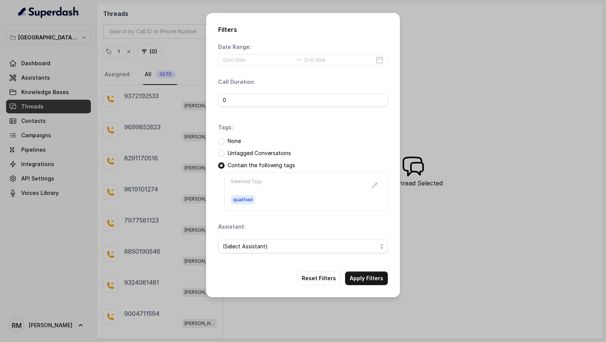
click at [247, 198] on span "qualified" at bounding box center [243, 199] width 24 height 9
click at [378, 184] on button "button" at bounding box center [375, 185] width 14 height 14
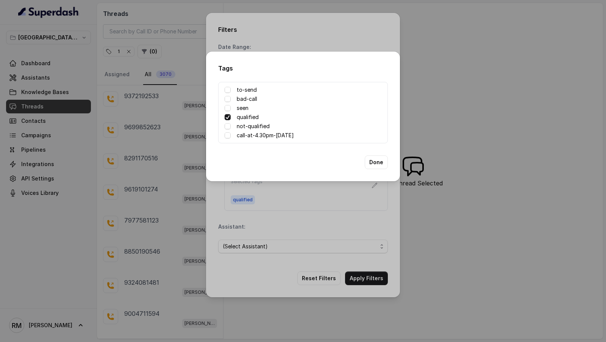
click at [227, 117] on span at bounding box center [228, 117] width 6 height 6
click at [228, 124] on span at bounding box center [228, 126] width 6 height 6
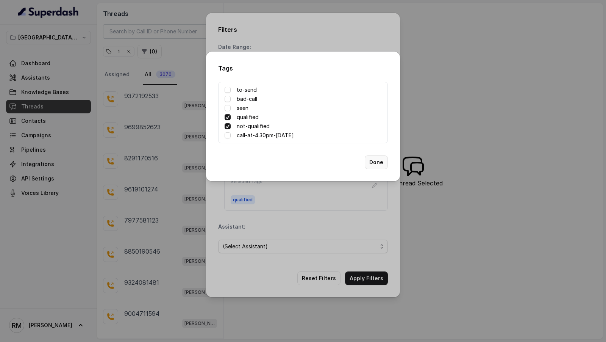
click at [375, 161] on button "Done" at bounding box center [376, 162] width 23 height 14
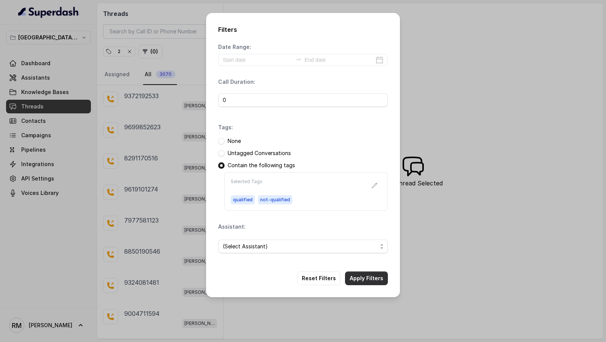
click at [376, 273] on button "Apply Filters" at bounding box center [366, 278] width 43 height 14
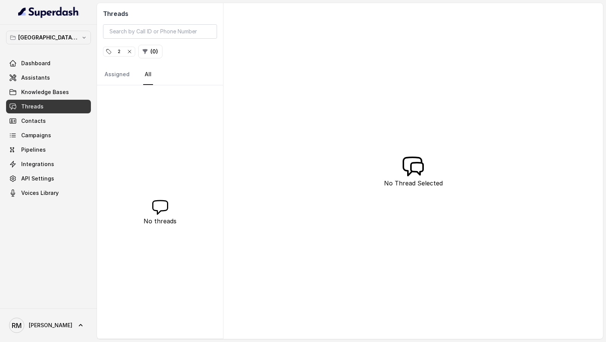
click at [130, 52] on icon "button" at bounding box center [129, 51] width 3 height 3
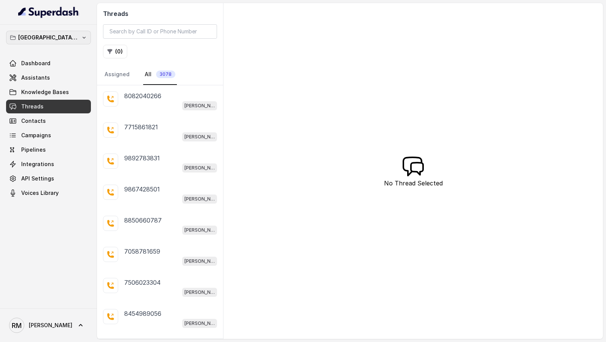
click at [55, 39] on p "[GEOGRAPHIC_DATA] - [GEOGRAPHIC_DATA] - [GEOGRAPHIC_DATA]" at bounding box center [48, 37] width 61 height 9
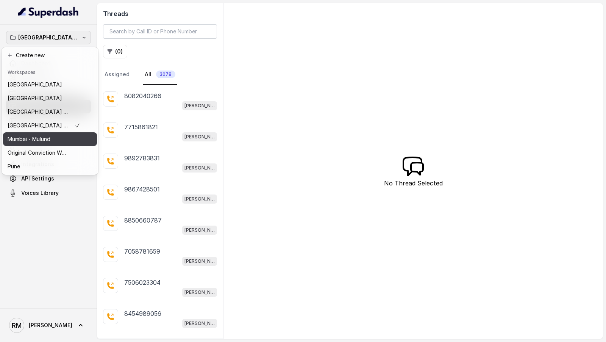
click at [58, 143] on div "Mumbai - Mulund" at bounding box center [44, 139] width 73 height 9
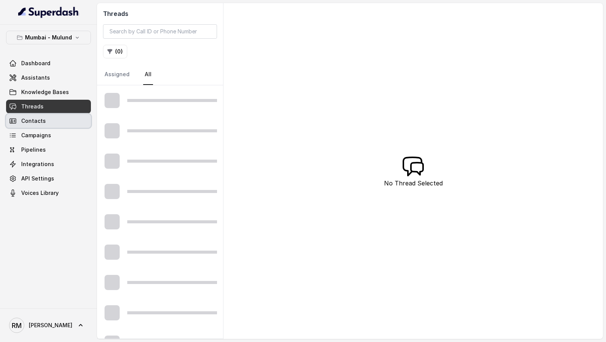
click at [58, 123] on link "Contacts" at bounding box center [48, 121] width 85 height 14
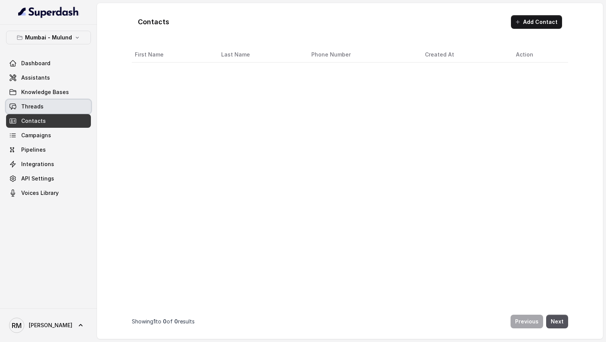
click at [64, 110] on link "Threads" at bounding box center [48, 107] width 85 height 14
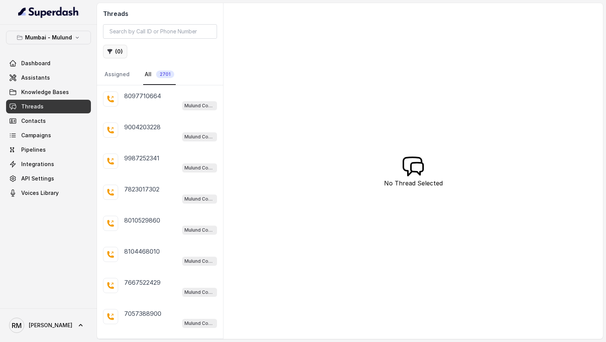
click at [122, 53] on button "( 0 )" at bounding box center [115, 52] width 24 height 14
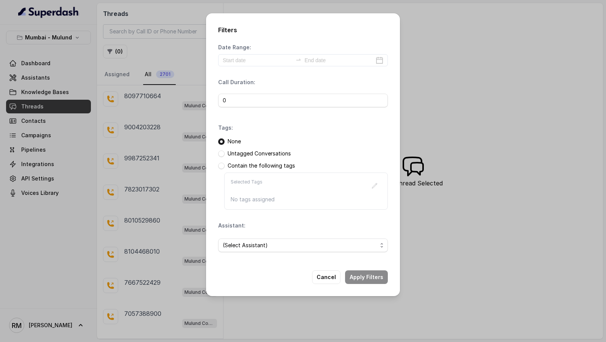
click at [224, 166] on span at bounding box center [221, 166] width 6 height 6
click at [376, 189] on button "button" at bounding box center [375, 186] width 14 height 14
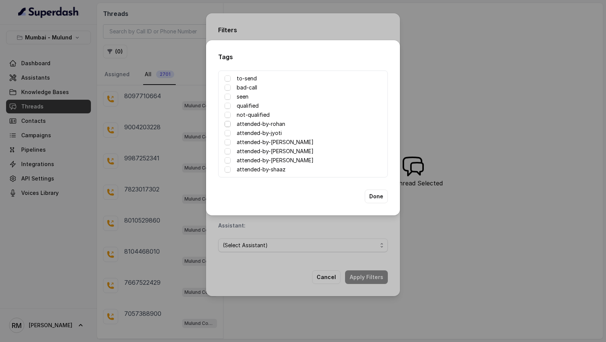
click at [230, 124] on span at bounding box center [228, 124] width 6 height 6
click at [376, 197] on button "Done" at bounding box center [376, 196] width 23 height 14
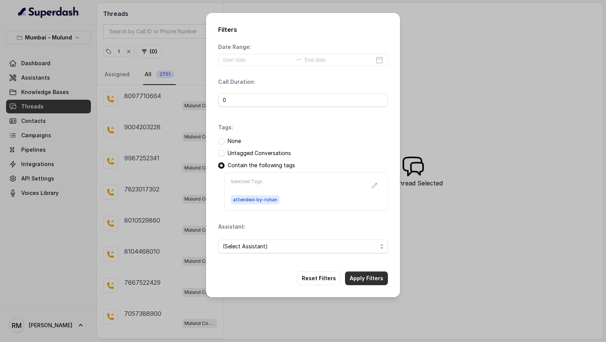
click at [380, 280] on button "Apply Filters" at bounding box center [366, 278] width 43 height 14
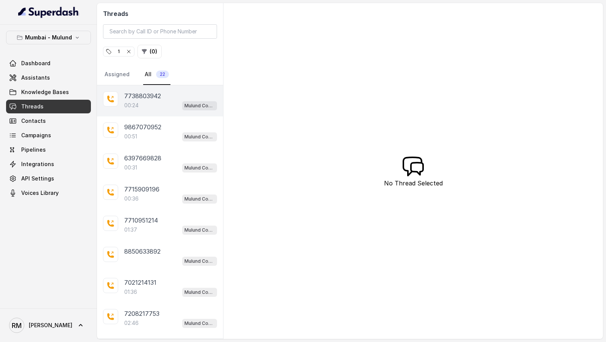
click at [132, 100] on div "00:24 Mulund Conviction HR Outbound Assistant" at bounding box center [170, 105] width 93 height 10
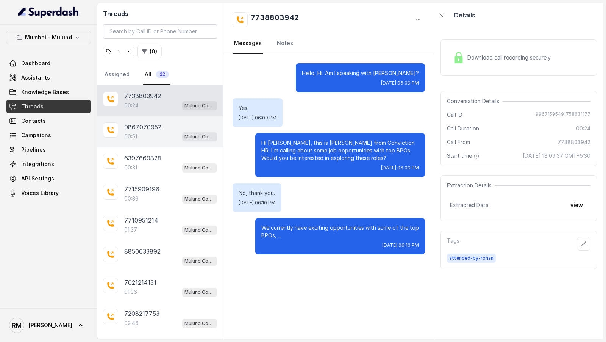
click at [175, 128] on div "9867070952" at bounding box center [170, 126] width 93 height 9
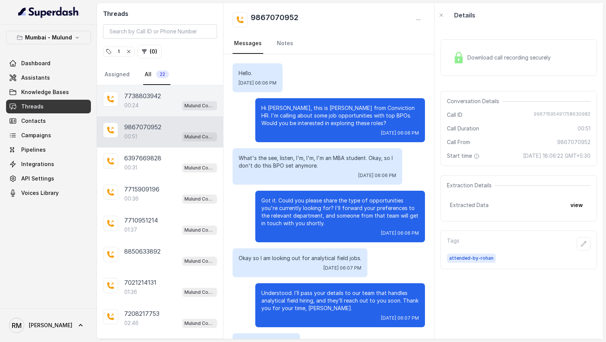
scroll to position [66, 0]
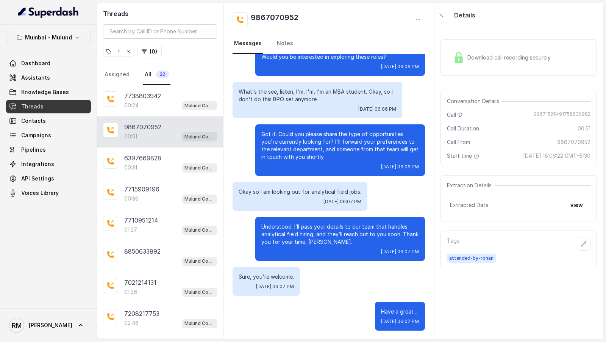
click at [129, 49] on icon "button" at bounding box center [129, 52] width 6 height 6
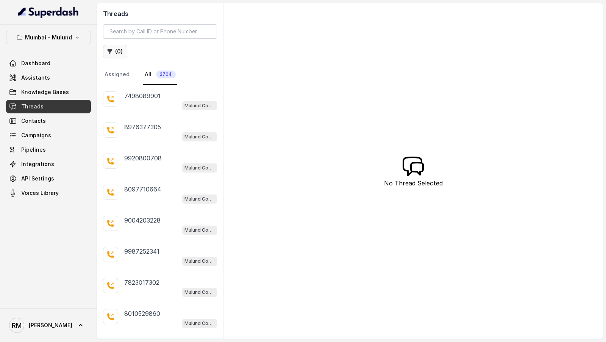
click at [121, 50] on button "( 0 )" at bounding box center [115, 52] width 24 height 14
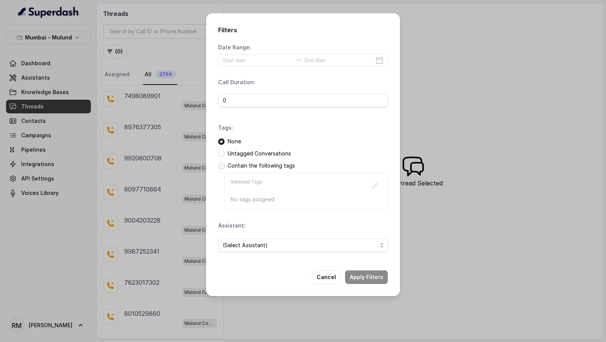
click at [222, 166] on span at bounding box center [221, 166] width 6 height 6
click at [374, 184] on icon "button" at bounding box center [375, 186] width 6 height 6
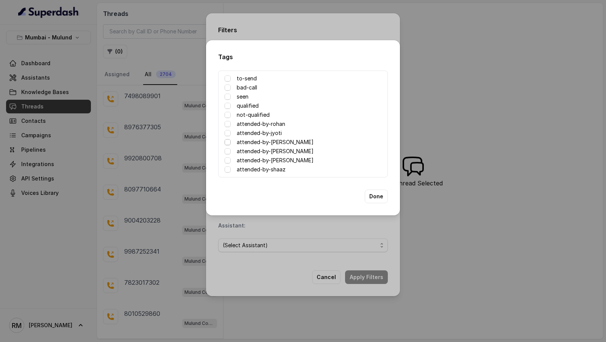
click at [230, 141] on span at bounding box center [228, 142] width 6 height 6
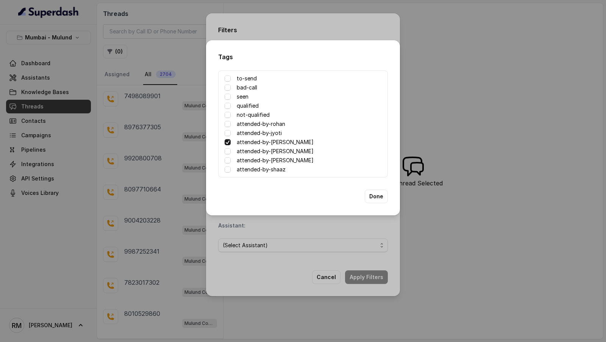
click at [230, 141] on span at bounding box center [228, 142] width 6 height 6
click at [229, 154] on span at bounding box center [228, 151] width 6 height 6
click at [230, 160] on span at bounding box center [228, 160] width 6 height 6
click at [228, 171] on span at bounding box center [228, 169] width 6 height 6
click at [229, 141] on span at bounding box center [228, 142] width 6 height 6
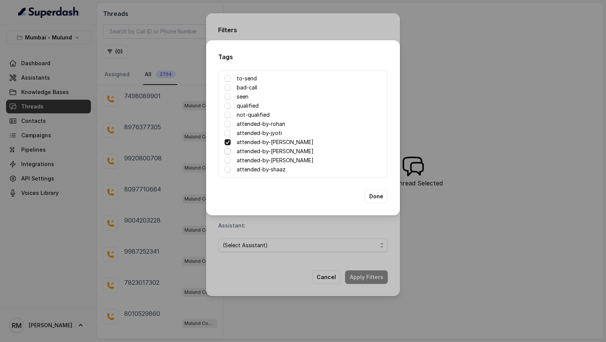
click at [229, 153] on span at bounding box center [228, 151] width 6 height 6
click at [227, 162] on span at bounding box center [228, 160] width 6 height 6
click at [227, 167] on span at bounding box center [228, 169] width 6 height 6
click at [374, 198] on button "Done" at bounding box center [376, 196] width 23 height 14
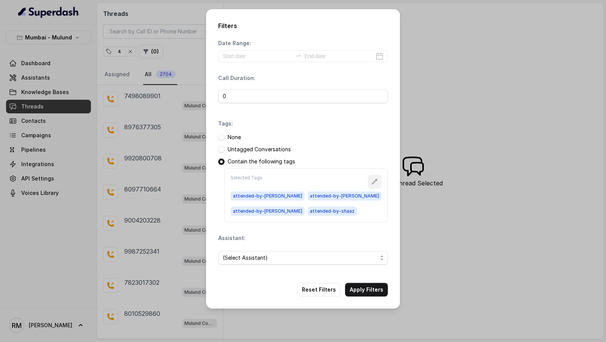
click at [374, 184] on button "button" at bounding box center [375, 182] width 14 height 14
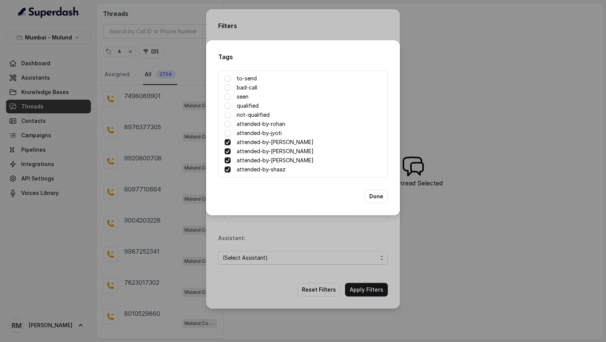
click at [226, 168] on span at bounding box center [228, 169] width 6 height 6
click at [228, 160] on span at bounding box center [228, 160] width 6 height 6
click at [228, 155] on div "attended-by-gladys" at bounding box center [303, 151] width 157 height 9
click at [228, 154] on span at bounding box center [228, 151] width 6 height 6
click at [228, 144] on span at bounding box center [228, 142] width 6 height 6
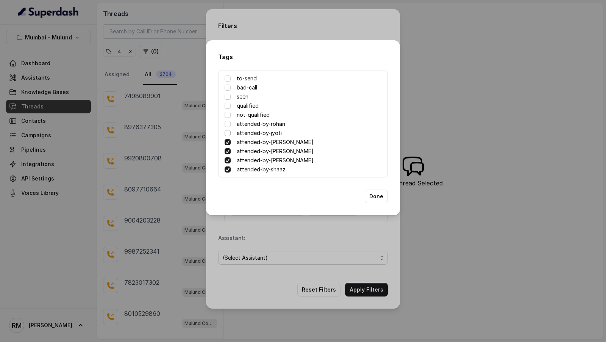
click at [229, 133] on span at bounding box center [228, 133] width 6 height 6
click at [230, 124] on span at bounding box center [228, 124] width 6 height 6
click at [380, 196] on button "Done" at bounding box center [376, 196] width 23 height 14
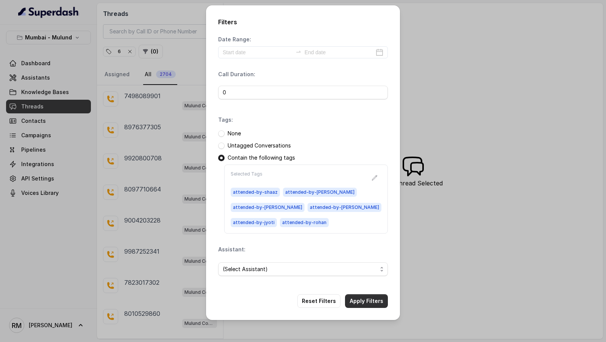
click at [376, 294] on button "Apply Filters" at bounding box center [366, 301] width 43 height 14
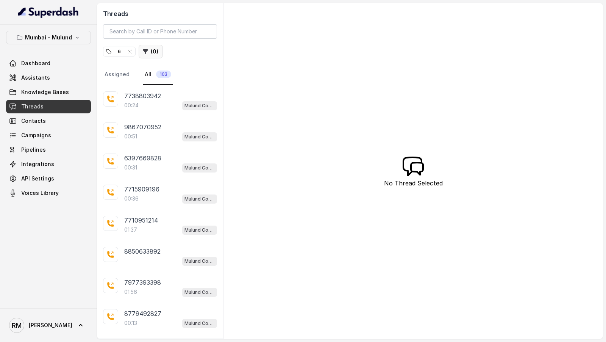
click at [148, 50] on button "( 0 )" at bounding box center [151, 52] width 24 height 14
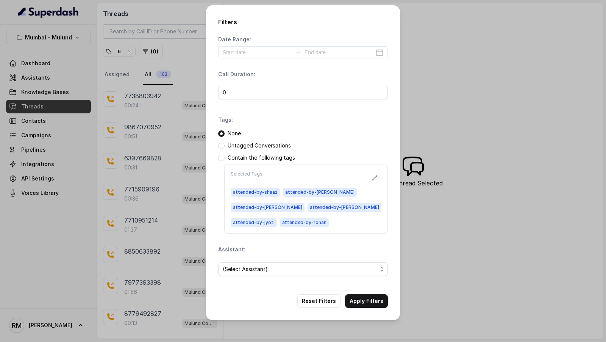
click at [139, 101] on div "Filters Date Range: Call Duration: 0 Tags: None Untagged Conversations Contain …" at bounding box center [303, 171] width 606 height 342
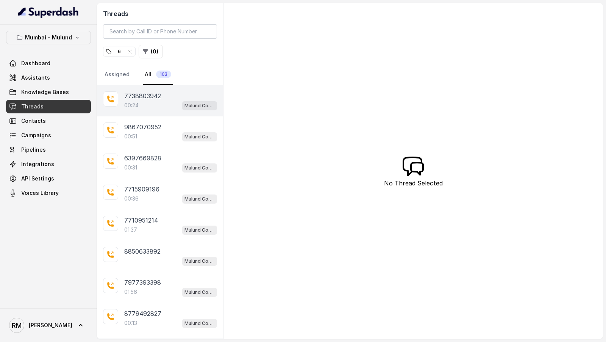
click at [173, 106] on div "00:24 Mulund Conviction HR Outbound Assistant" at bounding box center [170, 105] width 93 height 10
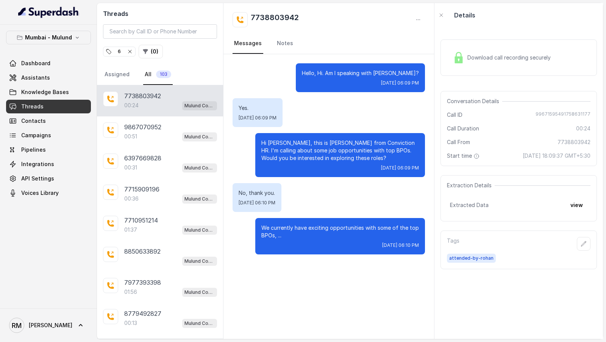
click at [125, 54] on div "6" at bounding box center [119, 52] width 27 height 8
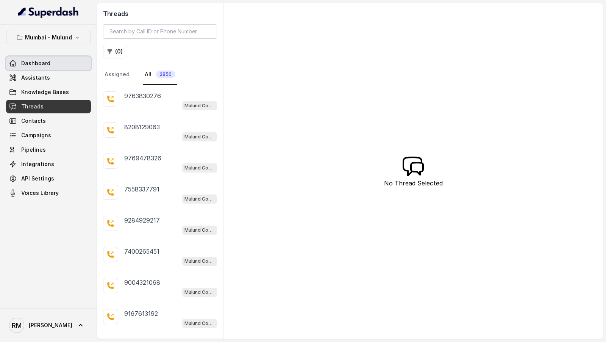
click at [58, 67] on link "Dashboard" at bounding box center [48, 63] width 85 height 14
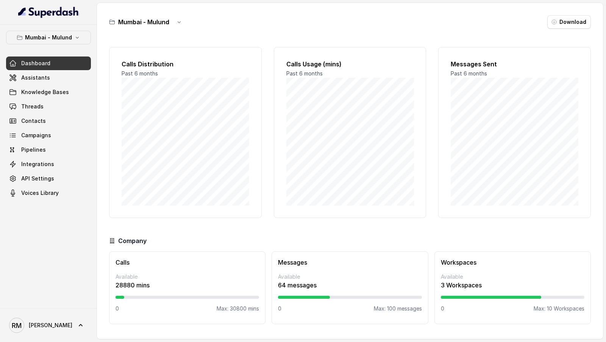
click at [30, 69] on div "Dashboard Assistants Knowledge Bases Threads Contacts Campaigns Pipelines Integ…" at bounding box center [48, 127] width 85 height 143
click at [53, 35] on p "Mumbai - Mulund" at bounding box center [48, 37] width 47 height 9
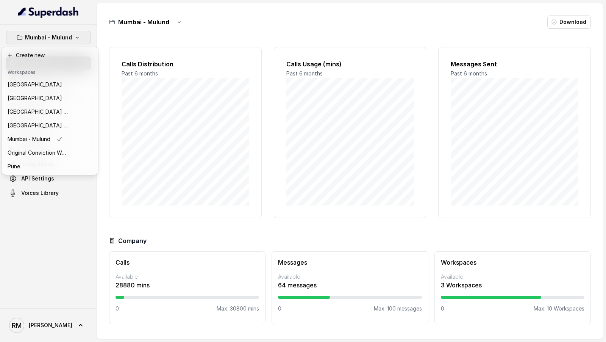
click at [153, 132] on div "Mumbai - Mulund Dashboard Assistants Knowledge Bases Threads Contacts Campaigns…" at bounding box center [303, 171] width 606 height 342
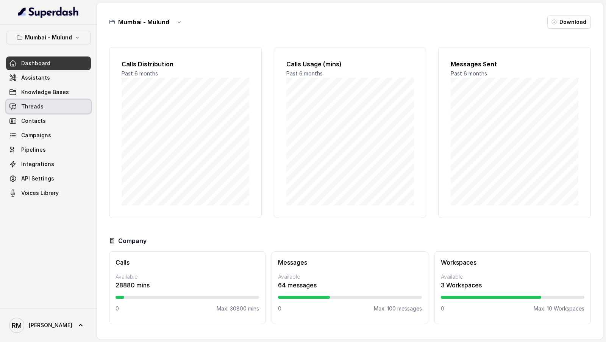
click at [39, 103] on span "Threads" at bounding box center [32, 107] width 22 height 8
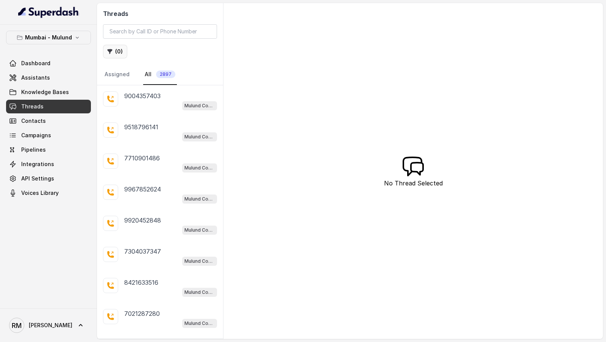
click at [120, 48] on button "( 0 )" at bounding box center [115, 52] width 24 height 14
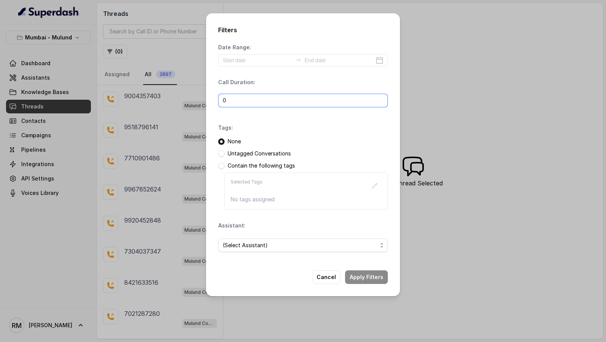
click at [251, 100] on input "0" at bounding box center [303, 101] width 170 height 14
drag, startPoint x: 245, startPoint y: 100, endPoint x: 191, endPoint y: 99, distance: 53.5
click at [191, 99] on div "Filters Date Range: Call Duration: 010 Tags: None Untagged Conversations Contai…" at bounding box center [303, 171] width 606 height 342
type input "30"
click at [371, 274] on button "Apply Filters" at bounding box center [366, 277] width 43 height 14
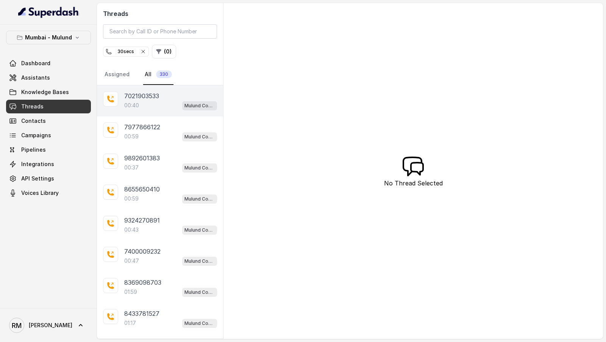
click at [146, 99] on div "7021903533 00:40 Mulund Conviction HR Outbound Assistant" at bounding box center [170, 100] width 93 height 19
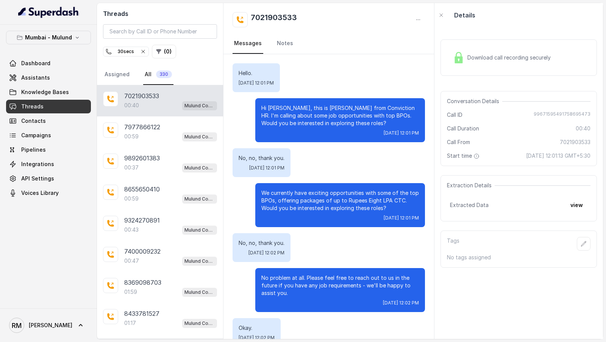
scroll to position [16, 0]
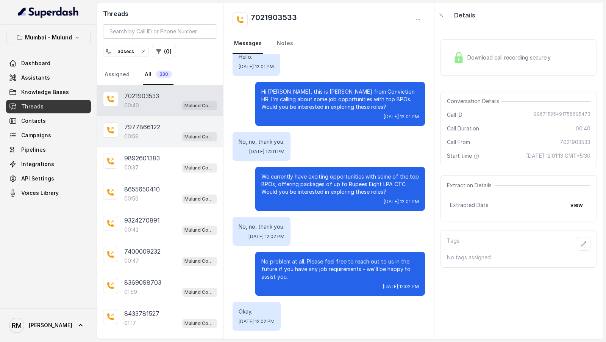
click at [169, 143] on div "7977866122 00:59 Mulund Conviction HR Outbound Assistant" at bounding box center [160, 131] width 126 height 31
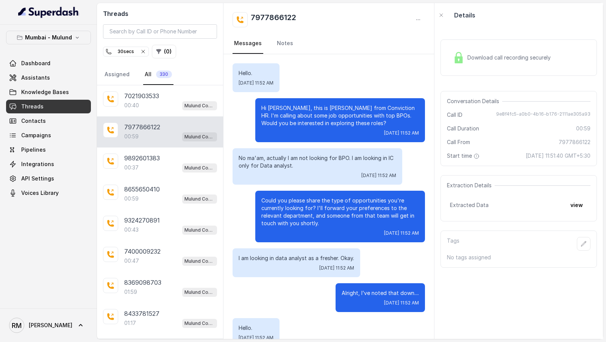
scroll to position [144, 0]
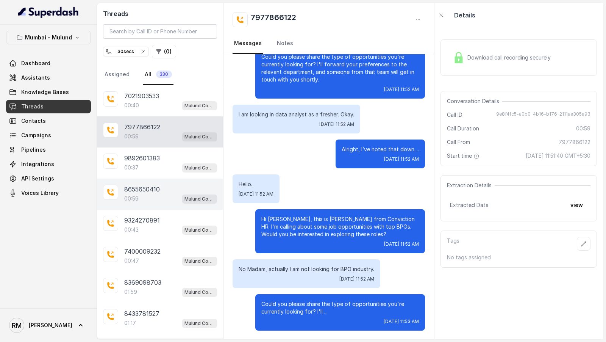
click at [163, 178] on div "8655650410 00:59 Mulund Conviction HR Outbound Assistant" at bounding box center [160, 193] width 126 height 31
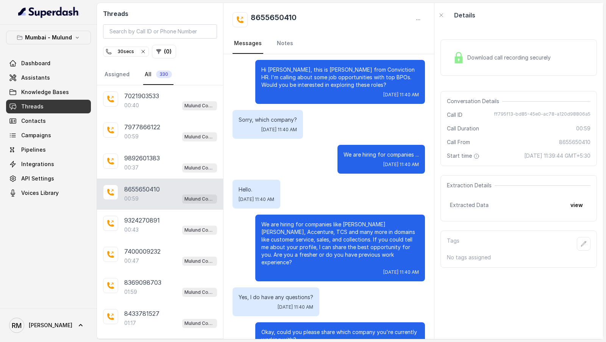
scroll to position [163, 0]
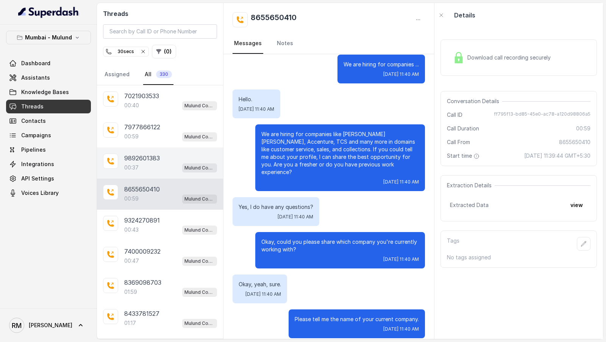
click at [162, 165] on div "00:37 Mulund Conviction HR Outbound Assistant" at bounding box center [170, 168] width 93 height 10
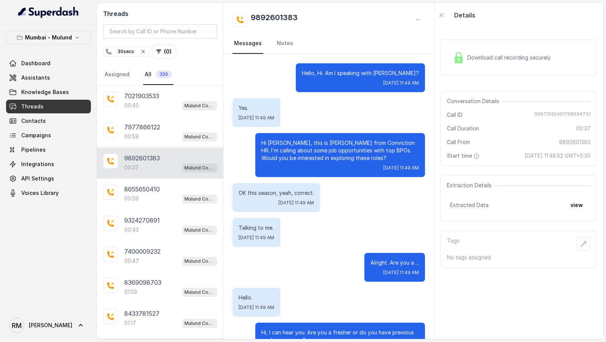
scroll to position [28, 0]
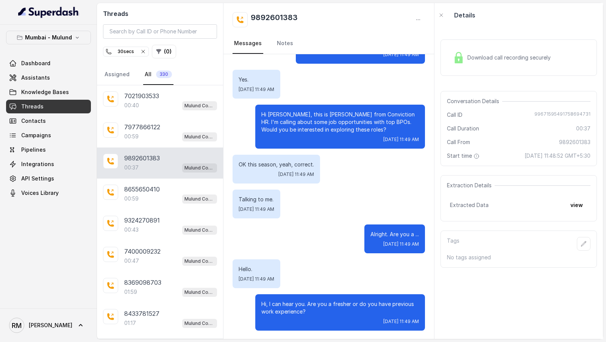
click at [126, 55] on button "30 secs" at bounding box center [126, 52] width 46 height 10
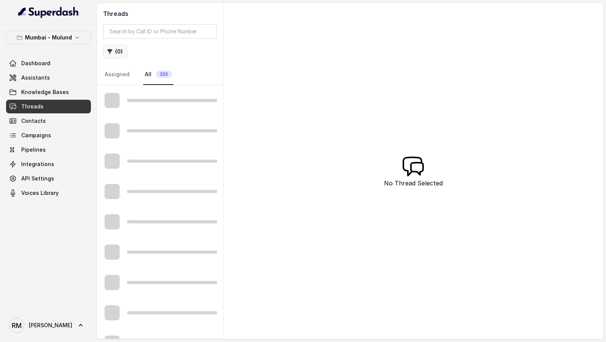
click at [122, 55] on button "( 0 )" at bounding box center [115, 52] width 24 height 14
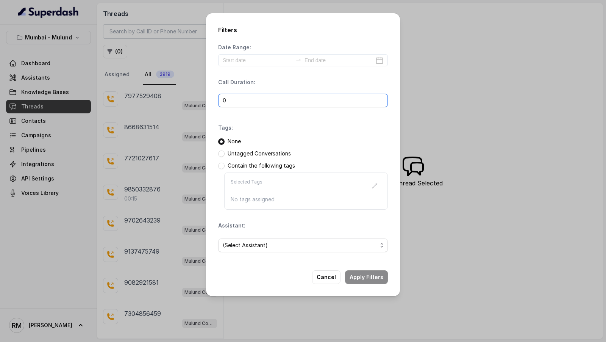
drag, startPoint x: 241, startPoint y: 101, endPoint x: 197, endPoint y: 101, distance: 44.3
click at [197, 101] on div "Filters Date Range: Call Duration: 0 Tags: None Untagged Conversations Contain …" at bounding box center [303, 171] width 606 height 342
type input "10"
click at [445, 156] on div "Filters Date Range: Call Duration: 10 Tags: None Untagged Conversations Contain…" at bounding box center [303, 171] width 606 height 342
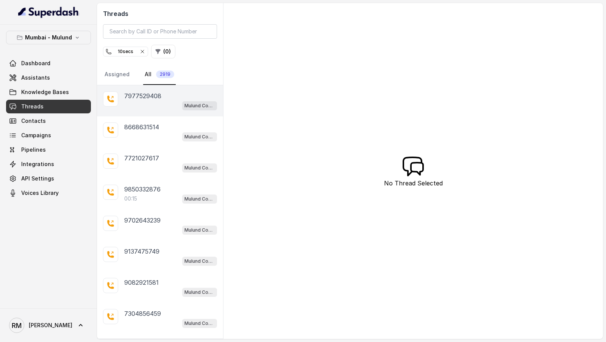
scroll to position [75, 0]
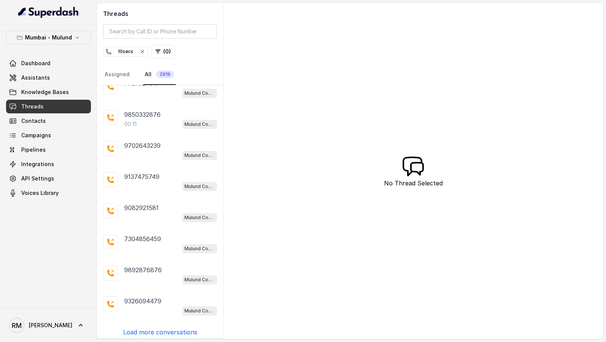
click at [142, 52] on icon "button" at bounding box center [142, 52] width 6 height 6
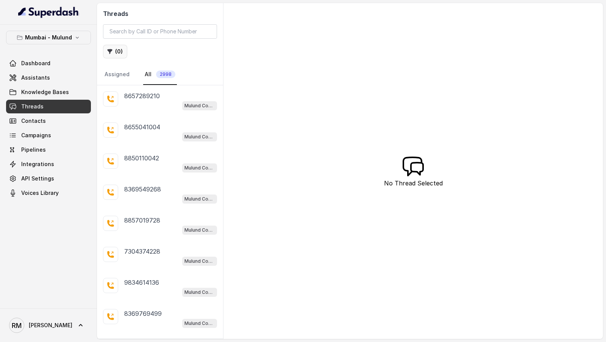
click at [110, 49] on icon "button" at bounding box center [110, 51] width 5 height 5
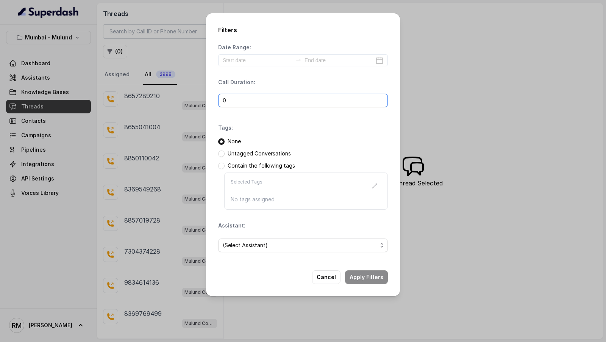
drag, startPoint x: 247, startPoint y: 100, endPoint x: 198, endPoint y: 100, distance: 48.9
click at [198, 100] on div "Filters Date Range: Call Duration: 0 Tags: None Untagged Conversations Contain …" at bounding box center [303, 171] width 606 height 342
type input "10"
click at [359, 272] on button "Apply Filters" at bounding box center [366, 277] width 43 height 14
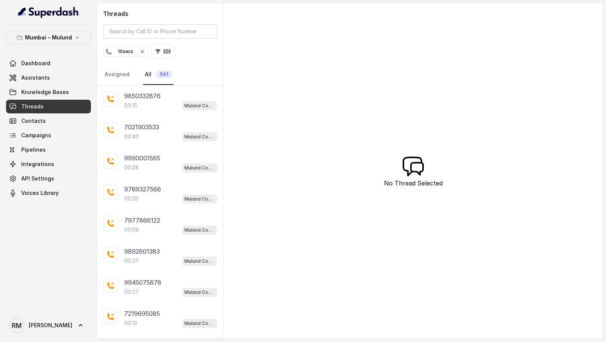
scroll to position [72, 0]
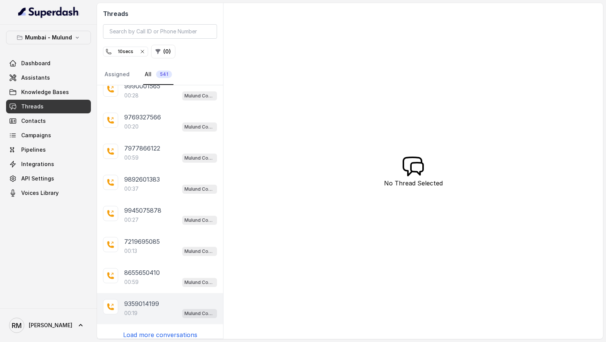
click at [178, 308] on div "00:19 Mulund Conviction HR Outbound Assistant" at bounding box center [170, 313] width 93 height 10
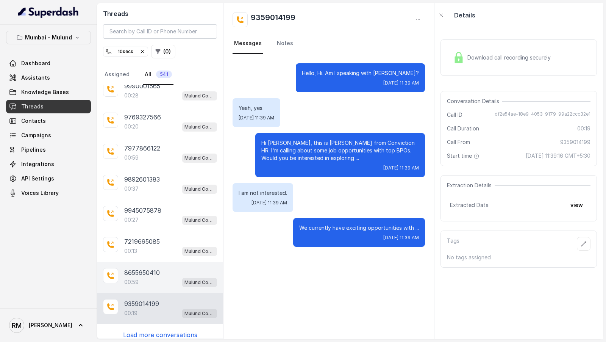
click at [179, 278] on div "00:59 Mulund Conviction HR Outbound Assistant" at bounding box center [170, 282] width 93 height 10
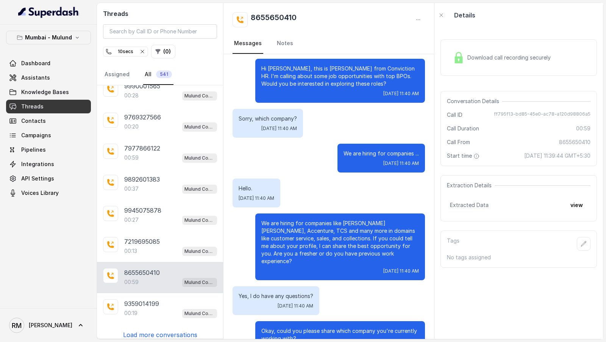
scroll to position [163, 0]
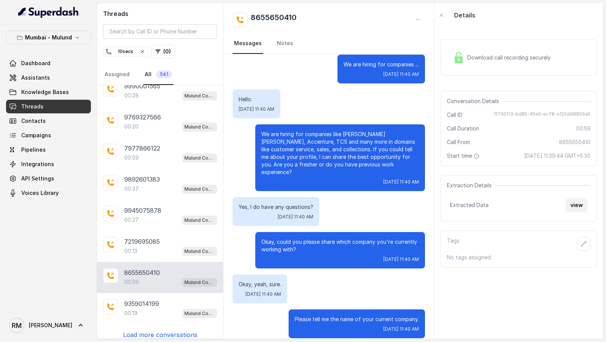
click at [569, 209] on button "view" at bounding box center [577, 205] width 22 height 14
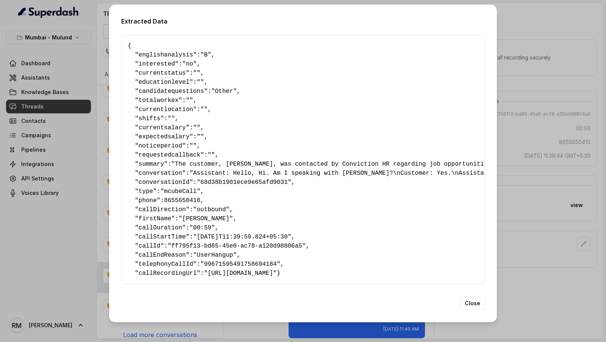
click at [569, 209] on div "Extracted Data { " englishanalysis ": "B" , " interested ": "no" , " currentsta…" at bounding box center [303, 171] width 606 height 342
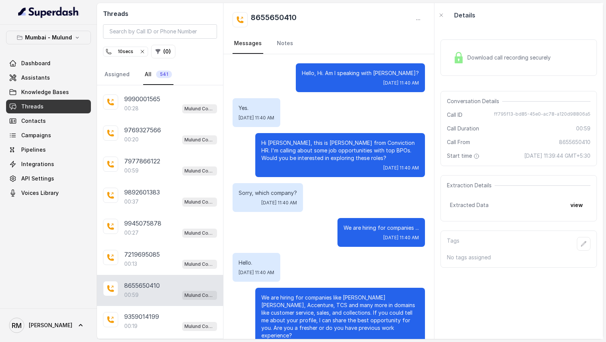
scroll to position [52, 0]
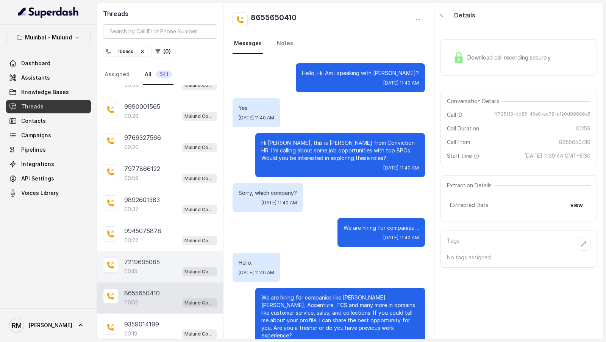
click at [153, 271] on div "00:13 Mulund Conviction HR Outbound Assistant" at bounding box center [170, 271] width 93 height 10
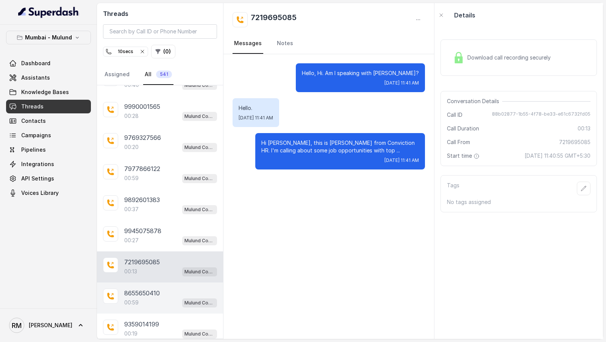
scroll to position [75, 0]
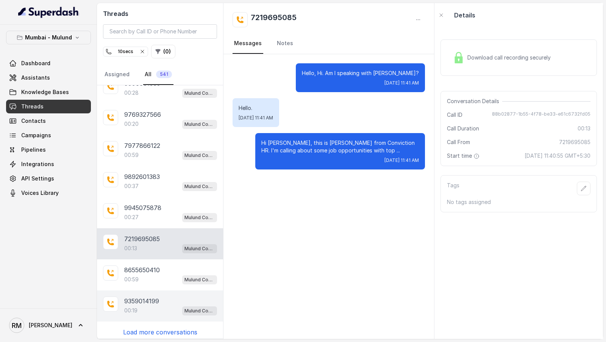
click at [152, 296] on p "9359014199" at bounding box center [141, 300] width 35 height 9
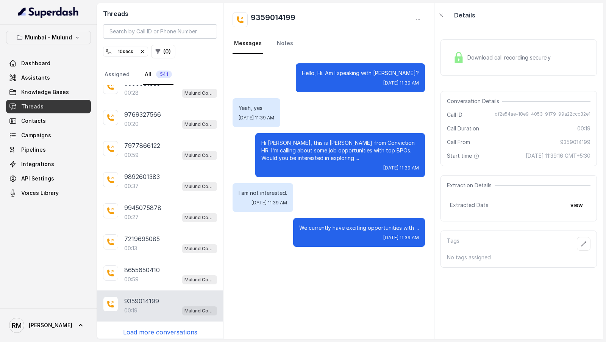
click at [157, 329] on p "Load more conversations" at bounding box center [160, 331] width 74 height 9
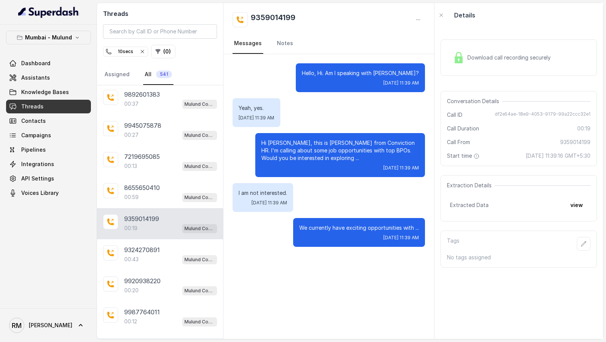
scroll to position [239, 0]
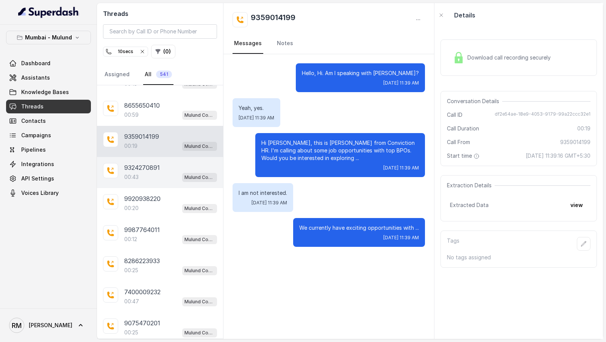
click at [178, 172] on div "00:43 Mulund Conviction HR Outbound Assistant" at bounding box center [170, 177] width 93 height 10
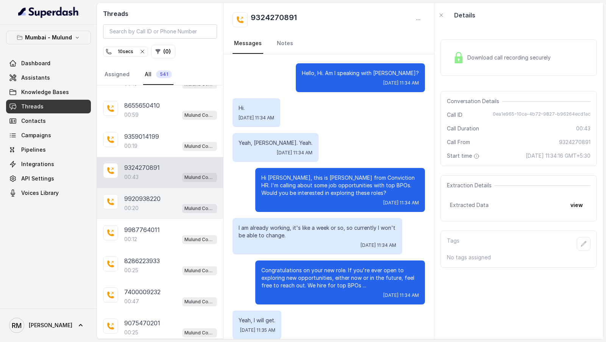
scroll to position [113, 0]
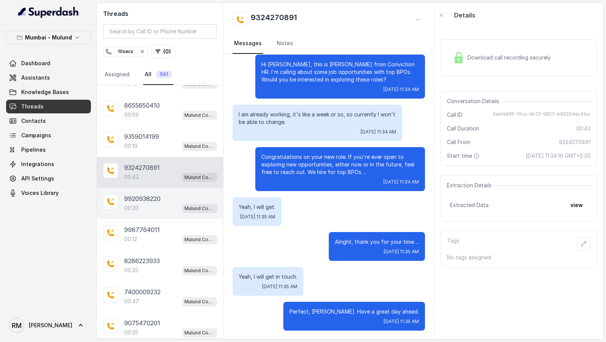
click at [166, 207] on div "00:20 Mulund Conviction HR Outbound Assistant" at bounding box center [170, 208] width 93 height 10
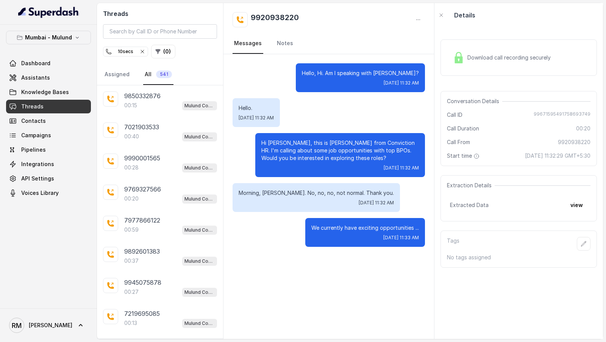
click at [142, 51] on icon "button" at bounding box center [142, 51] width 3 height 3
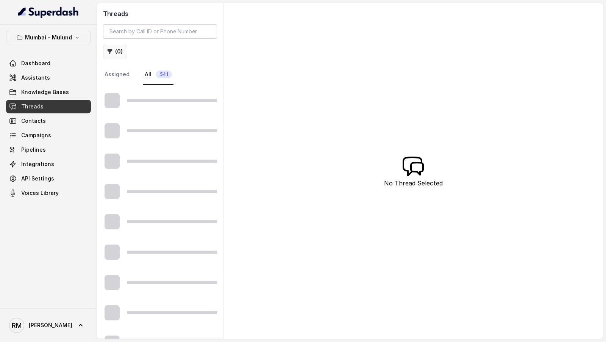
click at [119, 52] on button "( 0 )" at bounding box center [115, 52] width 24 height 14
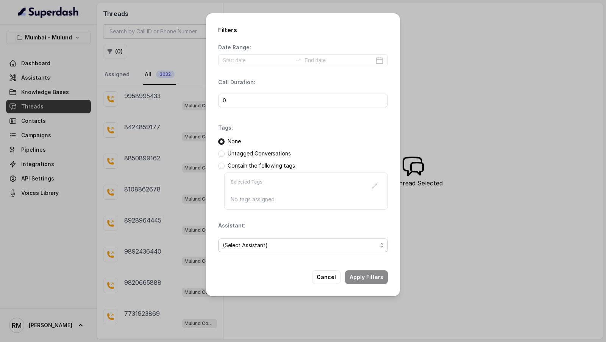
click at [275, 243] on span "(Select Assistant)" at bounding box center [300, 245] width 155 height 9
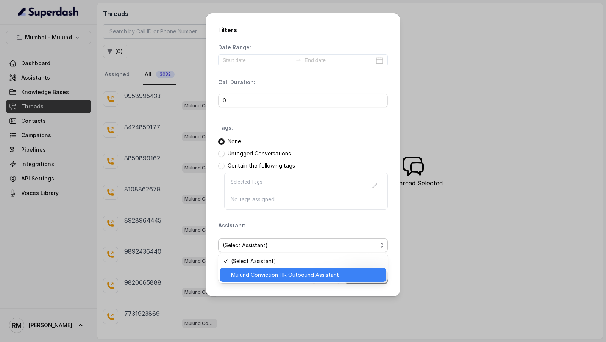
click at [274, 269] on div "Mulund Conviction HR Outbound Assistant" at bounding box center [303, 275] width 167 height 14
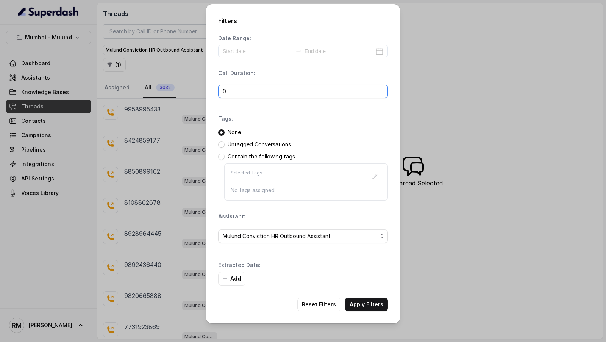
drag, startPoint x: 241, startPoint y: 92, endPoint x: 172, endPoint y: 88, distance: 68.3
click at [172, 88] on div "Filters Date Range: Call Duration: 0 Tags: None Untagged Conversations Contain …" at bounding box center [303, 171] width 606 height 342
type input "10"
click at [233, 282] on button "Add" at bounding box center [231, 279] width 27 height 14
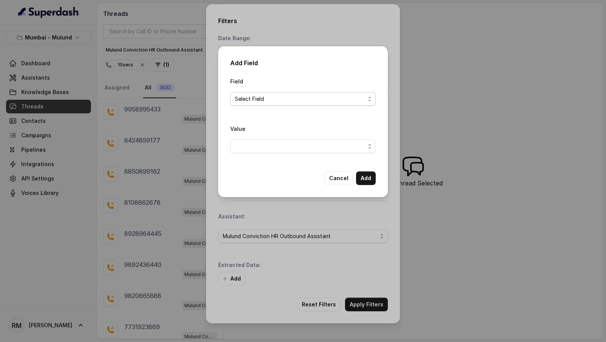
click at [254, 96] on span "Select Field" at bounding box center [300, 98] width 130 height 9
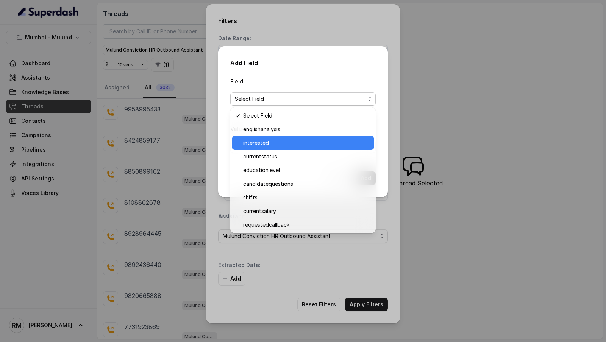
click at [254, 149] on div "interested" at bounding box center [303, 143] width 142 height 14
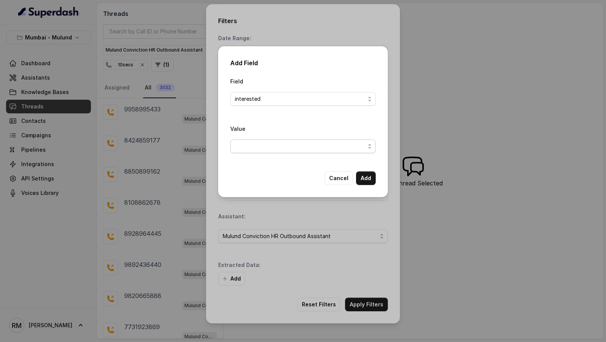
click at [254, 148] on span "button" at bounding box center [303, 146] width 146 height 14
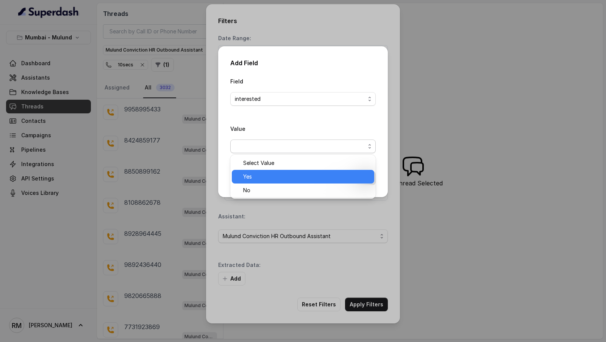
click at [254, 173] on span "Yes" at bounding box center [306, 176] width 127 height 9
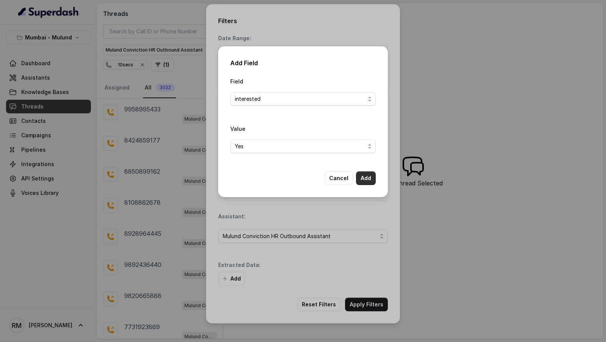
click at [366, 181] on button "Add" at bounding box center [366, 178] width 20 height 14
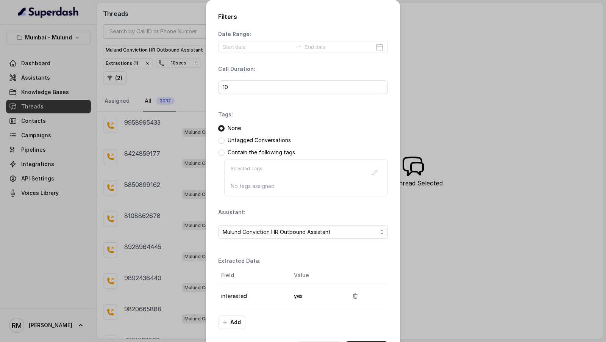
scroll to position [28, 0]
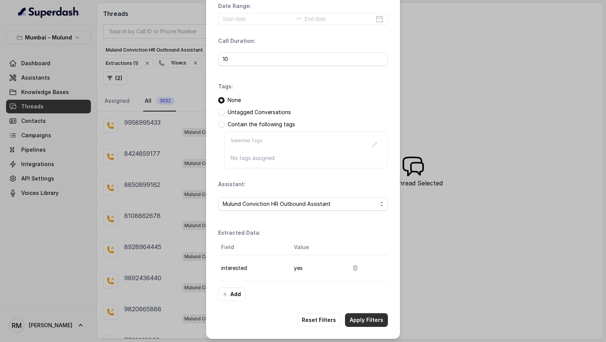
click at [371, 316] on button "Apply Filters" at bounding box center [366, 320] width 43 height 14
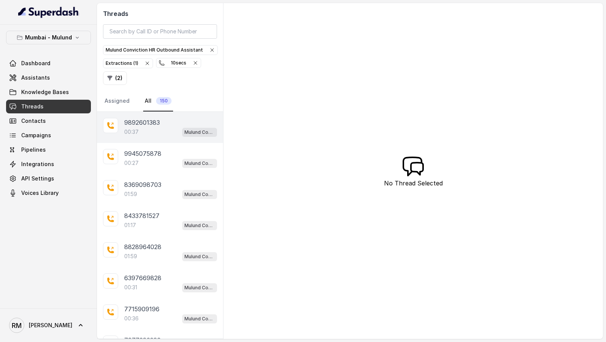
click at [139, 123] on p "9892601383" at bounding box center [142, 122] width 36 height 9
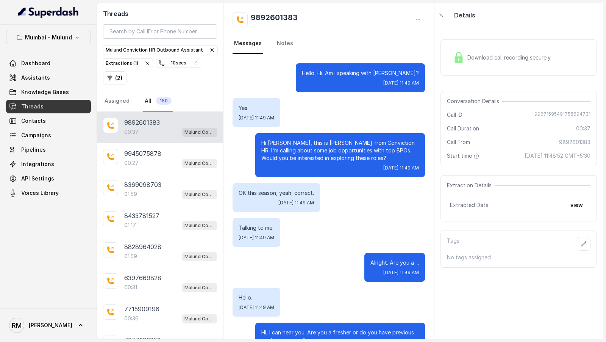
scroll to position [28, 0]
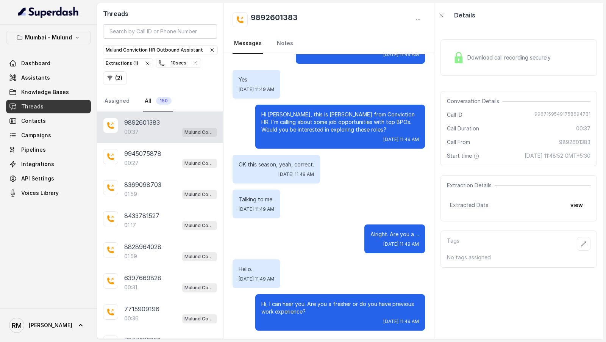
click at [581, 219] on div "Extraction Details Extracted Data view" at bounding box center [519, 198] width 157 height 46
click at [579, 208] on button "view" at bounding box center [577, 205] width 22 height 14
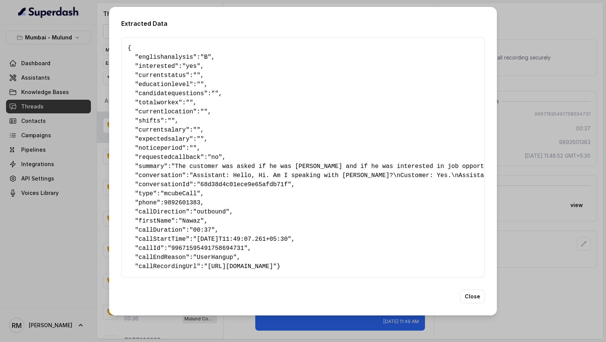
click at [579, 208] on div "Extracted Data { " englishanalysis ": "B" , " interested ": "yes" , " currentst…" at bounding box center [303, 171] width 606 height 342
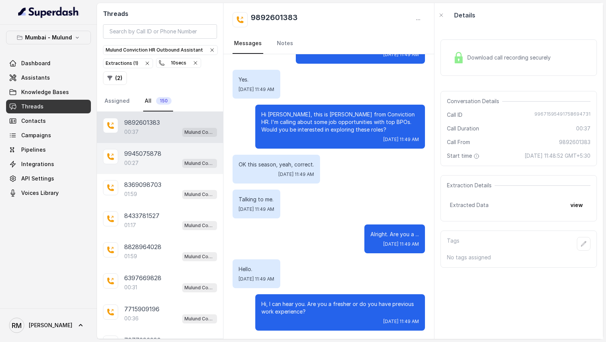
click at [194, 152] on div "9945075878" at bounding box center [170, 153] width 93 height 9
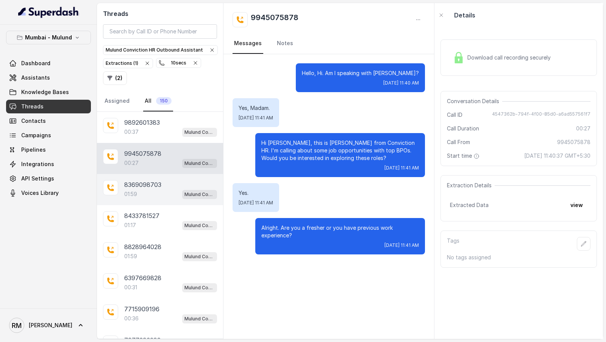
click at [161, 193] on div "01:59 Mulund Conviction HR Outbound Assistant" at bounding box center [170, 194] width 93 height 10
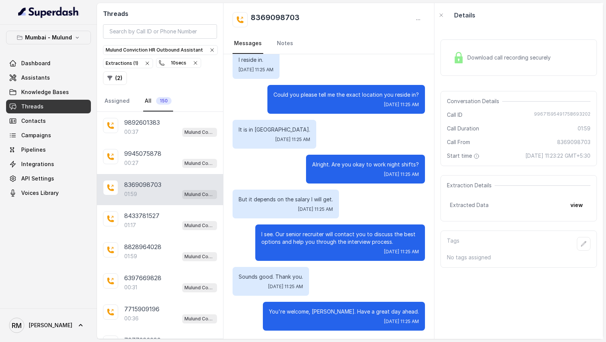
click at [147, 61] on icon "button" at bounding box center [147, 63] width 6 height 6
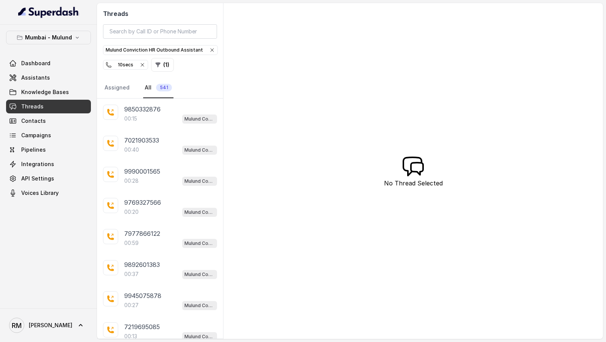
scroll to position [88, 0]
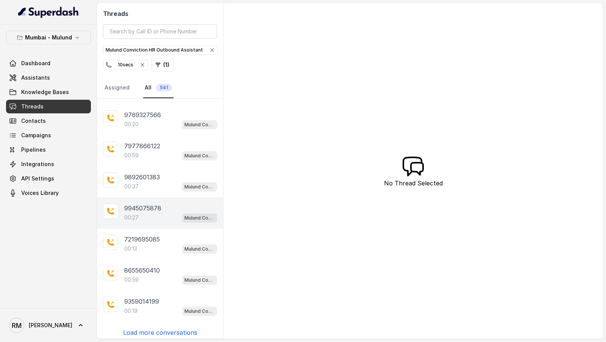
click at [161, 198] on div "9945075878 00:27 Mulund Conviction HR Outbound Assistant" at bounding box center [160, 212] width 126 height 31
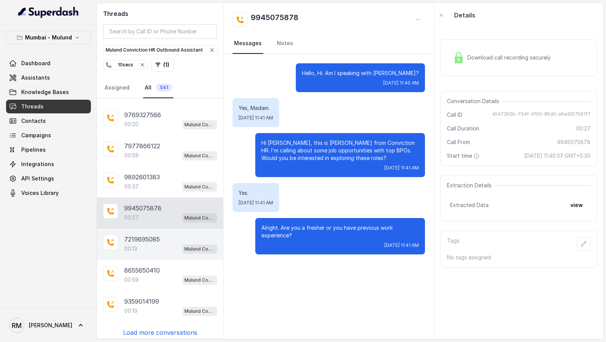
click at [159, 248] on div "00:13 Mulund Conviction HR Outbound Assistant" at bounding box center [170, 249] width 93 height 10
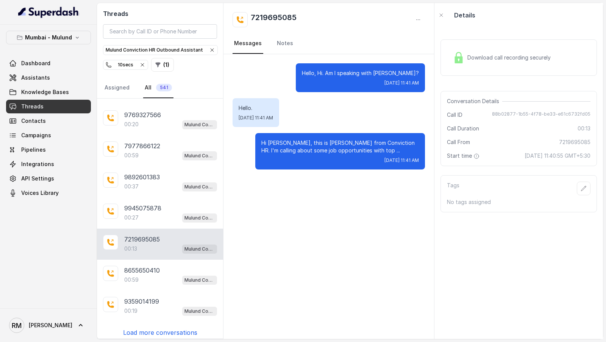
click at [151, 329] on p "Load more conversations" at bounding box center [160, 332] width 74 height 9
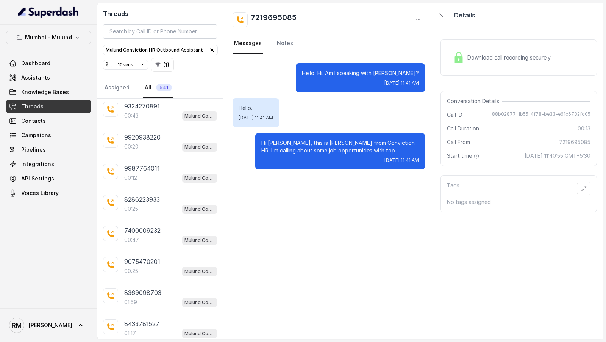
scroll to position [324, 0]
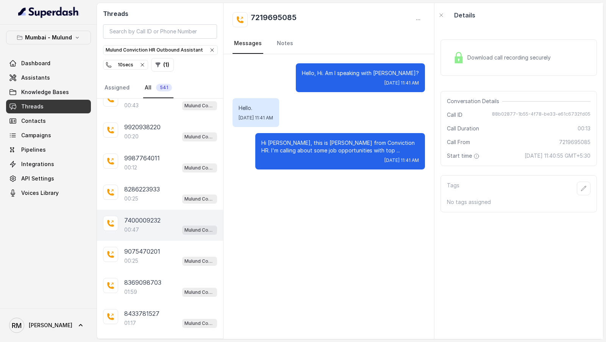
click at [164, 234] on div "7400009232 00:47 Mulund Conviction HR Outbound Assistant" at bounding box center [160, 225] width 126 height 31
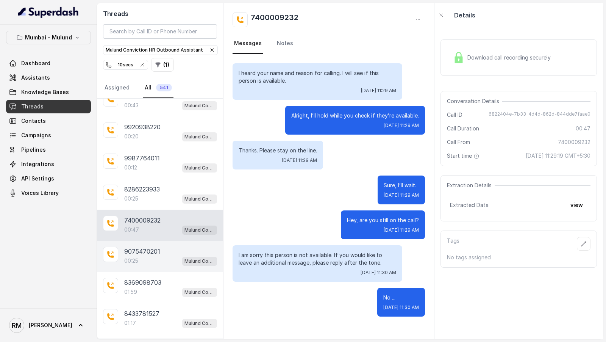
click at [142, 249] on p "9075470201" at bounding box center [142, 251] width 36 height 9
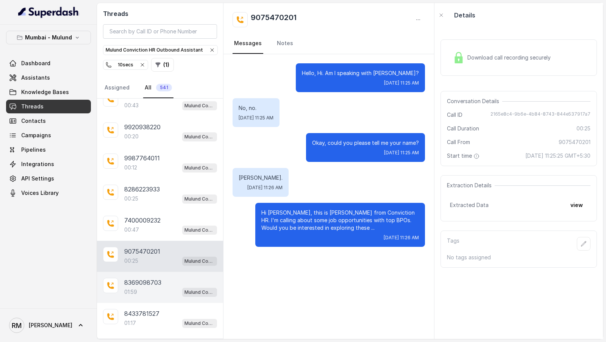
click at [184, 288] on span "Mulund Conviction HR Outbound Assistant" at bounding box center [199, 292] width 35 height 9
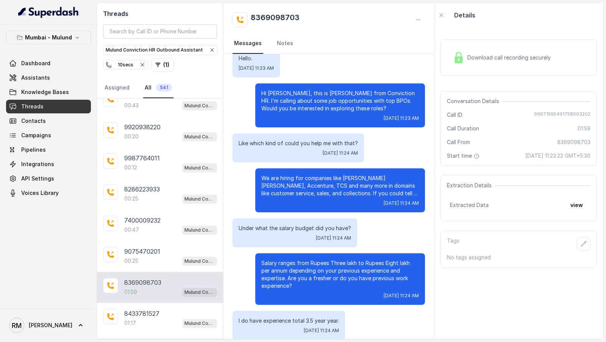
scroll to position [167, 0]
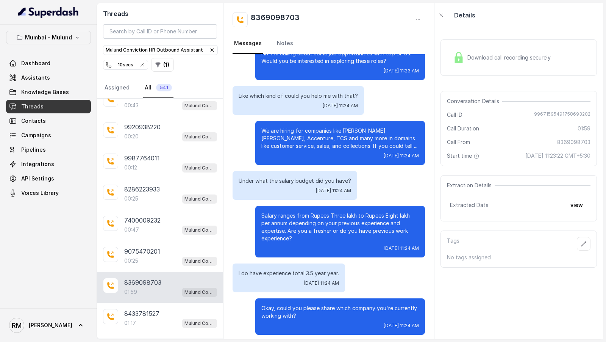
click at [576, 220] on div "Extraction Details Extracted Data view" at bounding box center [519, 198] width 157 height 46
click at [578, 212] on button "view" at bounding box center [577, 205] width 22 height 14
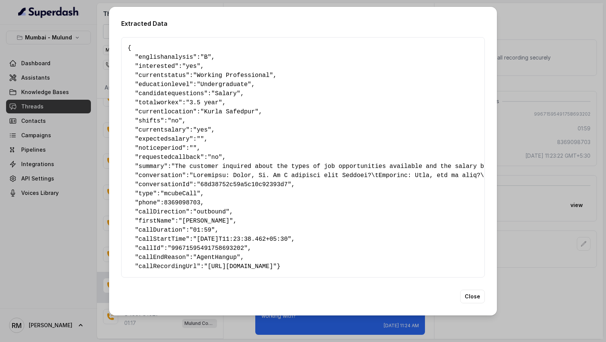
click at [570, 207] on div "Extracted Data { " englishanalysis ": "B" , " interested ": "yes" , " currentst…" at bounding box center [303, 171] width 606 height 342
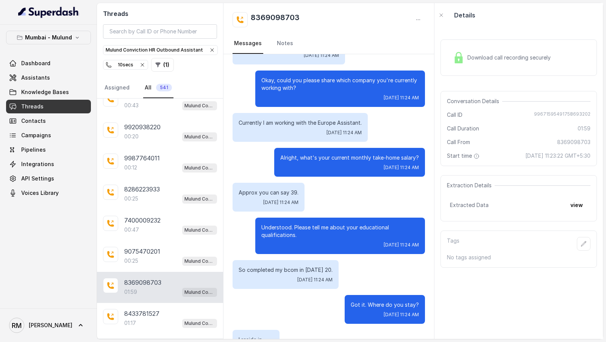
scroll to position [674, 0]
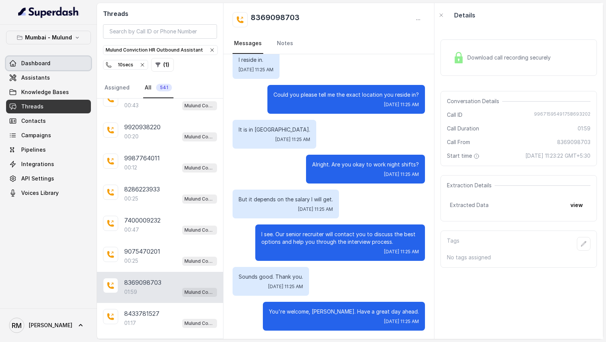
click at [57, 61] on link "Dashboard" at bounding box center [48, 63] width 85 height 14
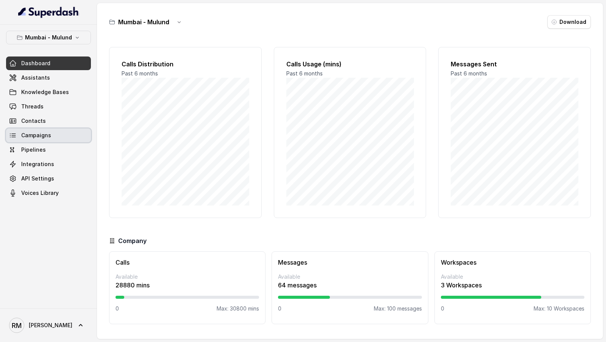
click at [52, 139] on link "Campaigns" at bounding box center [48, 135] width 85 height 14
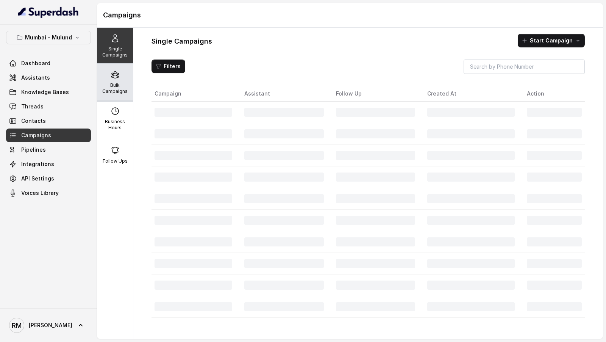
click at [124, 86] on p "Bulk Campaigns" at bounding box center [115, 88] width 30 height 12
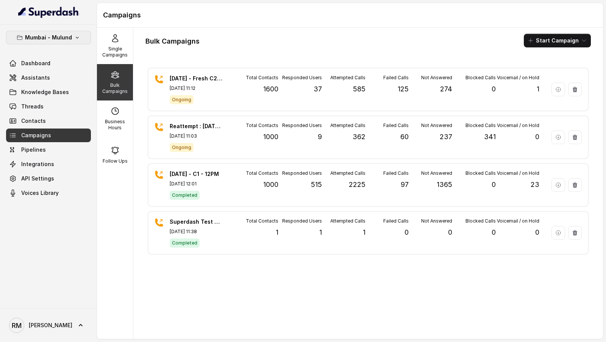
click at [70, 41] on p "Mumbai - Mulund" at bounding box center [48, 37] width 47 height 9
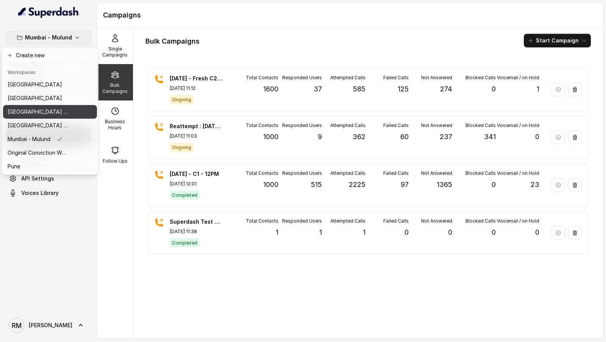
click at [63, 111] on p "⁠⁠[GEOGRAPHIC_DATA] - Ijmima - [GEOGRAPHIC_DATA]" at bounding box center [38, 111] width 61 height 9
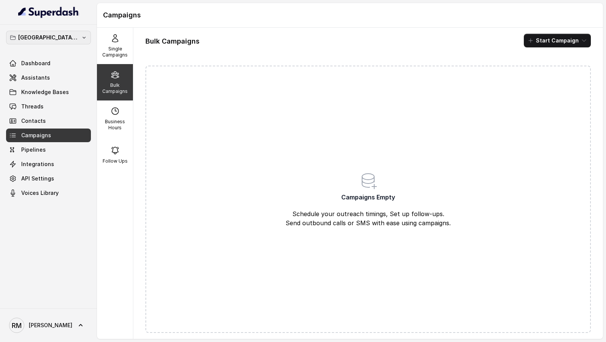
click at [75, 38] on p "⁠⁠[GEOGRAPHIC_DATA] - Ijmima - [GEOGRAPHIC_DATA]" at bounding box center [48, 37] width 61 height 9
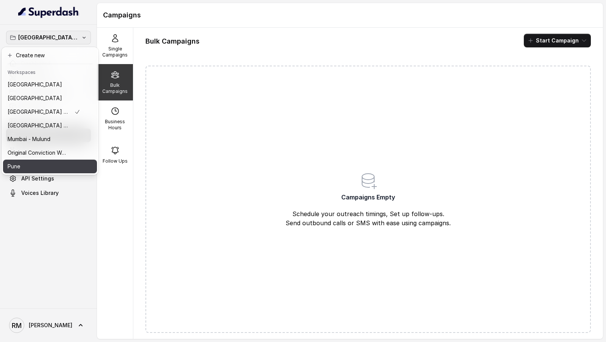
click at [63, 162] on div "Pune" at bounding box center [44, 166] width 73 height 9
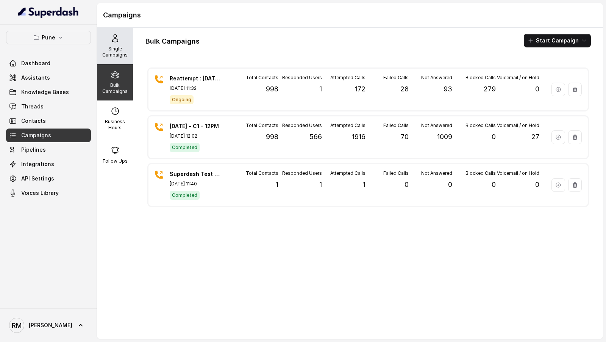
click at [107, 53] on p "Single Campaigns" at bounding box center [115, 52] width 30 height 12
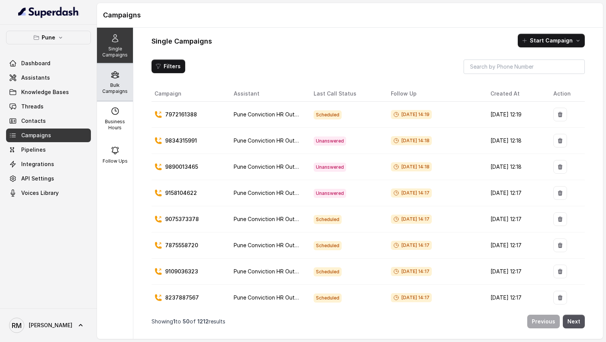
click at [123, 76] on div "Bulk Campaigns" at bounding box center [115, 82] width 36 height 36
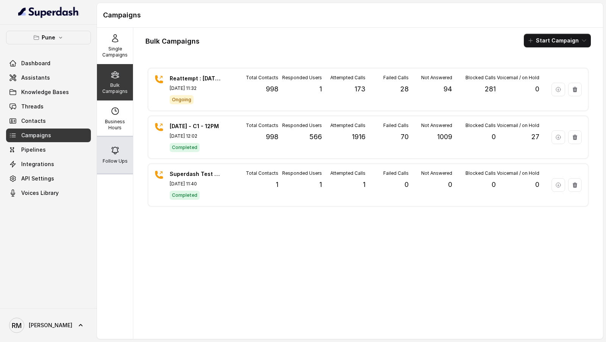
click at [112, 141] on div "Follow Ups" at bounding box center [115, 155] width 36 height 36
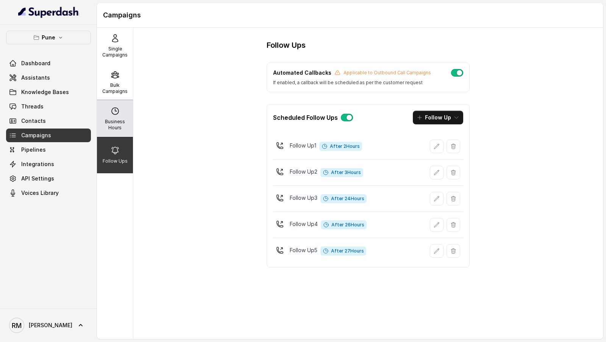
click at [116, 118] on div "Business Hours" at bounding box center [115, 118] width 36 height 36
select select "Asia/Calcutta"
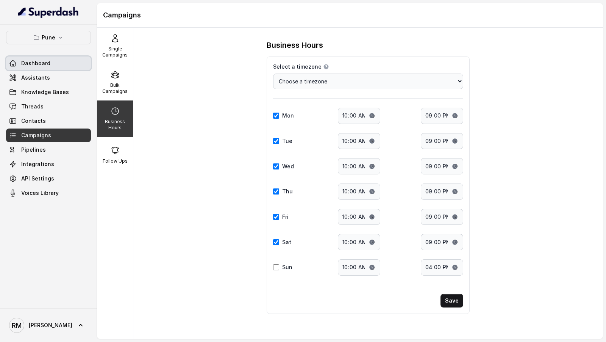
click at [44, 62] on span "Dashboard" at bounding box center [35, 63] width 29 height 8
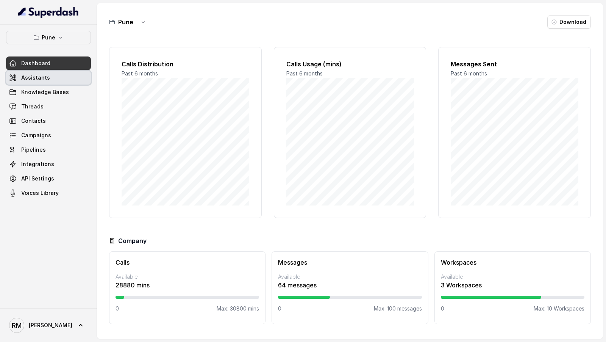
click at [68, 71] on link "Assistants" at bounding box center [48, 78] width 85 height 14
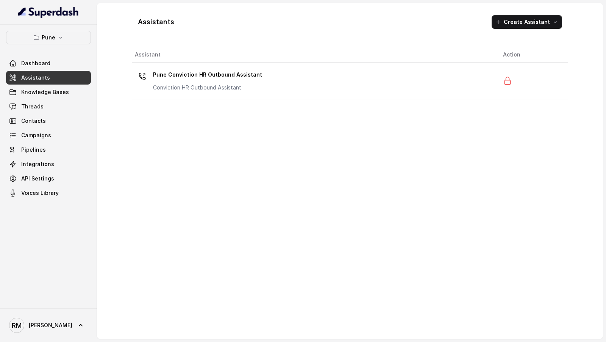
click at [230, 59] on th "Assistant" at bounding box center [314, 55] width 365 height 16
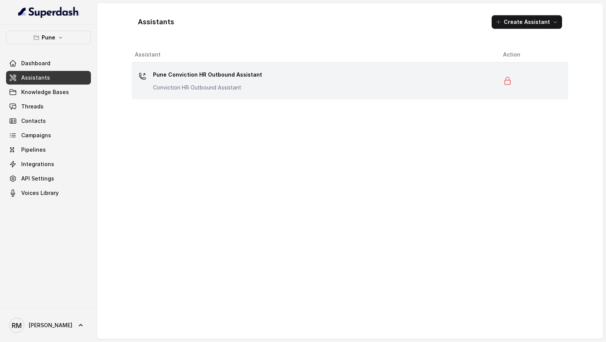
click at [230, 77] on p "Pune Conviction HR Outbound Assistant" at bounding box center [207, 75] width 109 height 12
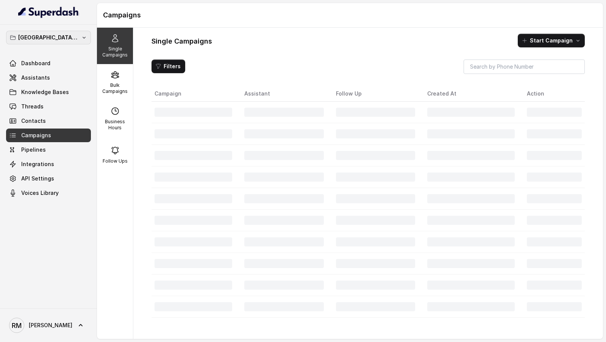
click at [64, 41] on p "[GEOGRAPHIC_DATA] - [GEOGRAPHIC_DATA] - [GEOGRAPHIC_DATA]" at bounding box center [48, 37] width 61 height 9
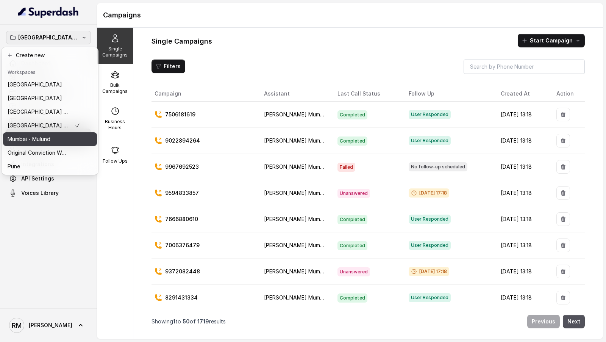
click at [52, 138] on div "Mumbai - Mulund" at bounding box center [44, 139] width 73 height 9
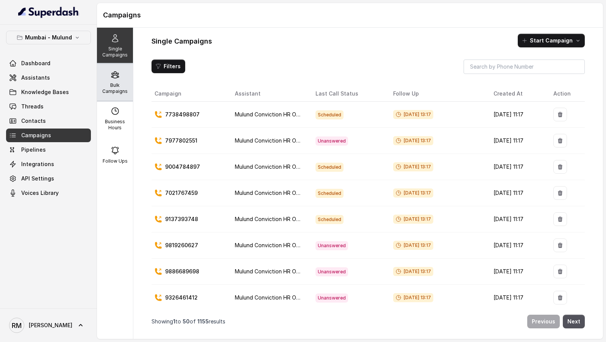
click at [126, 83] on p "Bulk Campaigns" at bounding box center [115, 88] width 30 height 12
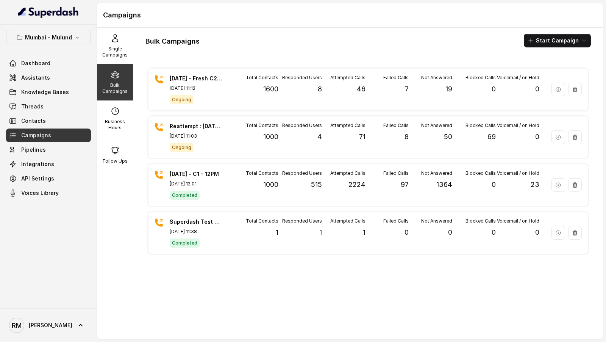
click at [177, 112] on div "[DATE] - Fresh C2 - 11AM [DATE] 11:12 Ongoing Total Contacts 1600 Responded Use…" at bounding box center [369, 199] width 446 height 267
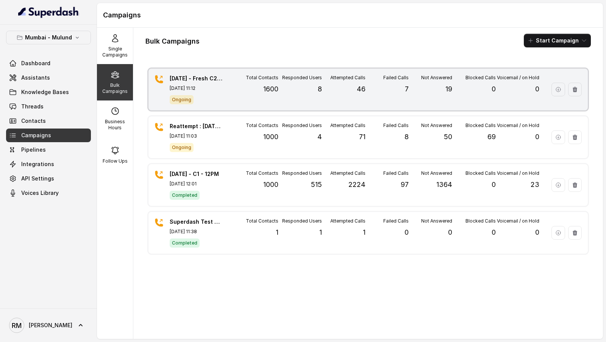
click at [199, 98] on div "Ongoing" at bounding box center [196, 99] width 53 height 10
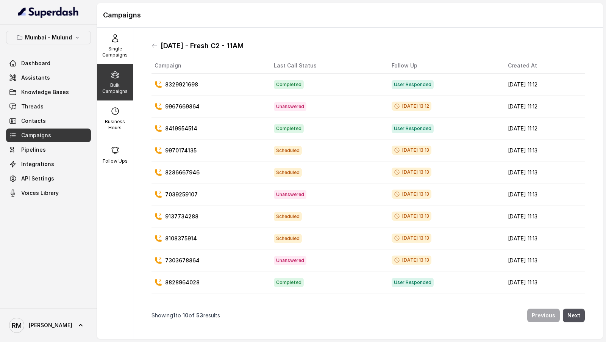
click at [154, 49] on div "[DATE] - Fresh C2 - 11AM" at bounding box center [369, 46] width 434 height 12
click at [153, 46] on icon at bounding box center [155, 46] width 6 height 6
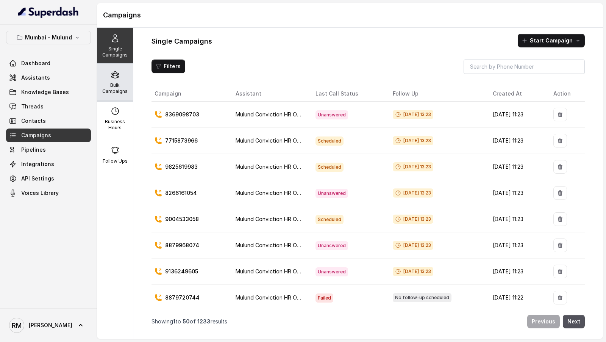
click at [110, 78] on div "Bulk Campaigns" at bounding box center [115, 82] width 36 height 36
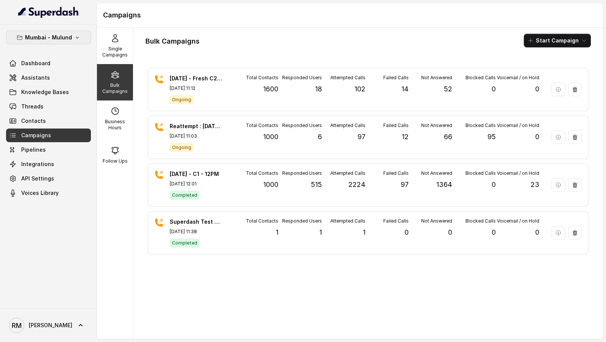
click at [45, 38] on p "Mumbai - Mulund" at bounding box center [48, 37] width 47 height 9
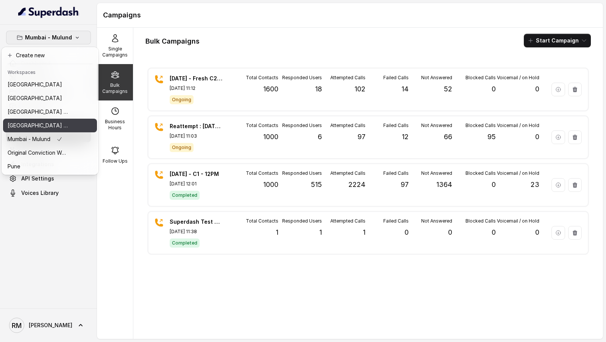
click at [48, 126] on p "[GEOGRAPHIC_DATA] - [GEOGRAPHIC_DATA] - [GEOGRAPHIC_DATA]" at bounding box center [38, 125] width 61 height 9
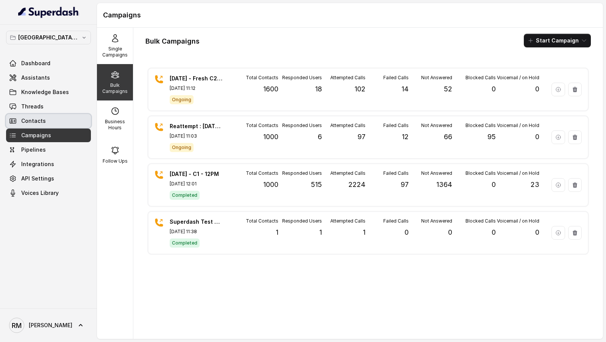
click at [59, 122] on link "Contacts" at bounding box center [48, 121] width 85 height 14
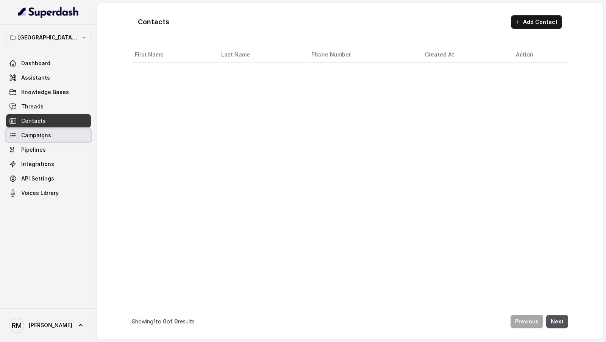
click at [55, 140] on link "Campaigns" at bounding box center [48, 135] width 85 height 14
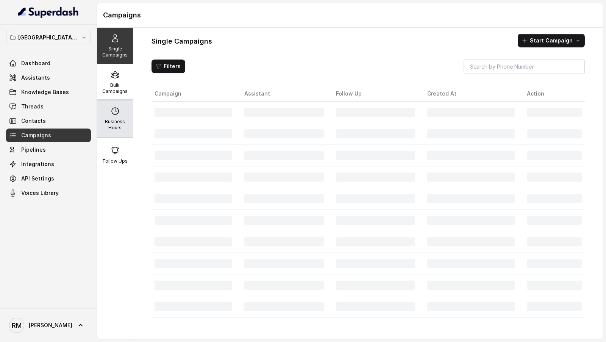
click at [127, 115] on div "Business Hours" at bounding box center [115, 118] width 36 height 36
select select "[GEOGRAPHIC_DATA]/[GEOGRAPHIC_DATA]"
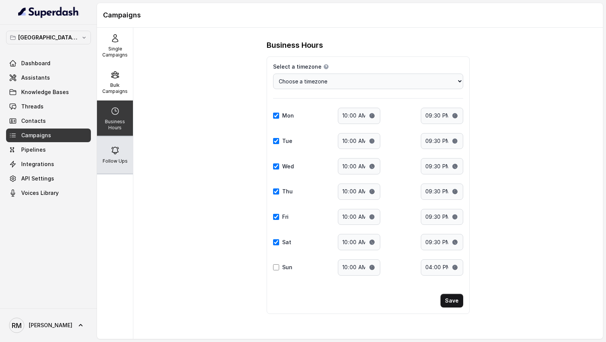
click at [112, 148] on icon at bounding box center [115, 150] width 7 height 7
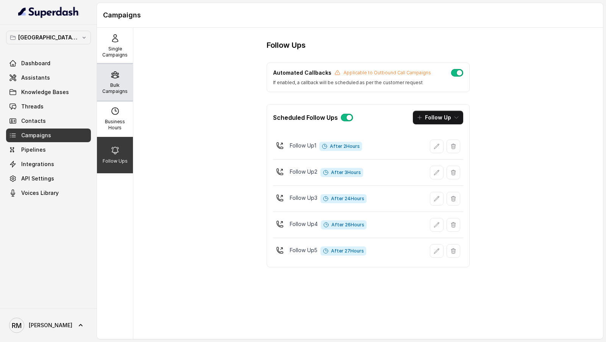
click at [130, 87] on p "Bulk Campaigns" at bounding box center [115, 88] width 30 height 12
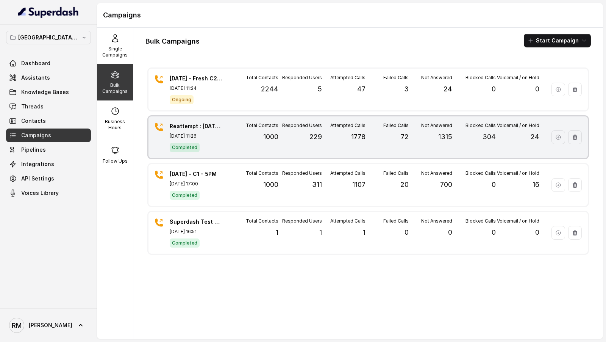
click at [226, 136] on div "Reattempt : [DATE] - C1 - 5PM [DATE] 11:26 Completed Total Contacts 1000 Respon…" at bounding box center [369, 137] width 440 height 42
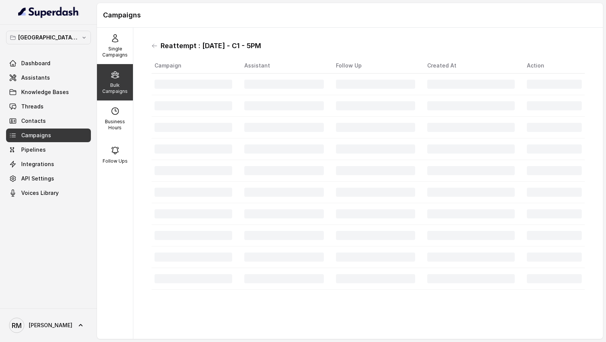
click at [171, 44] on h1 "Reattempt : [DATE] - C1 - 5PM" at bounding box center [211, 46] width 100 height 12
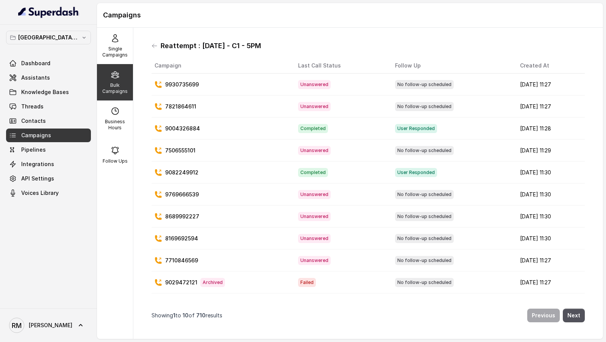
drag, startPoint x: 171, startPoint y: 44, endPoint x: 265, endPoint y: 45, distance: 94.0
click at [261, 45] on h1 "Reattempt : [DATE] - C1 - 5PM" at bounding box center [211, 46] width 100 height 12
copy h1 "Reattempt : [DATE] - C1 - 5PM"
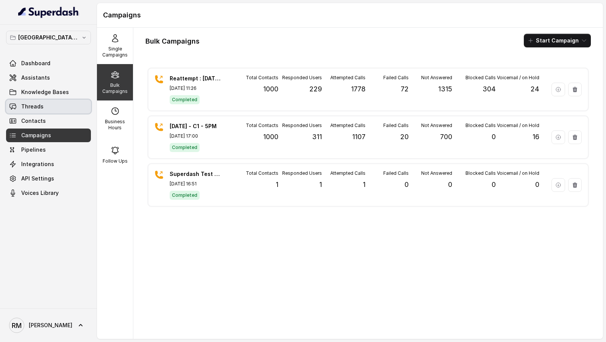
click at [47, 102] on link "Threads" at bounding box center [48, 107] width 85 height 14
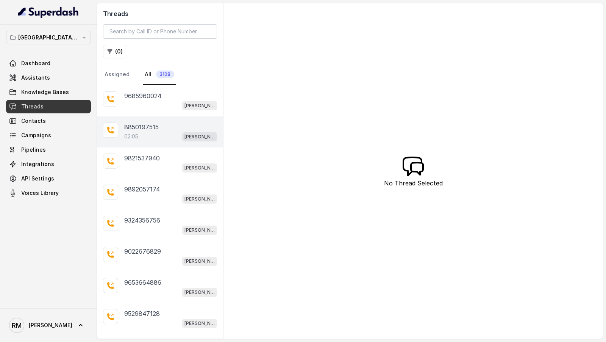
click at [149, 129] on p "8850197515" at bounding box center [141, 126] width 34 height 9
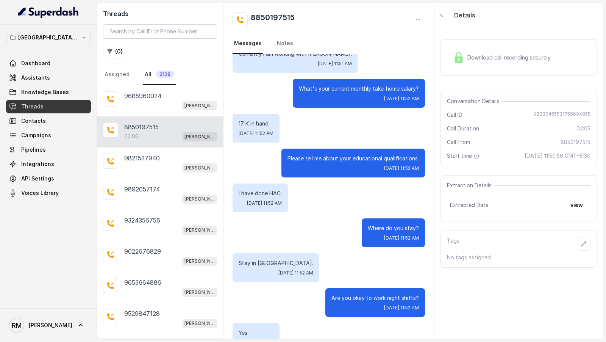
scroll to position [403, 0]
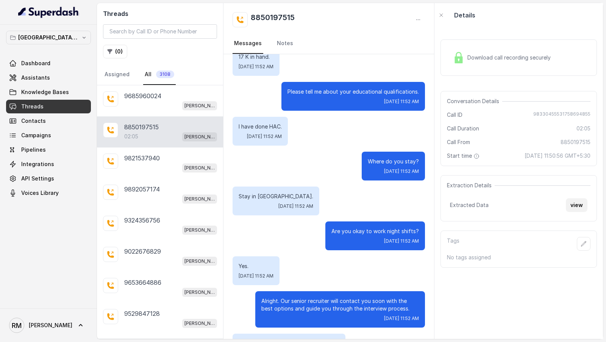
click at [574, 210] on button "view" at bounding box center [577, 205] width 22 height 14
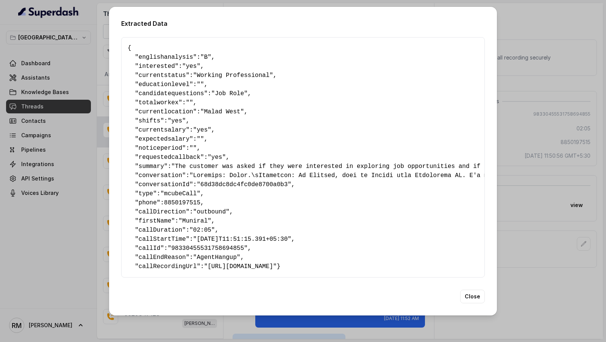
click at [555, 110] on div "Extracted Data { " englishanalysis ": "B" , " interested ": "yes" , " currentst…" at bounding box center [303, 171] width 606 height 342
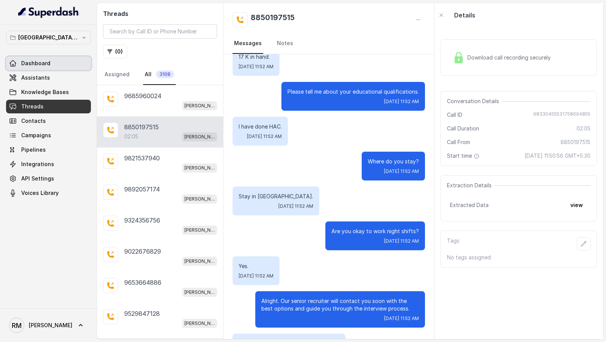
click at [21, 59] on span "Dashboard" at bounding box center [35, 63] width 29 height 8
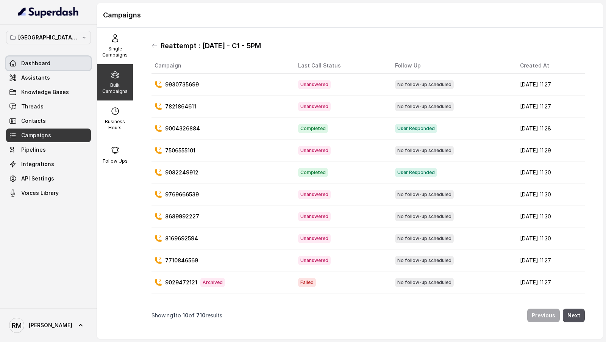
click at [61, 64] on link "Dashboard" at bounding box center [48, 63] width 85 height 14
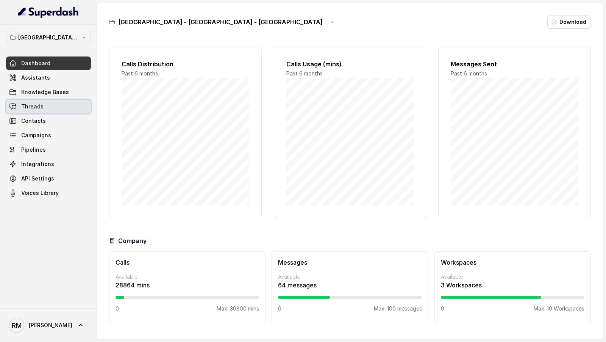
click at [53, 107] on link "Threads" at bounding box center [48, 107] width 85 height 14
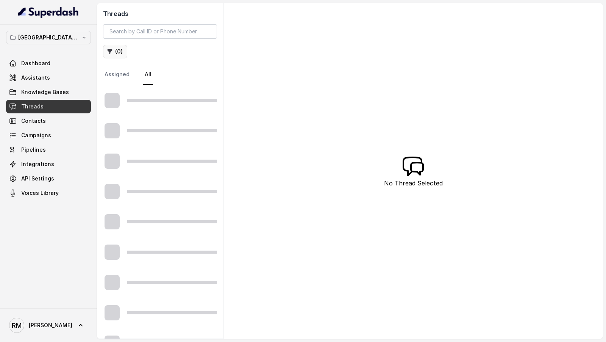
click at [121, 52] on button "( 0 )" at bounding box center [115, 52] width 24 height 14
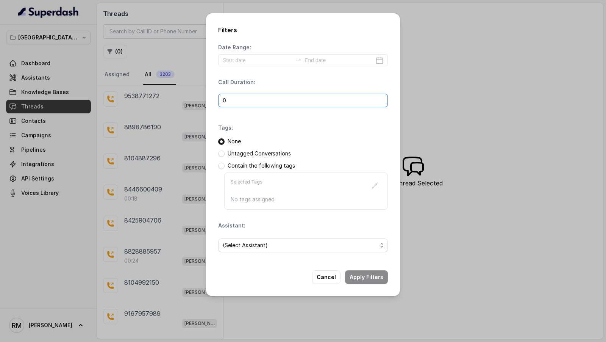
click at [274, 103] on input "0" at bounding box center [303, 101] width 170 height 14
click at [243, 82] on p "Call Duration:" at bounding box center [236, 82] width 37 height 8
click at [252, 103] on input "0" at bounding box center [303, 101] width 170 height 14
type input "1"
click at [145, 138] on div "Filters Date Range: Call Duration: Tags: None Untagged Conversations Contain th…" at bounding box center [303, 171] width 606 height 342
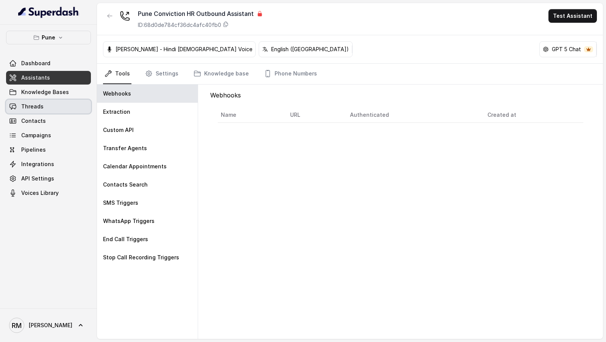
click at [49, 111] on link "Threads" at bounding box center [48, 107] width 85 height 14
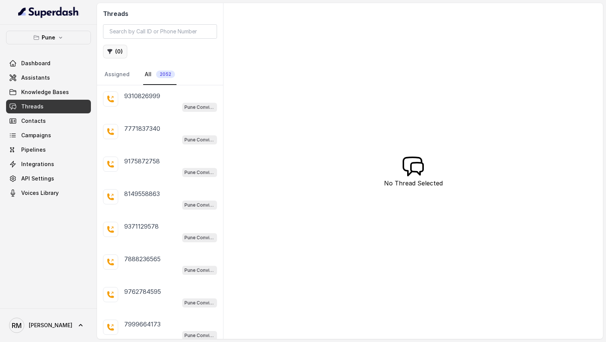
click at [120, 52] on button "( 0 )" at bounding box center [115, 52] width 24 height 14
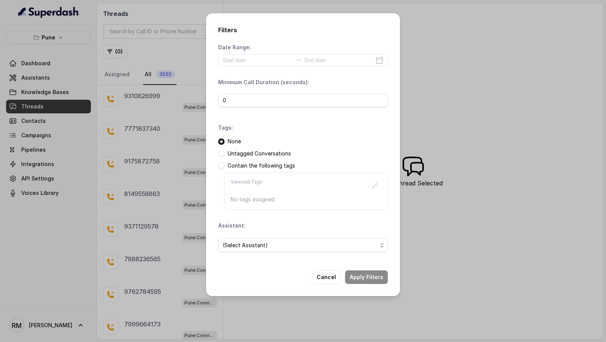
click at [241, 167] on p "Contain the following tags" at bounding box center [261, 166] width 67 height 8
click at [220, 165] on span at bounding box center [221, 166] width 6 height 6
click at [374, 185] on icon "button" at bounding box center [375, 186] width 6 height 6
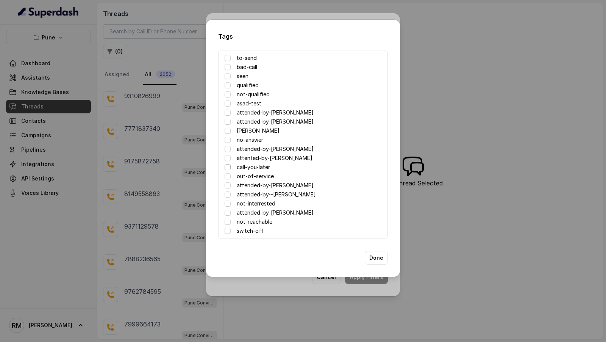
click at [227, 167] on span at bounding box center [228, 167] width 6 height 6
click at [227, 168] on span at bounding box center [228, 167] width 6 height 6
click at [227, 175] on span at bounding box center [228, 176] width 6 height 6
click at [227, 155] on span at bounding box center [228, 158] width 6 height 6
click at [227, 159] on span at bounding box center [228, 158] width 6 height 6
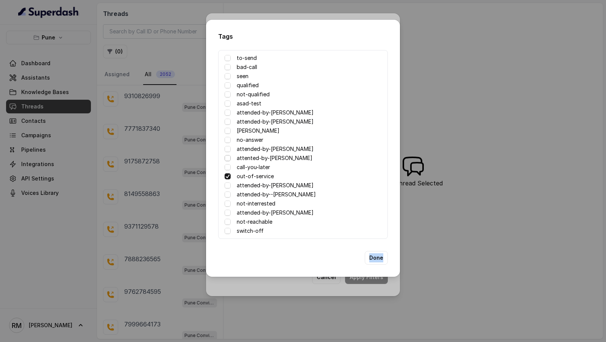
click at [227, 159] on span at bounding box center [228, 158] width 6 height 6
click at [327, 259] on div "Done" at bounding box center [303, 258] width 170 height 14
click at [379, 255] on button "Done" at bounding box center [376, 258] width 23 height 14
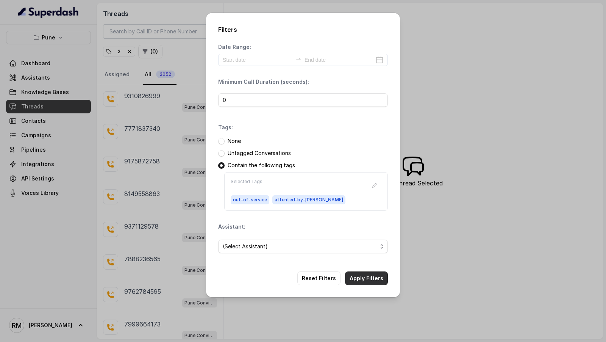
click at [370, 280] on button "Apply Filters" at bounding box center [366, 278] width 43 height 14
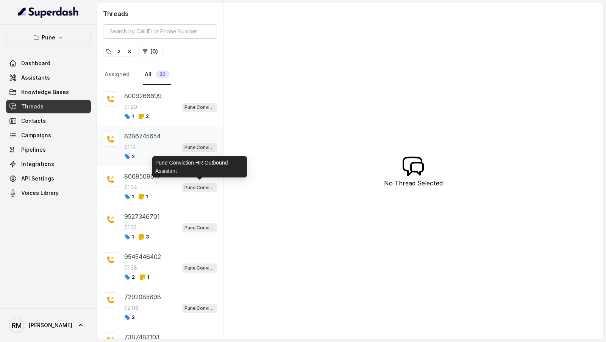
click at [158, 145] on div "01:14 Pune Conviction HR Outbound Assistant" at bounding box center [170, 147] width 93 height 10
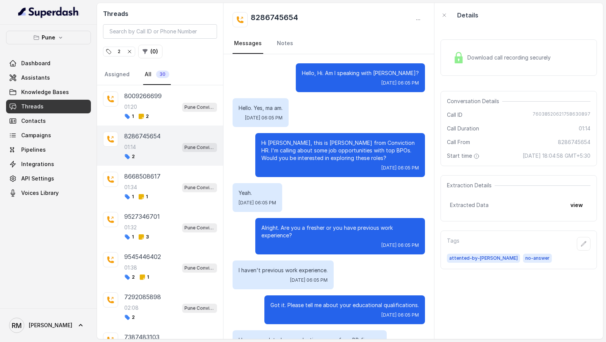
scroll to position [350, 0]
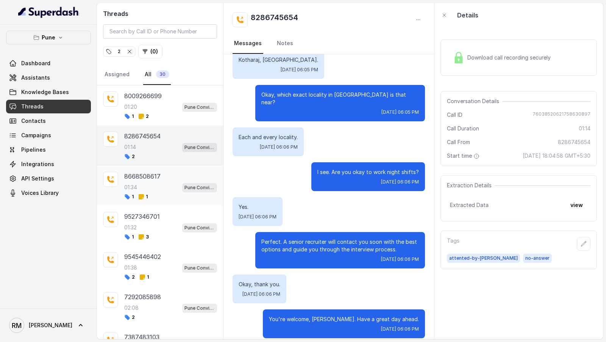
click at [171, 189] on div "01:34 Pune Conviction HR Outbound Assistant" at bounding box center [170, 187] width 93 height 10
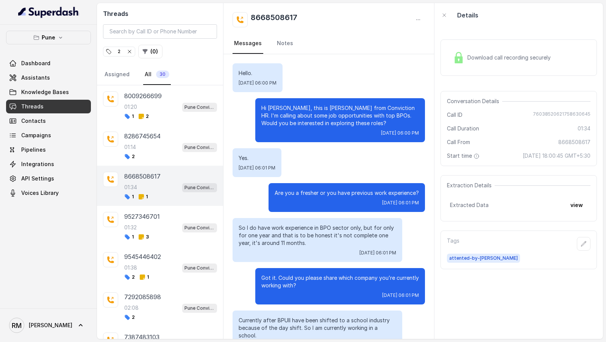
scroll to position [430, 0]
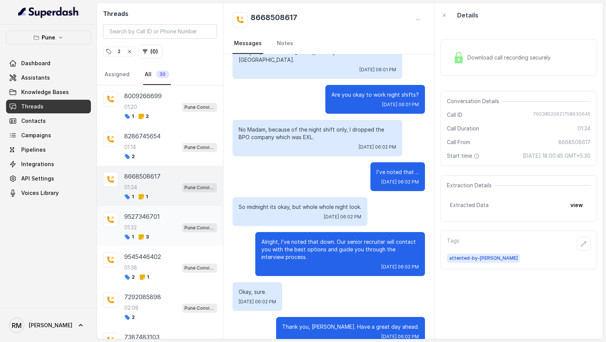
click at [161, 213] on div "9527346701" at bounding box center [170, 216] width 93 height 9
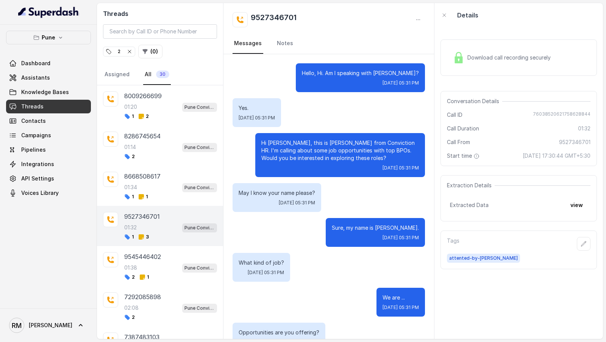
scroll to position [550, 0]
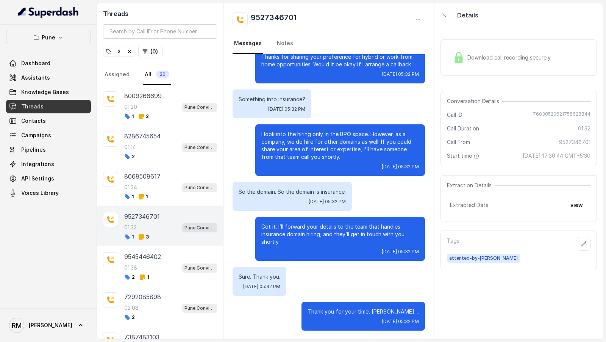
click at [116, 52] on div "2" at bounding box center [119, 52] width 27 height 8
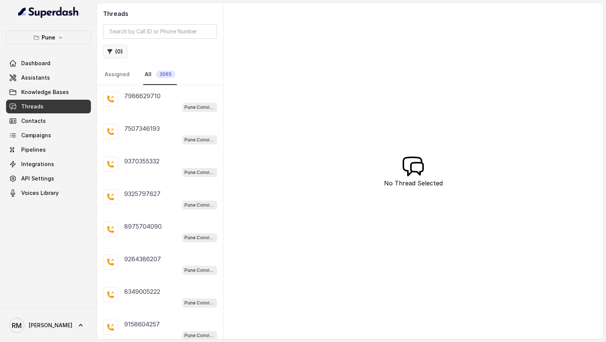
click at [116, 52] on button "( 0 )" at bounding box center [115, 52] width 24 height 14
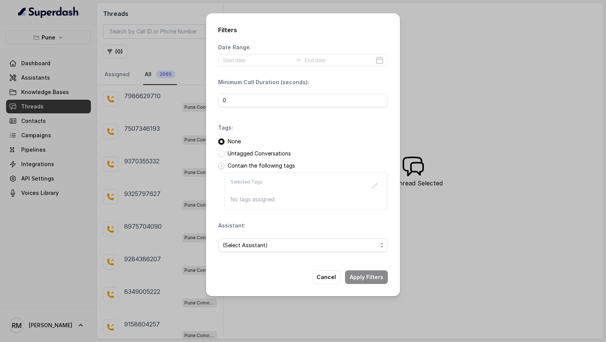
click at [219, 166] on span at bounding box center [221, 166] width 6 height 6
click at [382, 182] on div "Selected Tags No tags assigned" at bounding box center [306, 190] width 164 height 37
click at [374, 185] on icon "button" at bounding box center [375, 186] width 6 height 6
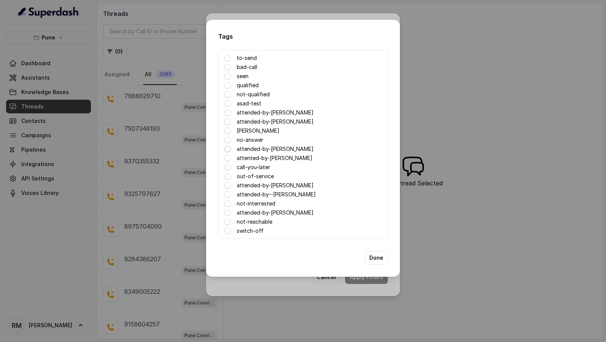
click at [228, 149] on span at bounding box center [228, 149] width 6 height 6
click at [228, 139] on span at bounding box center [228, 140] width 6 height 6
click at [380, 257] on button "Done" at bounding box center [376, 258] width 23 height 14
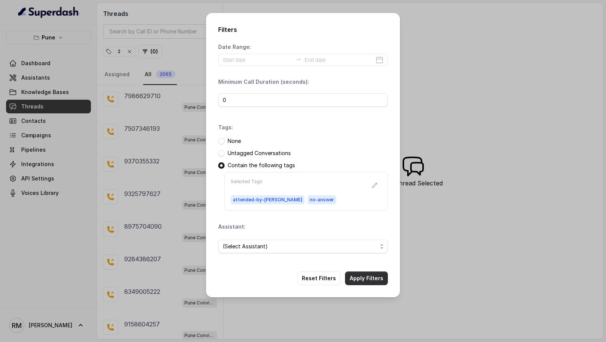
click at [373, 275] on button "Apply Filters" at bounding box center [366, 278] width 43 height 14
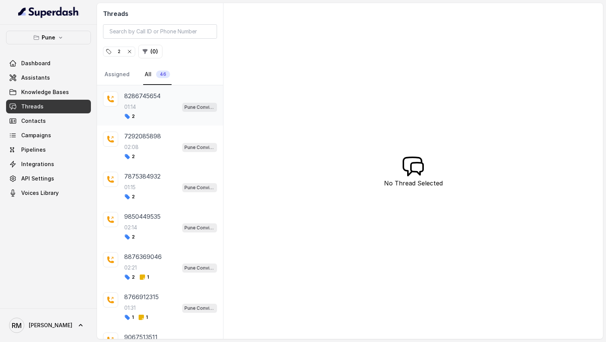
click at [142, 102] on div "01:14 Pune Conviction HR Outbound Assistant" at bounding box center [170, 107] width 93 height 10
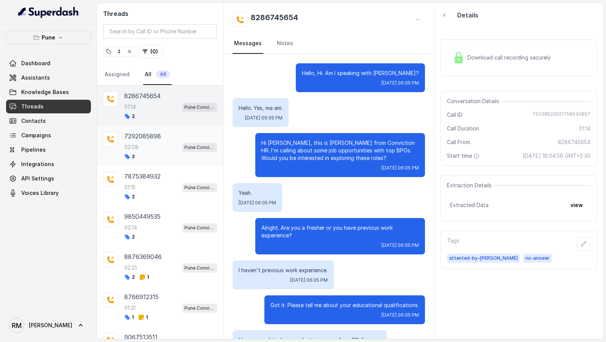
scroll to position [350, 0]
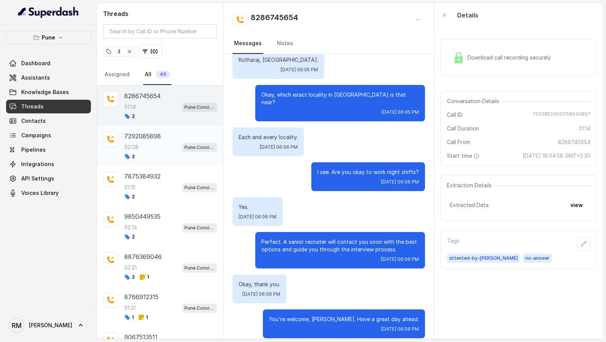
click at [142, 157] on div "2" at bounding box center [170, 156] width 93 height 6
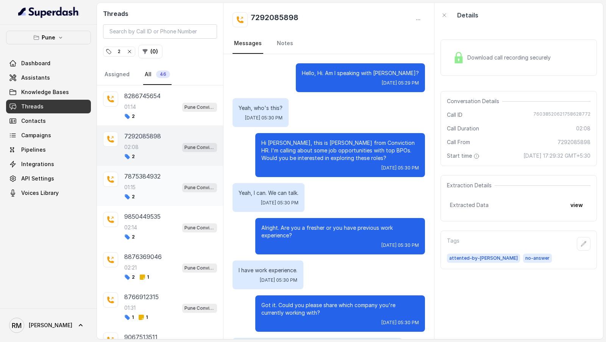
scroll to position [883, 0]
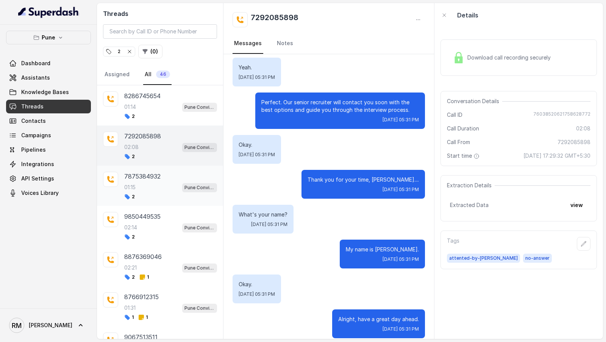
click at [138, 190] on div "7875384932 01:15 Pune Conviction HR Outbound Assistant 2" at bounding box center [170, 186] width 93 height 28
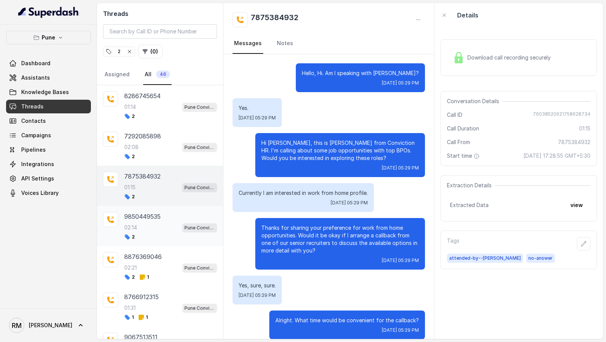
scroll to position [318, 0]
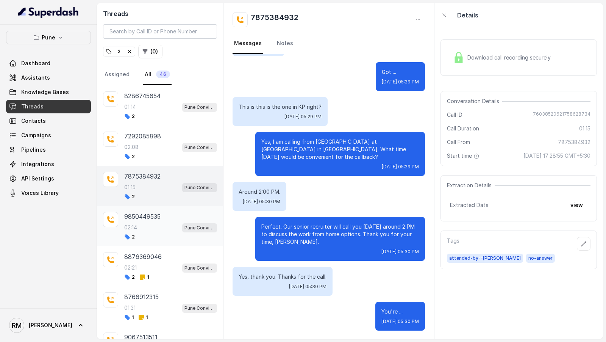
click at [138, 234] on div "2" at bounding box center [170, 237] width 93 height 6
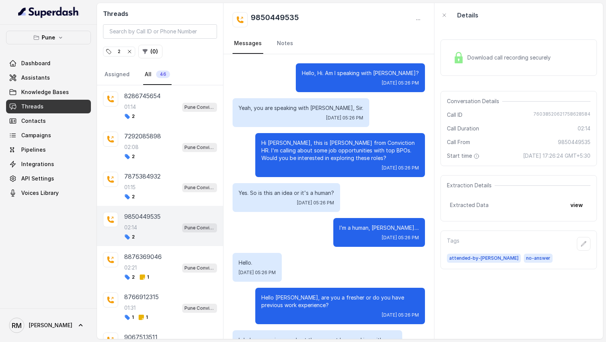
scroll to position [315, 0]
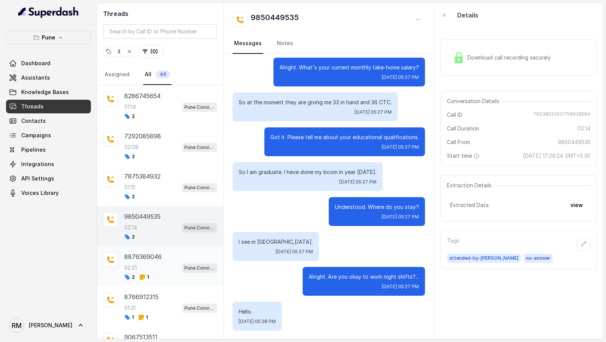
click at [132, 260] on div "8876369046 02:21 Pune Conviction HR Outbound Assistant 2 1" at bounding box center [170, 266] width 93 height 28
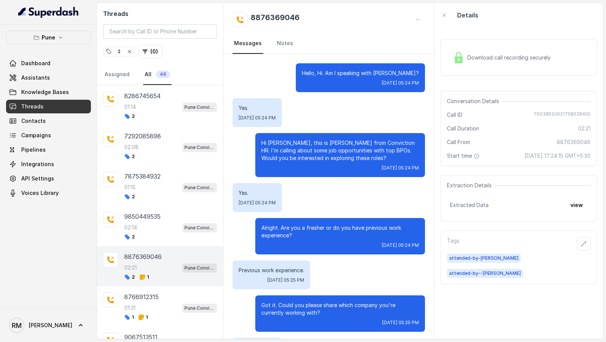
scroll to position [1003, 0]
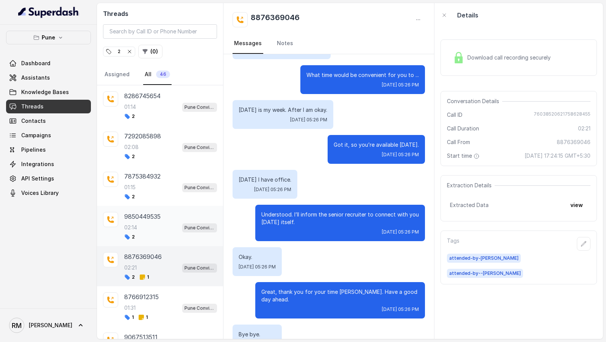
click at [147, 235] on div "2" at bounding box center [170, 237] width 93 height 6
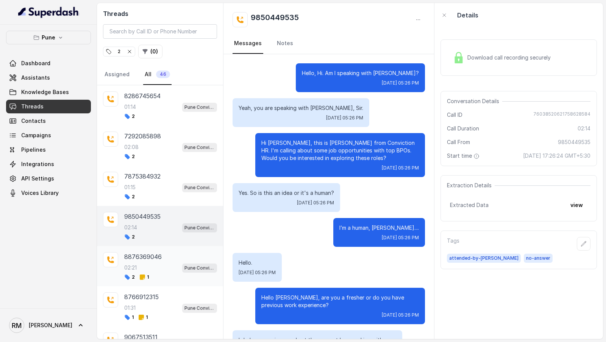
scroll to position [315, 0]
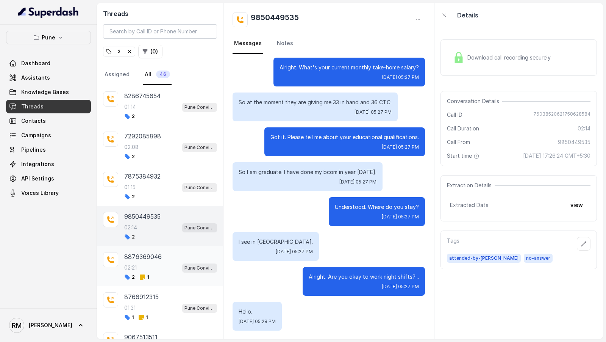
click at [151, 271] on div "8876369046 02:21 Pune Conviction HR Outbound Assistant 2 1" at bounding box center [170, 266] width 93 height 28
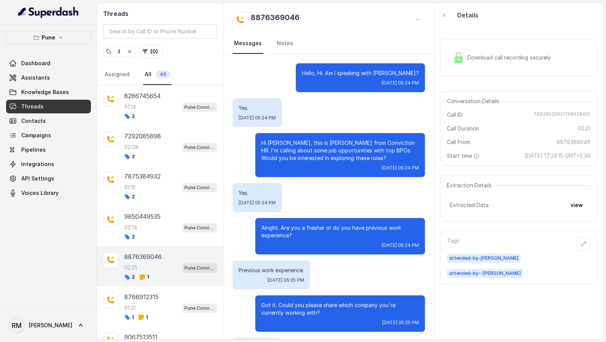
scroll to position [1003, 0]
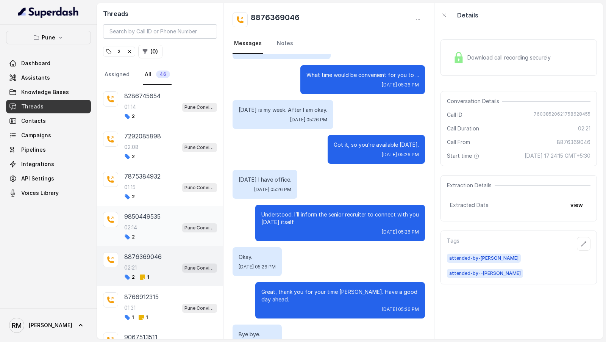
click at [163, 230] on div "02:14 Pune Conviction HR Outbound Assistant" at bounding box center [170, 227] width 93 height 10
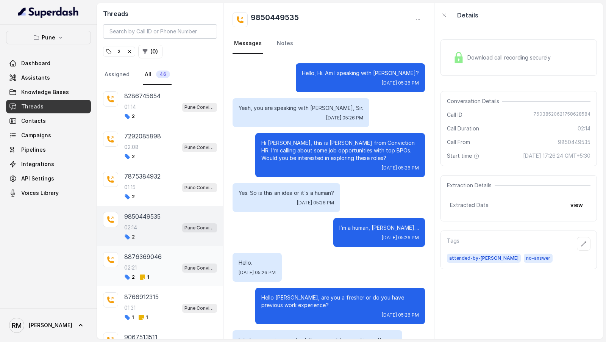
scroll to position [315, 0]
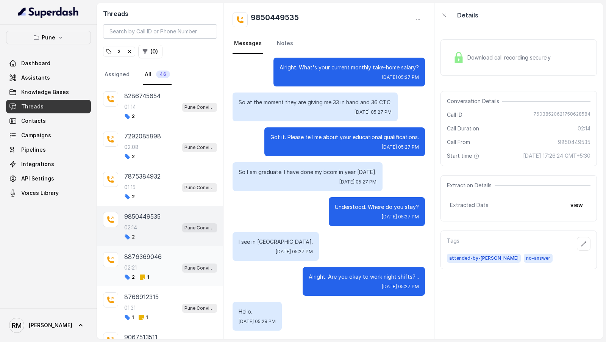
click at [160, 263] on div "02:21 Pune Conviction HR Outbound Assistant" at bounding box center [170, 268] width 93 height 10
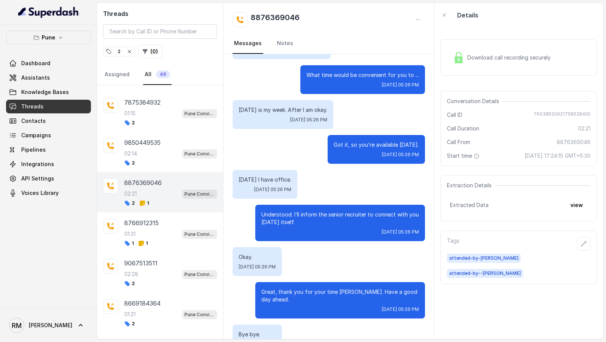
scroll to position [84, 0]
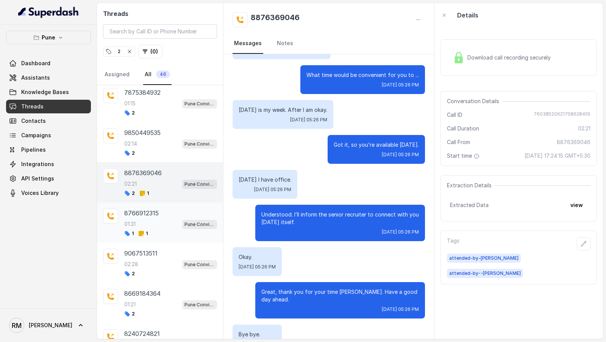
click at [169, 226] on div "01:31 Pune Conviction HR Outbound Assistant" at bounding box center [170, 224] width 93 height 10
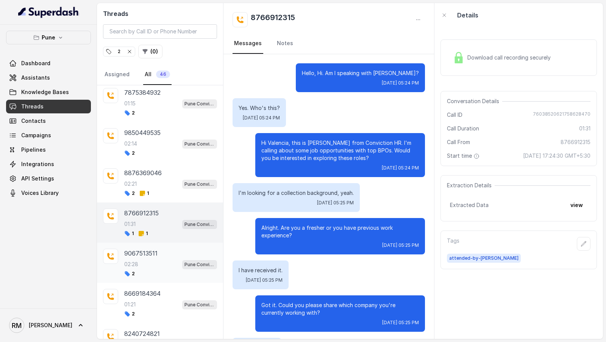
scroll to position [450, 0]
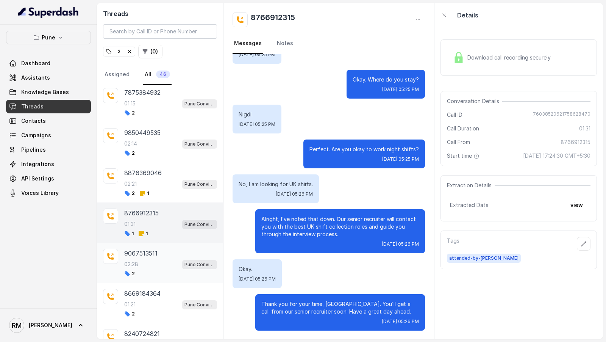
click at [168, 259] on div "02:28 Pune Conviction HR Outbound Assistant" at bounding box center [170, 264] width 93 height 10
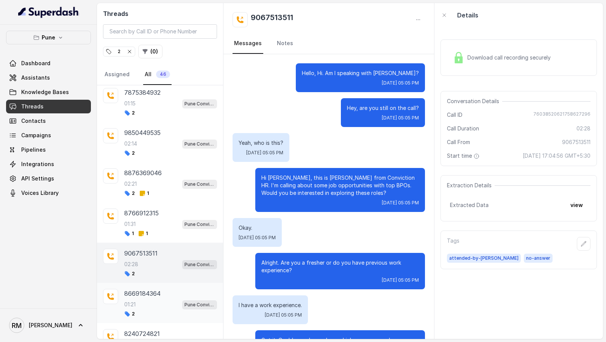
scroll to position [801, 0]
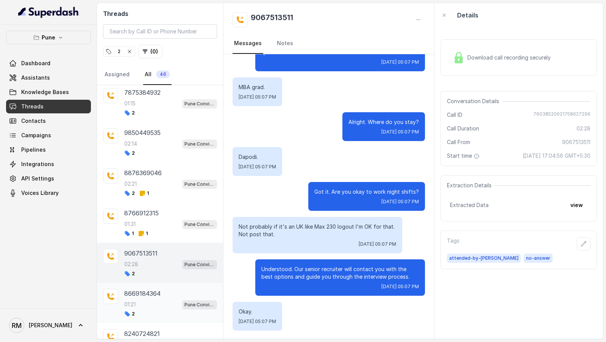
click at [162, 299] on div "01:21 Pune Conviction HR Outbound Assistant" at bounding box center [170, 304] width 93 height 10
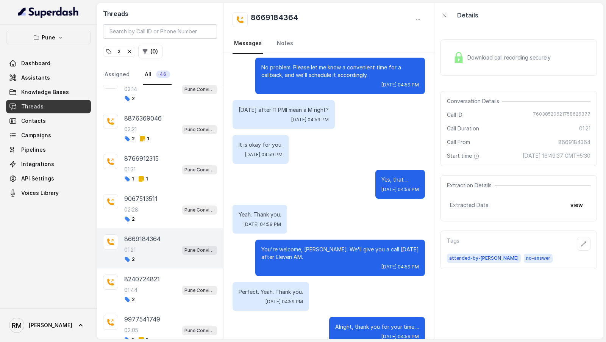
scroll to position [166, 0]
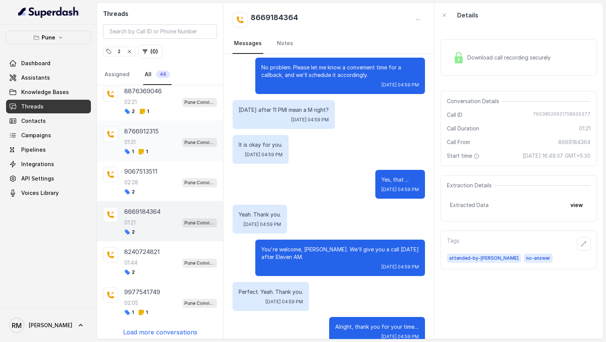
click at [164, 152] on div "8766912315 01:31 Pune Conviction HR Outbound Assistant 1 1" at bounding box center [160, 141] width 126 height 40
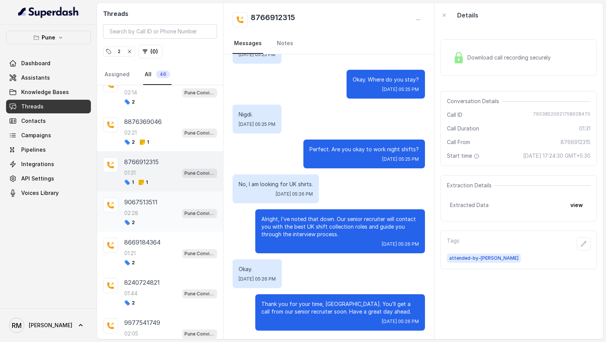
scroll to position [77, 0]
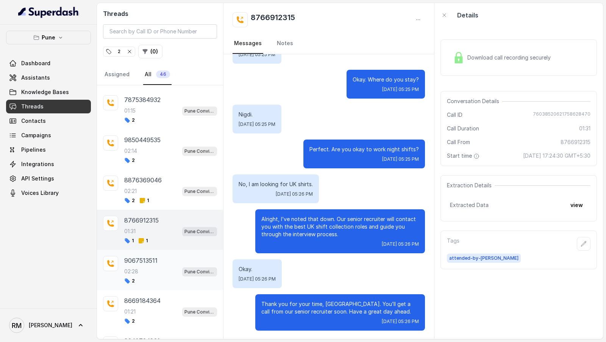
click at [168, 181] on div "8876369046" at bounding box center [170, 179] width 93 height 9
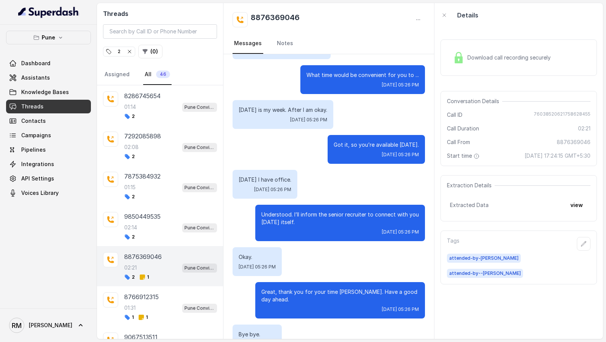
click at [128, 52] on icon "button" at bounding box center [130, 52] width 6 height 6
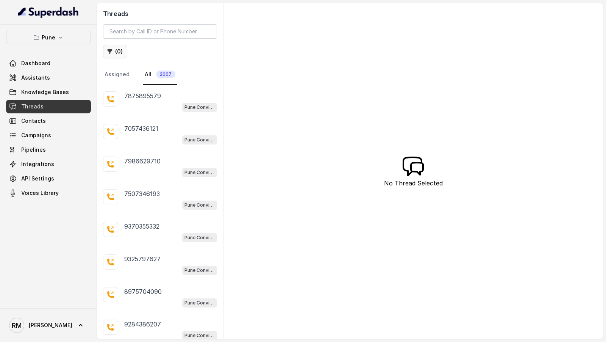
click at [119, 55] on button "( 0 )" at bounding box center [115, 52] width 24 height 14
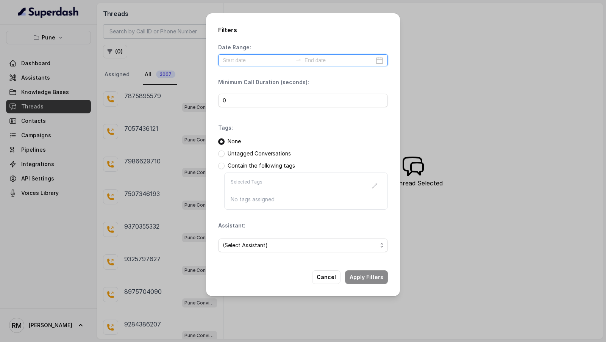
click at [246, 59] on input at bounding box center [258, 60] width 70 height 8
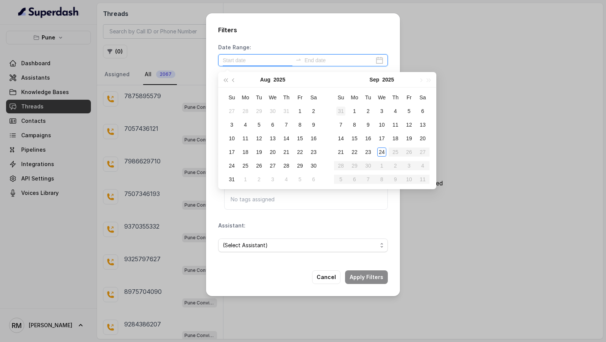
type input "[DATE]"
click at [344, 152] on div "21" at bounding box center [341, 151] width 9 height 9
drag, startPoint x: 354, startPoint y: 153, endPoint x: 368, endPoint y: 152, distance: 13.3
click at [368, 152] on tr "21 22 23 24 25 26 27" at bounding box center [381, 152] width 95 height 14
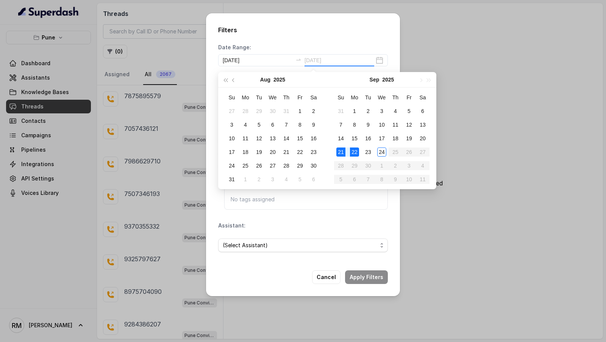
click at [357, 152] on div "22" at bounding box center [354, 151] width 9 height 9
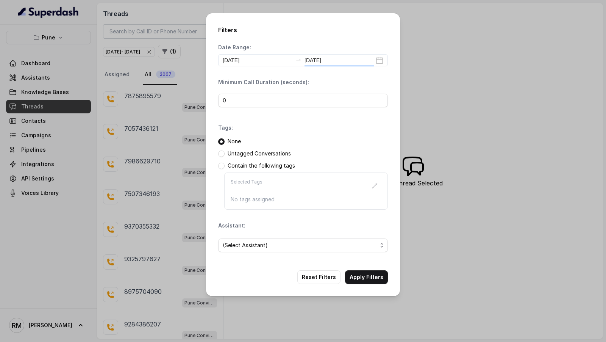
type input "[DATE]"
click at [364, 152] on div "Untagged Conversations" at bounding box center [303, 154] width 170 height 8
click at [262, 53] on div "Date Range: [DATE] [DATE]" at bounding box center [303, 55] width 170 height 23
click at [262, 59] on input "[DATE]" at bounding box center [258, 60] width 70 height 8
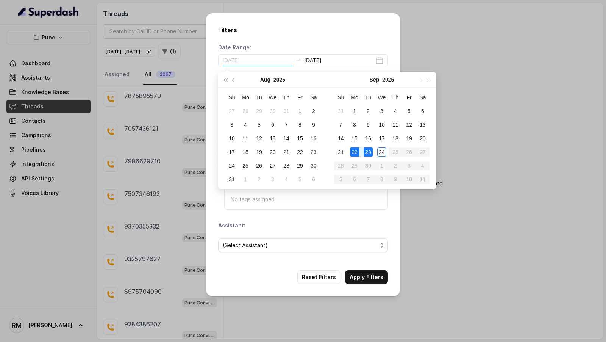
click at [369, 150] on div "23" at bounding box center [368, 151] width 9 height 9
type input "[DATE]"
click at [341, 223] on div "Assistant: (Select Assistant)" at bounding box center [303, 240] width 170 height 36
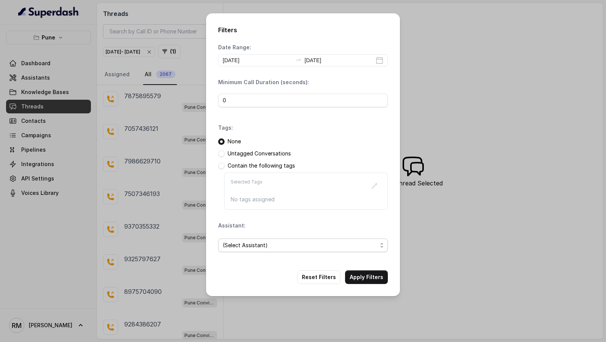
click at [305, 243] on span "(Select Assistant)" at bounding box center [300, 245] width 155 height 9
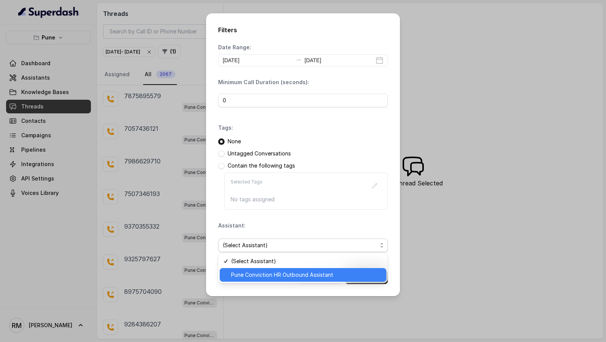
click at [300, 275] on span "Pune Conviction HR Outbound Assistant" at bounding box center [306, 274] width 151 height 9
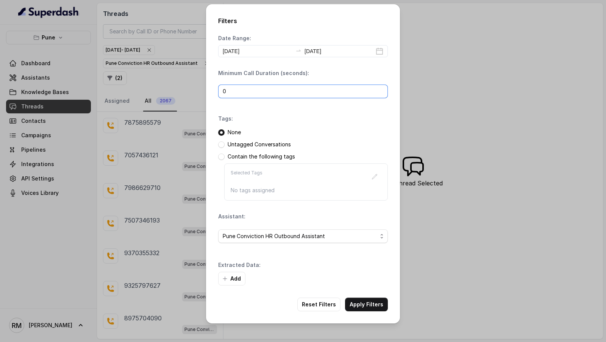
drag, startPoint x: 274, startPoint y: 92, endPoint x: 135, endPoint y: 91, distance: 139.8
click at [135, 91] on div "Filters Date Range: [DATE] [DATE] Minimum Call Duration (seconds): 0 Tags: None…" at bounding box center [303, 171] width 606 height 342
type input "20"
click at [368, 300] on button "Apply Filters" at bounding box center [366, 304] width 43 height 14
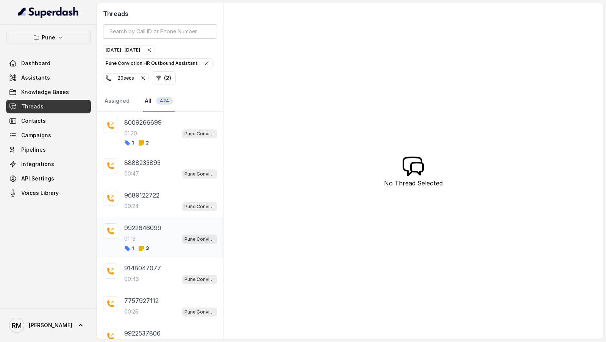
click at [142, 230] on div "9922646099 01:15 Pune Conviction HR Outbound Assistant 1 3" at bounding box center [170, 237] width 93 height 28
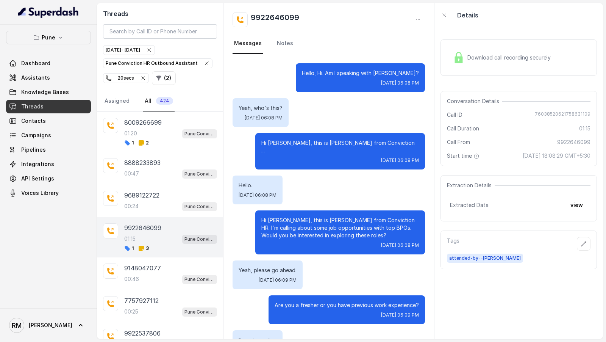
scroll to position [559, 0]
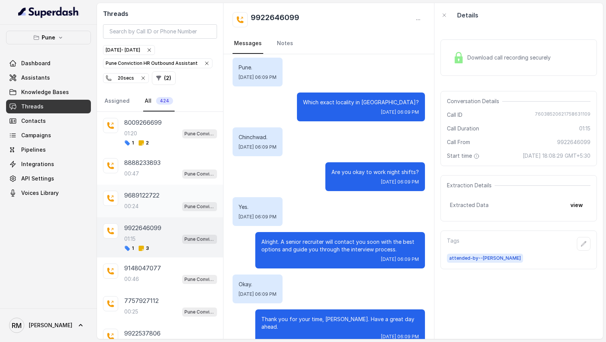
click at [171, 195] on div "9689122722" at bounding box center [170, 195] width 93 height 9
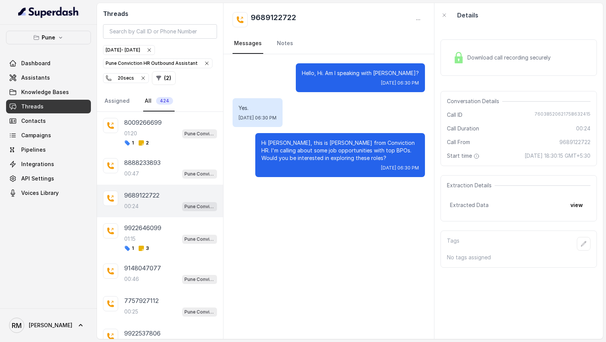
scroll to position [138, 0]
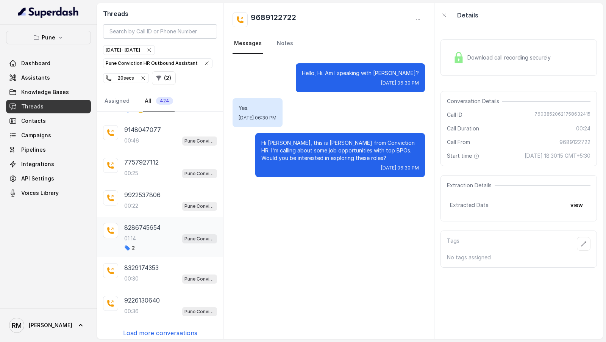
click at [149, 245] on div "2" at bounding box center [170, 248] width 93 height 6
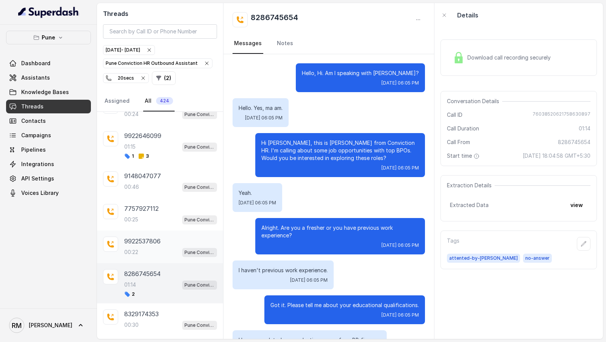
scroll to position [73, 0]
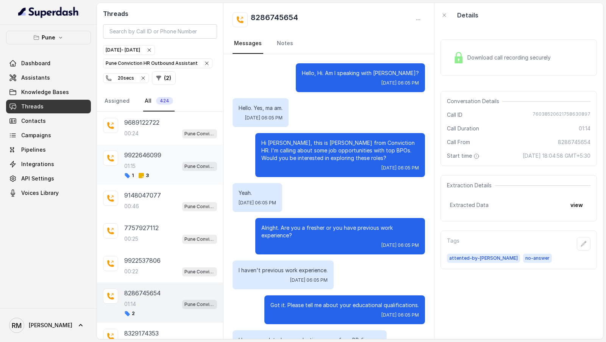
click at [169, 150] on div "9922646099" at bounding box center [170, 154] width 93 height 9
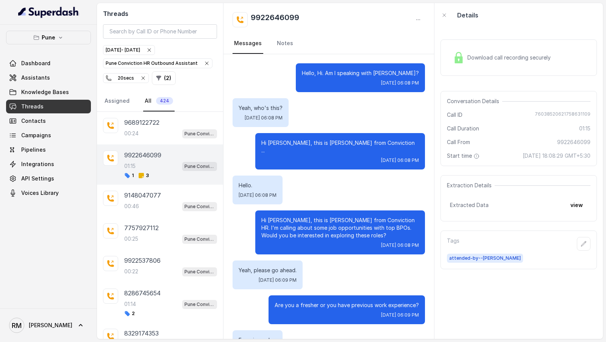
click at [146, 77] on icon "button" at bounding box center [143, 78] width 6 height 6
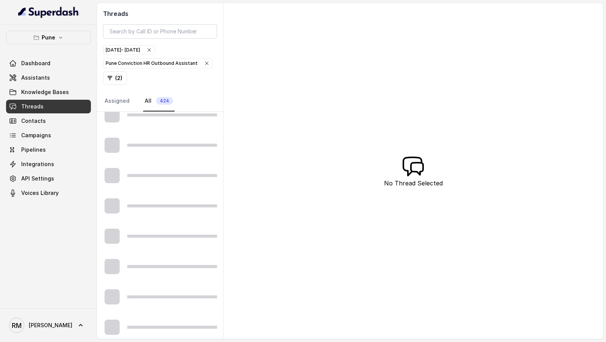
click at [201, 65] on div "Pune Conviction HR Outbound Assistant" at bounding box center [158, 63] width 104 height 8
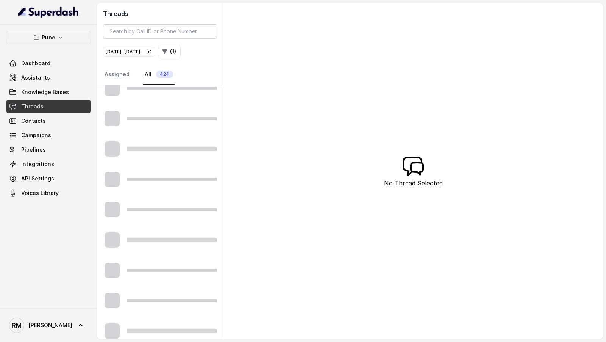
click at [152, 53] on icon "button" at bounding box center [149, 52] width 6 height 6
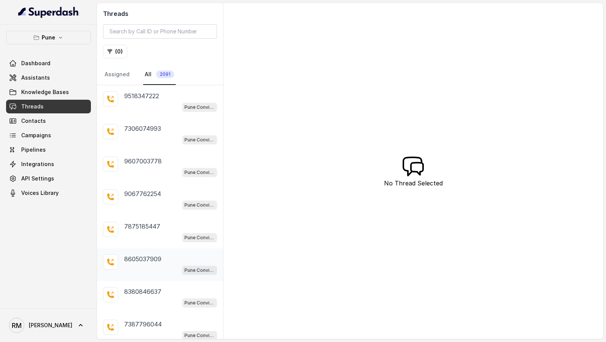
click at [153, 265] on div "Pune Conviction HR Outbound Assistant" at bounding box center [170, 270] width 93 height 10
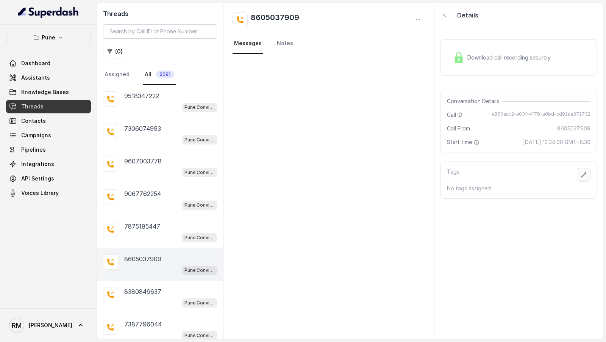
click at [582, 174] on icon "button" at bounding box center [584, 175] width 6 height 6
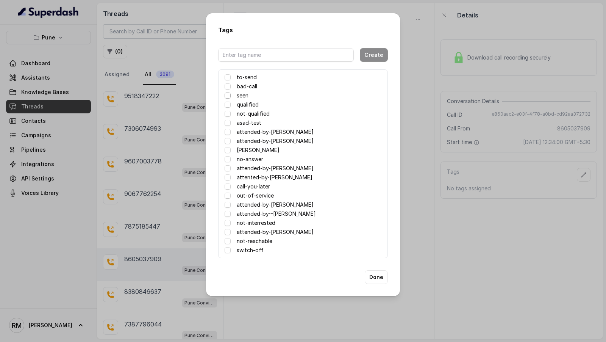
click at [228, 96] on span at bounding box center [228, 95] width 6 height 6
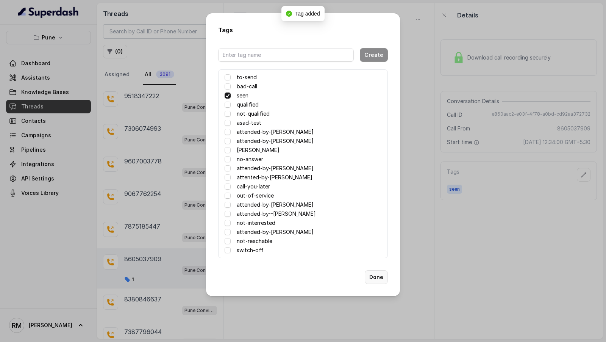
click at [376, 279] on button "Done" at bounding box center [376, 277] width 23 height 14
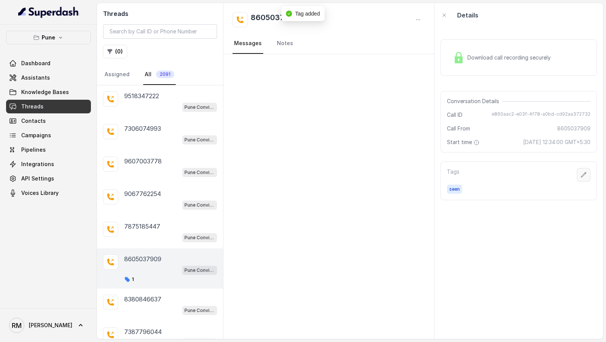
click at [587, 173] on icon "button" at bounding box center [584, 175] width 6 height 6
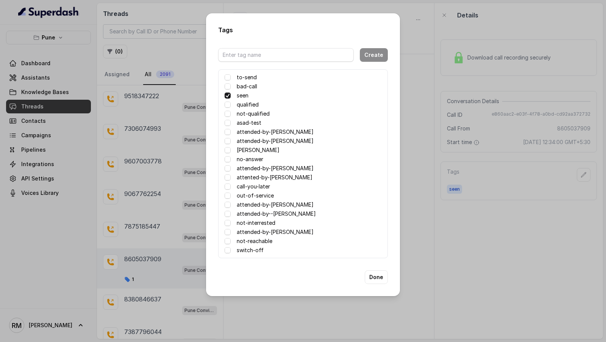
click at [226, 94] on span at bounding box center [228, 95] width 6 height 6
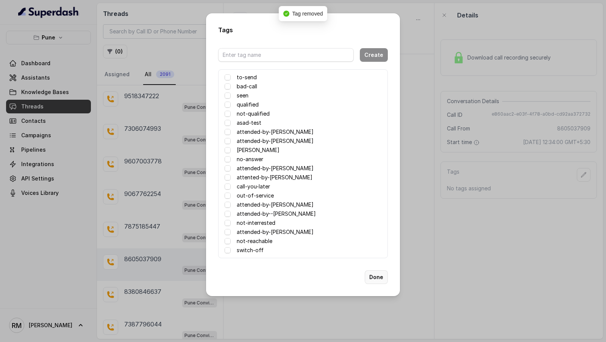
click at [381, 279] on button "Done" at bounding box center [376, 277] width 23 height 14
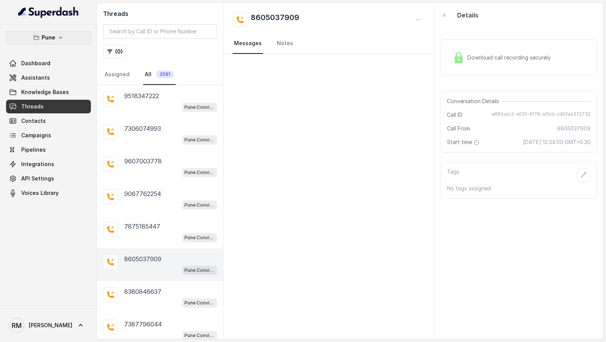
click at [60, 41] on button "Pune" at bounding box center [48, 38] width 85 height 14
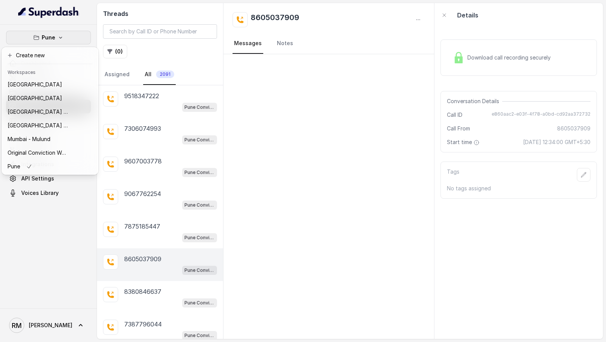
click at [386, 155] on div "Pune Dashboard Assistants Knowledge Bases Threads Contacts Campaigns Pipelines …" at bounding box center [303, 171] width 606 height 342
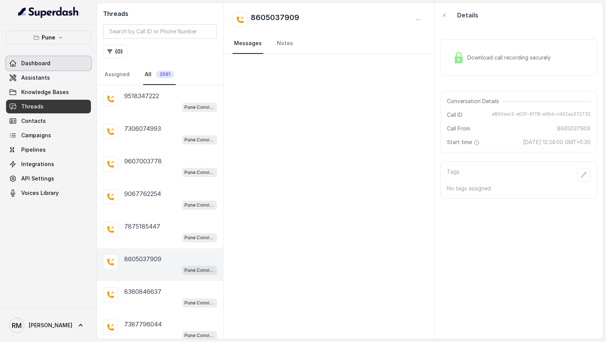
click at [52, 66] on link "Dashboard" at bounding box center [48, 63] width 85 height 14
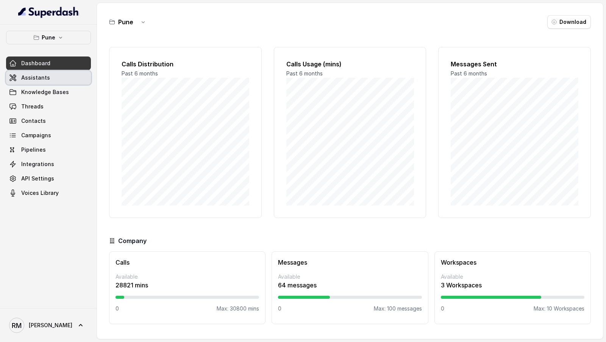
click at [61, 74] on link "Assistants" at bounding box center [48, 78] width 85 height 14
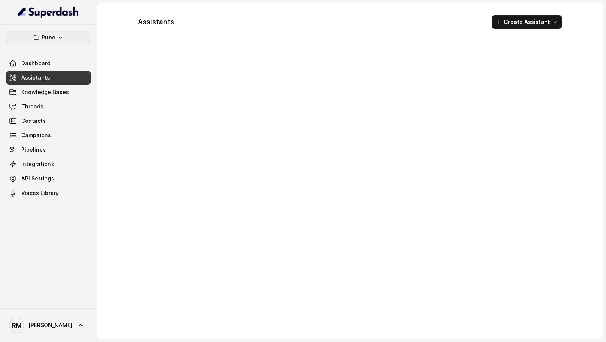
click at [55, 37] on button "Pune" at bounding box center [48, 38] width 85 height 14
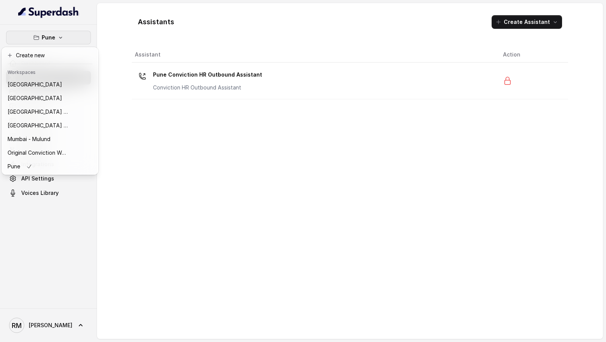
click at [243, 191] on div "Pune Dashboard Assistants Knowledge Bases Threads Contacts Campaigns Pipelines …" at bounding box center [303, 171] width 606 height 342
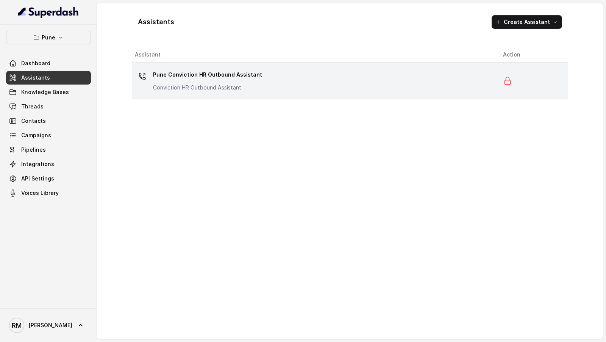
click at [189, 85] on p "Conviction HR Outbound Assistant" at bounding box center [207, 88] width 109 height 8
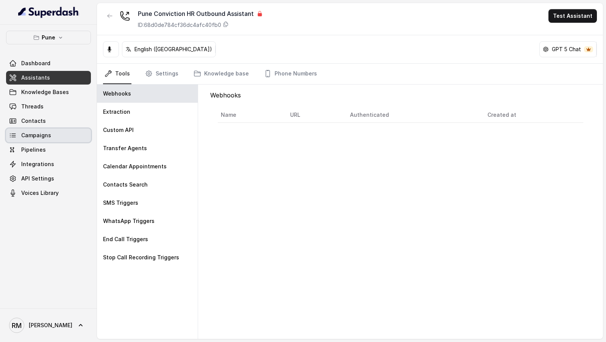
click at [39, 133] on span "Campaigns" at bounding box center [36, 135] width 30 height 8
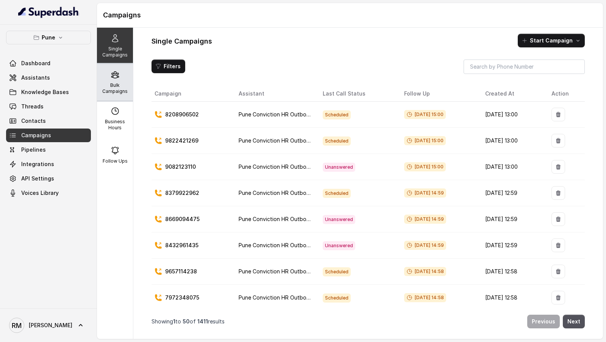
click at [129, 94] on div "Bulk Campaigns" at bounding box center [115, 82] width 36 height 36
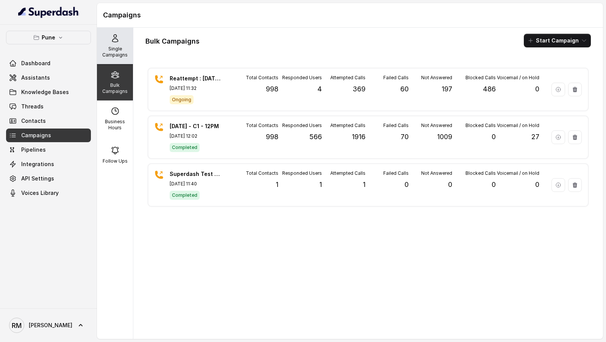
click at [118, 62] on div "Single Campaigns" at bounding box center [115, 46] width 36 height 36
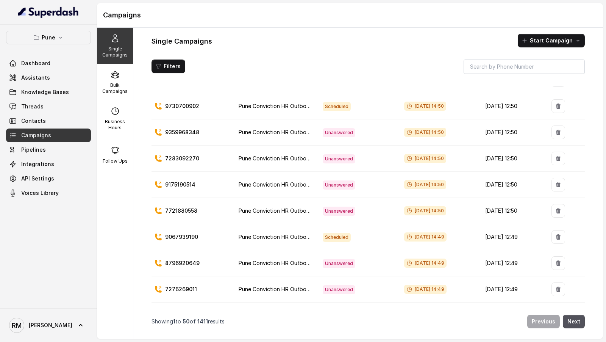
scroll to position [1075, 0]
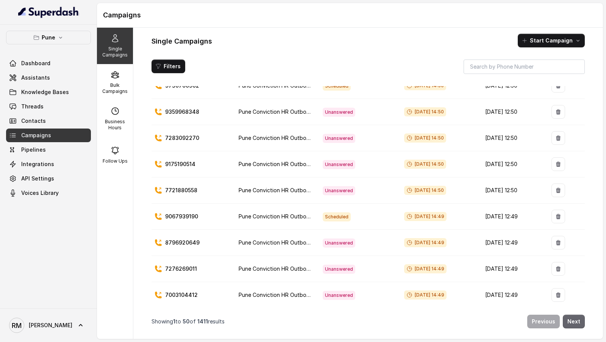
click at [572, 316] on button "Next" at bounding box center [574, 322] width 22 height 14
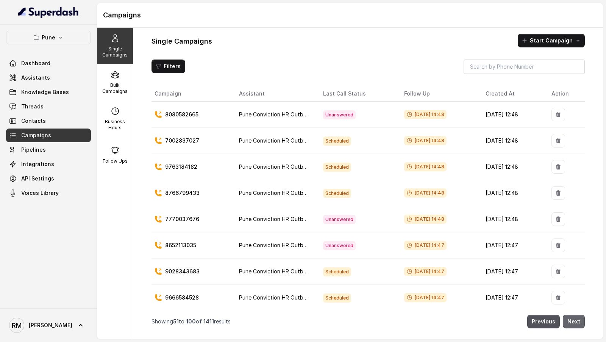
click at [572, 316] on button "Next" at bounding box center [574, 322] width 22 height 14
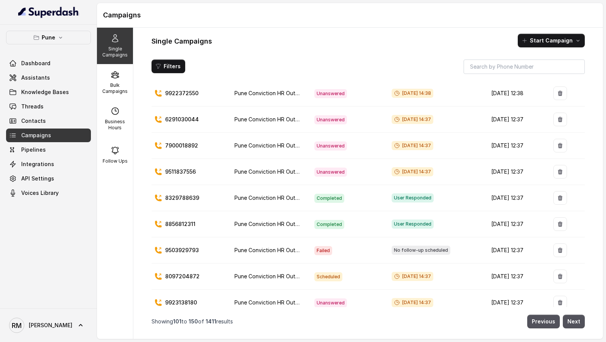
scroll to position [0, 0]
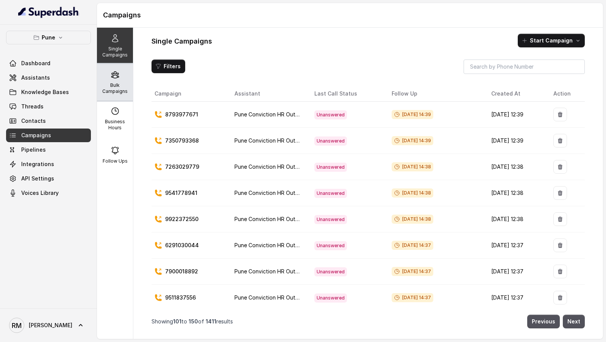
click at [107, 72] on div "Bulk Campaigns" at bounding box center [115, 82] width 36 height 36
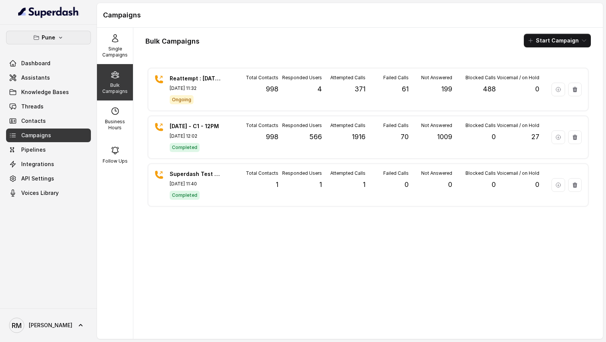
click at [54, 37] on p "Pune" at bounding box center [49, 37] width 14 height 9
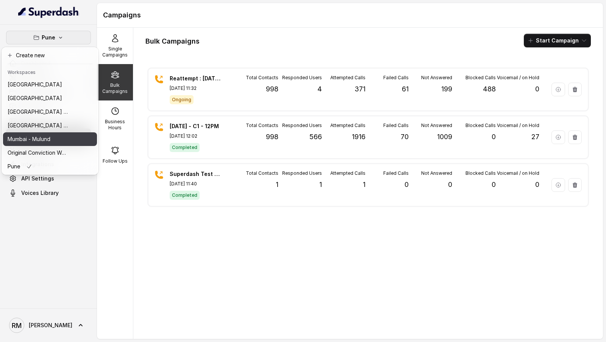
click at [45, 143] on button "Mumbai - Mulund" at bounding box center [50, 139] width 94 height 14
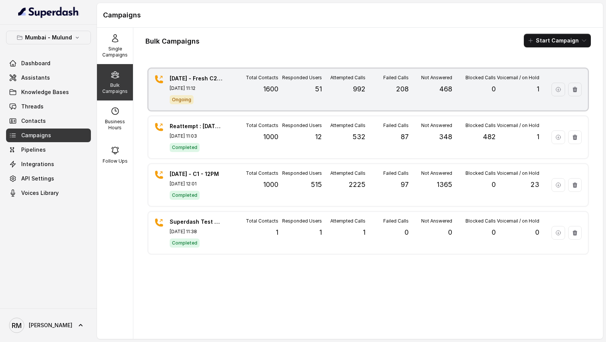
click at [360, 99] on div "Attempted Calls 992" at bounding box center [344, 90] width 44 height 30
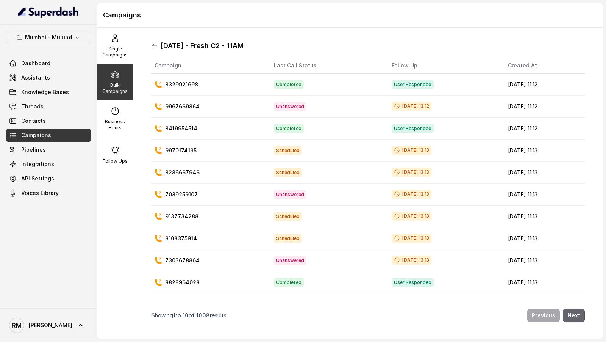
click at [578, 320] on button "Next" at bounding box center [574, 315] width 22 height 14
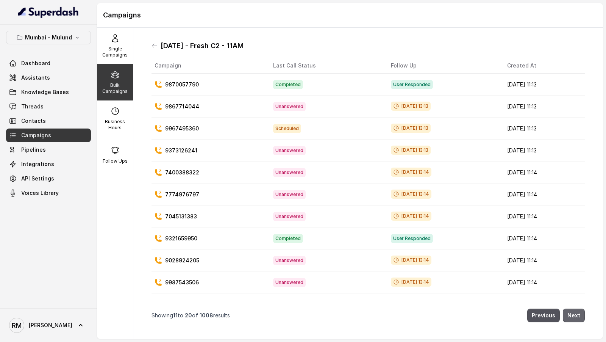
click at [577, 316] on button "Next" at bounding box center [574, 315] width 22 height 14
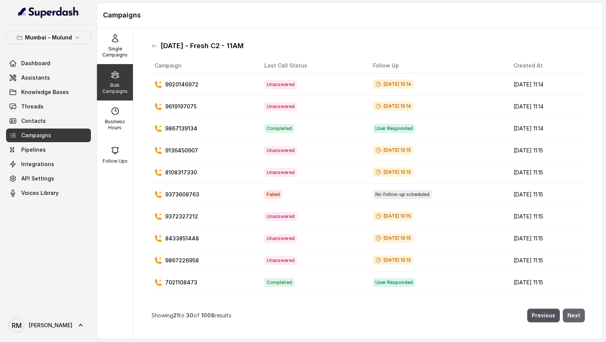
click at [577, 316] on button "Next" at bounding box center [574, 315] width 22 height 14
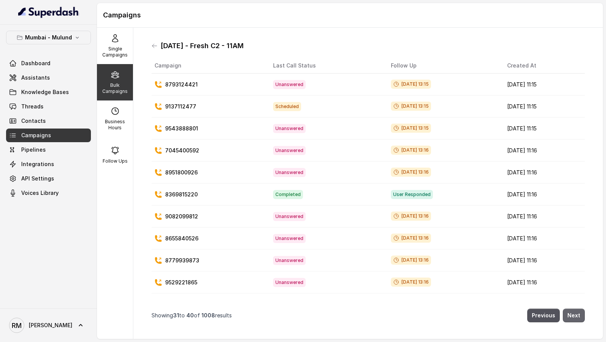
click at [577, 316] on button "Next" at bounding box center [574, 315] width 22 height 14
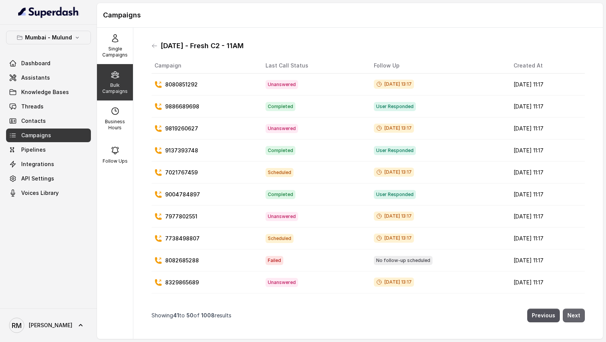
click at [577, 316] on button "Next" at bounding box center [574, 315] width 22 height 14
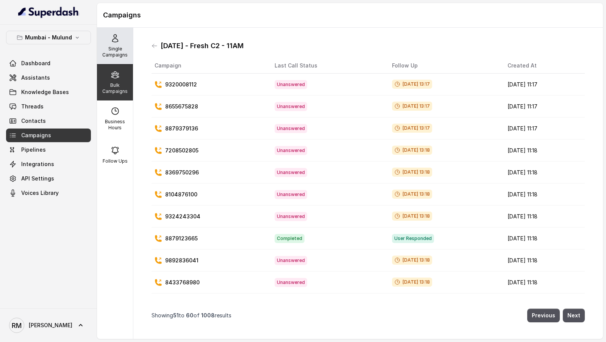
click at [122, 53] on p "Single Campaigns" at bounding box center [115, 52] width 30 height 12
